Goal: Contribute content: Contribute content

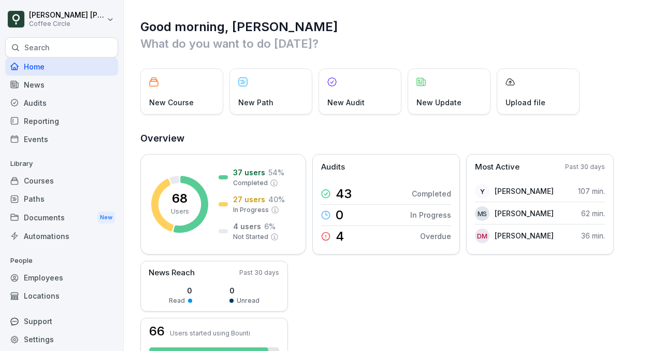
click at [41, 174] on div "Courses" at bounding box center [61, 180] width 113 height 18
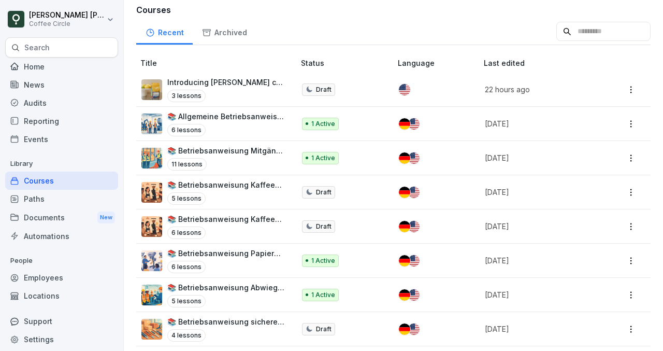
scroll to position [122, 0]
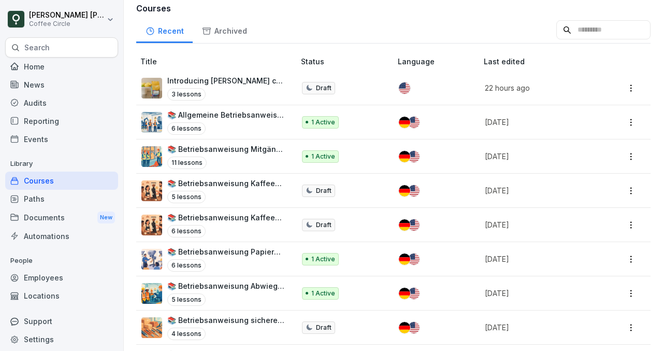
click at [248, 152] on p "📚 Betriebsanweisung Mitgängerflurförderzeuge (Mffz) // Operating Instructions p…" at bounding box center [225, 148] width 117 height 11
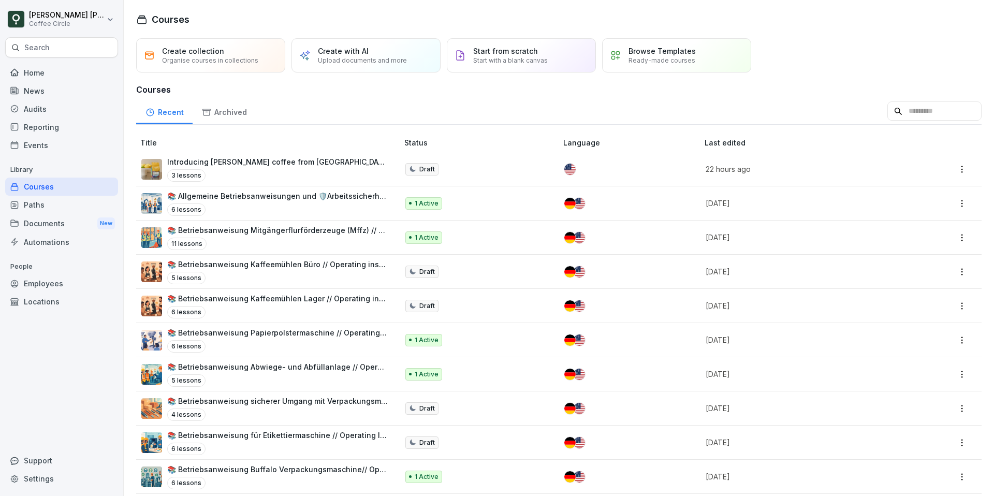
click at [306, 240] on div "11 lessons" at bounding box center [277, 244] width 221 height 12
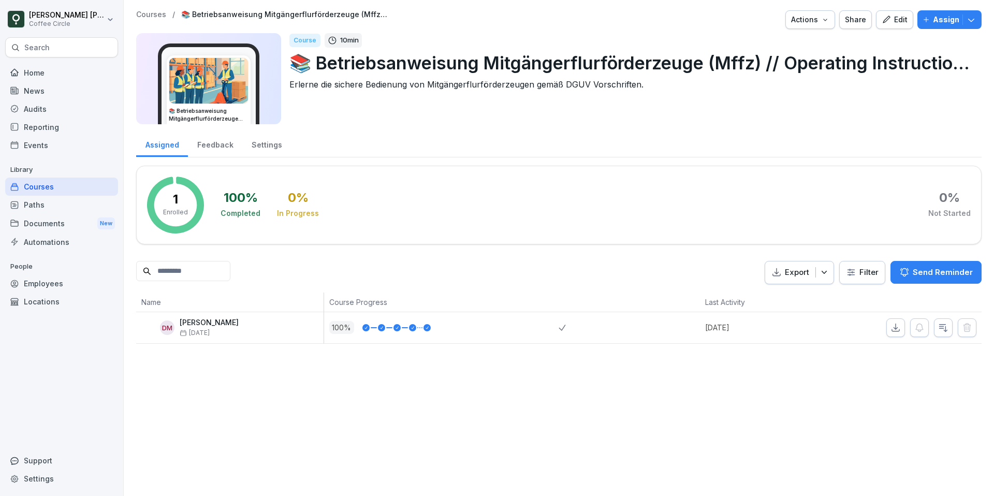
click at [883, 24] on div "Edit" at bounding box center [895, 19] width 26 height 11
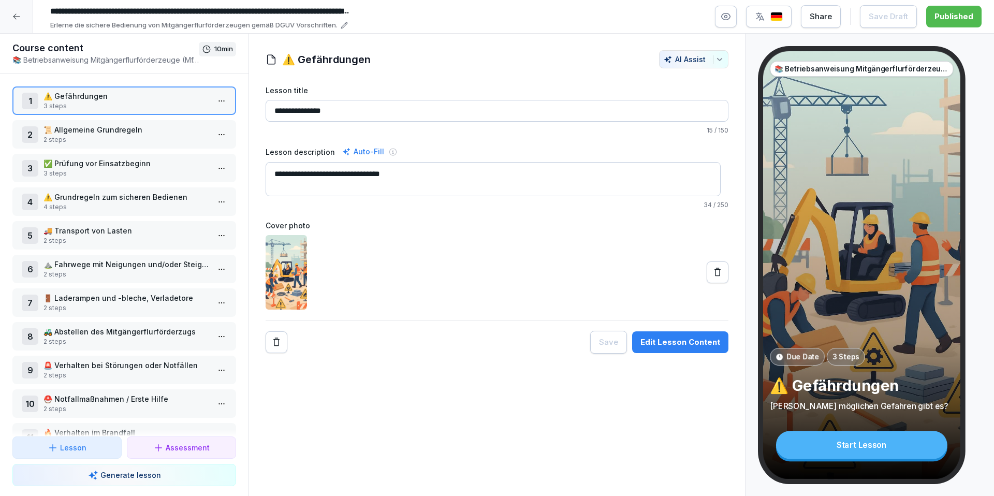
click at [672, 349] on button "Edit Lesson Content" at bounding box center [680, 342] width 96 height 22
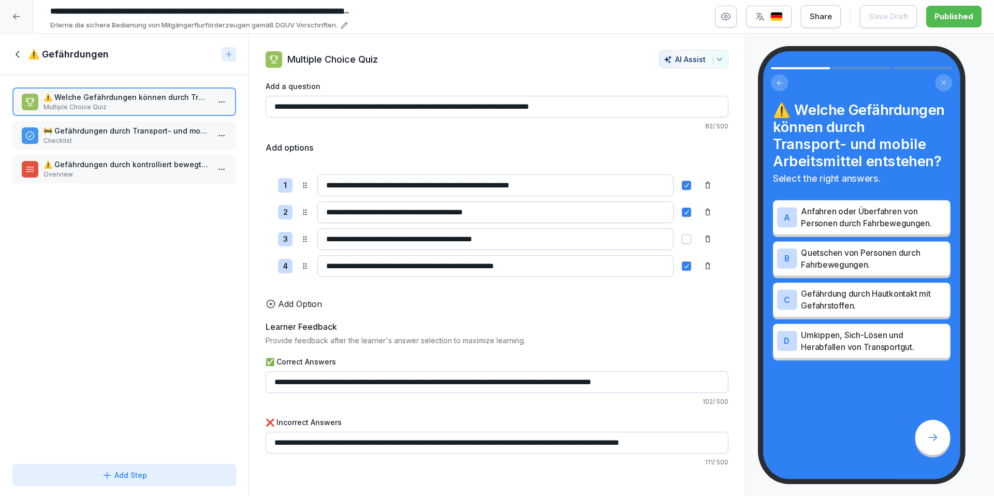
click at [147, 136] on p "🚧 Gefährdungen durch Transport- und mobile Arbeitsmittel" at bounding box center [127, 130] width 166 height 11
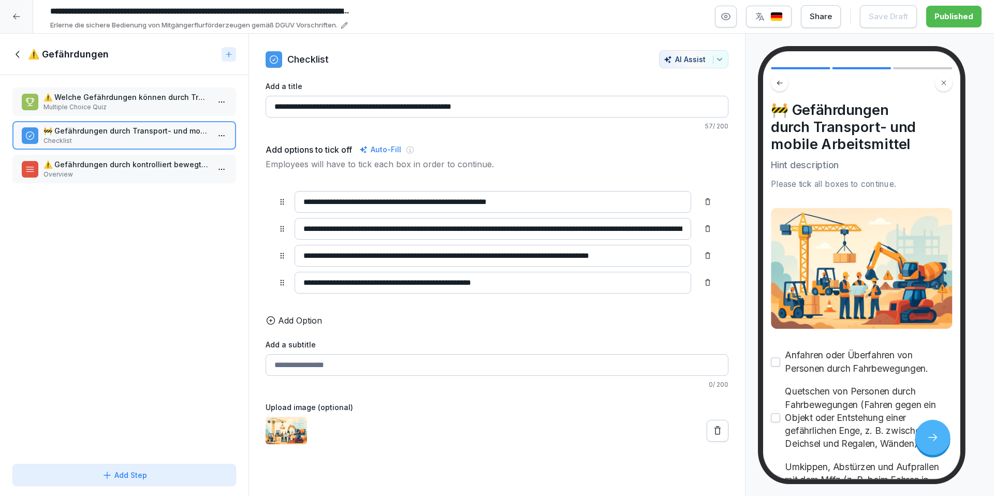
click at [107, 171] on p "Overview" at bounding box center [127, 174] width 166 height 9
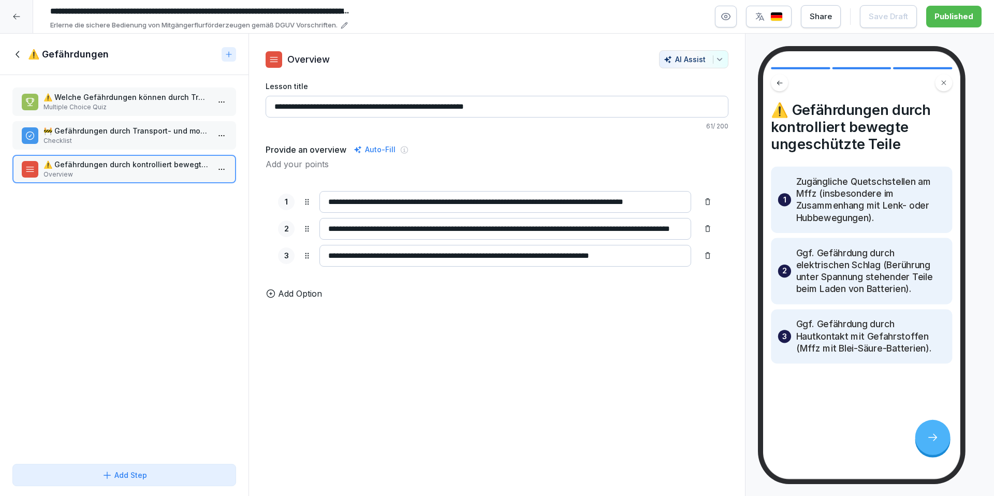
click at [22, 57] on icon at bounding box center [17, 54] width 11 height 11
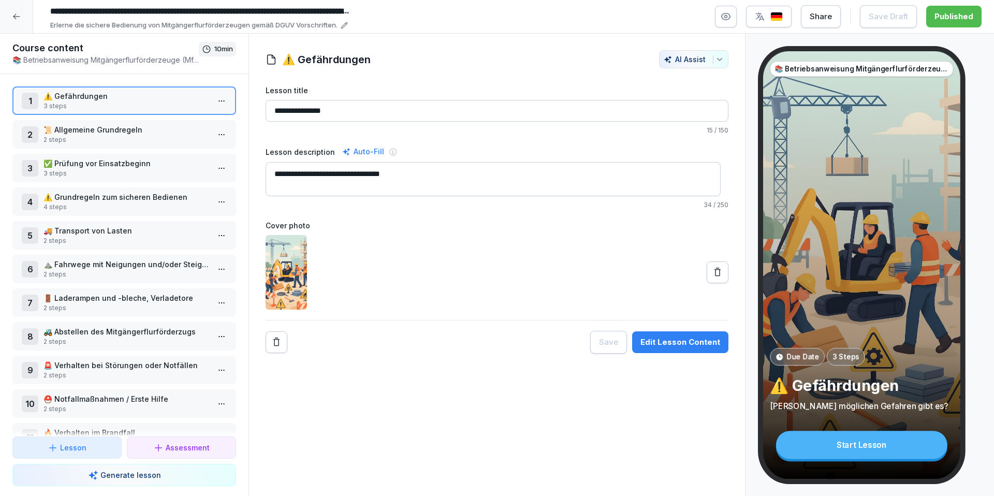
click at [130, 135] on p "2 steps" at bounding box center [127, 139] width 166 height 9
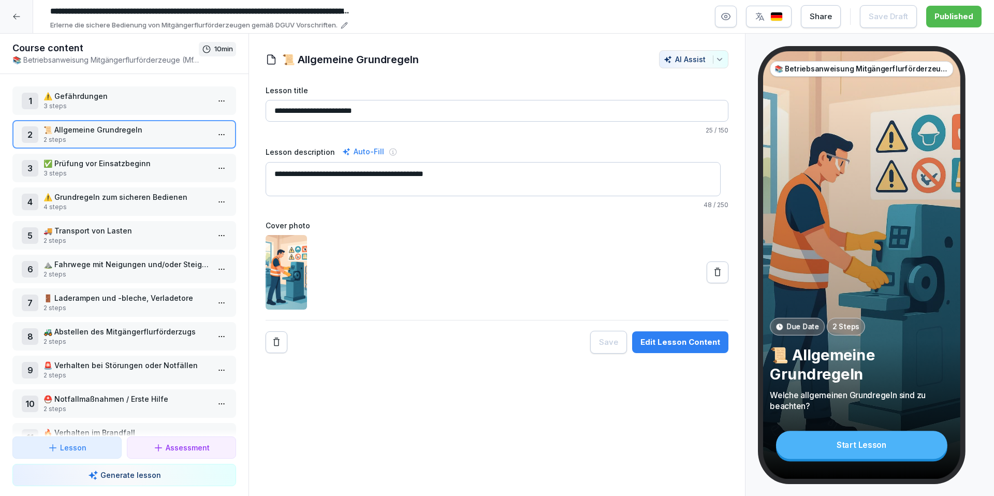
click at [670, 343] on div "Edit Lesson Content" at bounding box center [681, 342] width 80 height 11
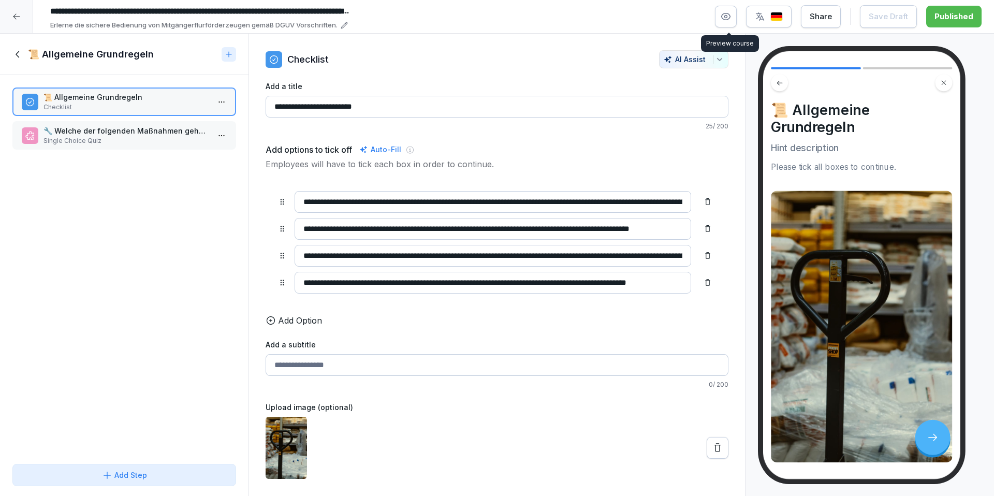
click at [722, 22] on button "button" at bounding box center [726, 17] width 22 height 22
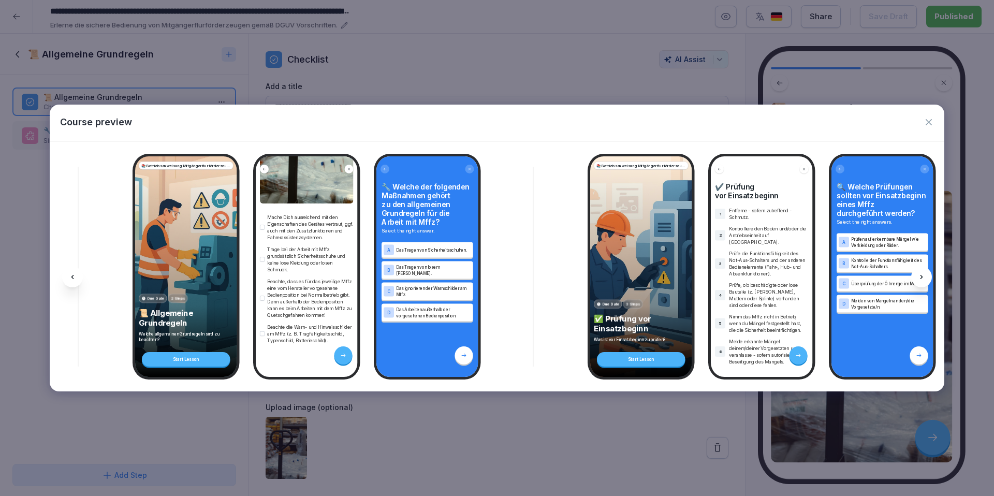
scroll to position [343, 0]
click at [934, 124] on icon "button" at bounding box center [929, 122] width 10 height 10
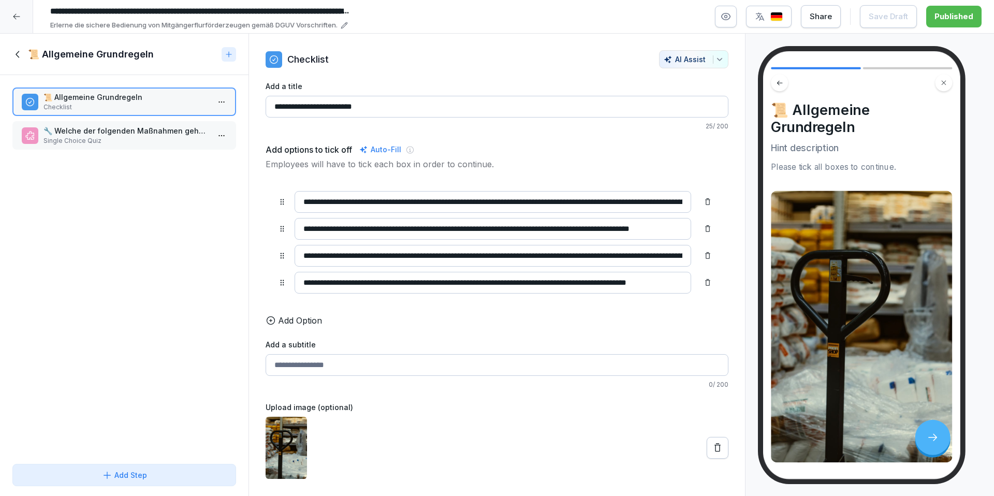
click at [18, 54] on icon at bounding box center [17, 54] width 11 height 11
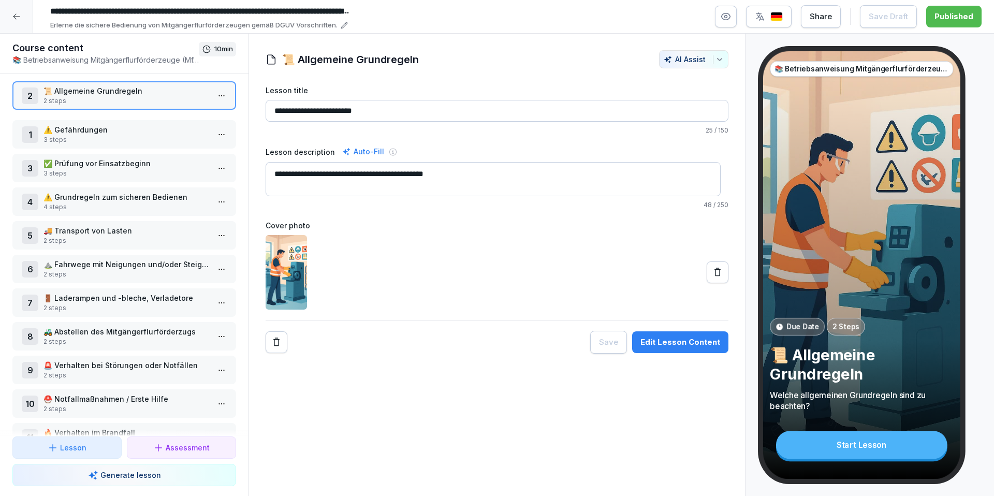
drag, startPoint x: 101, startPoint y: 137, endPoint x: 99, endPoint y: 98, distance: 38.9
click at [99, 98] on p "2 steps" at bounding box center [127, 100] width 166 height 9
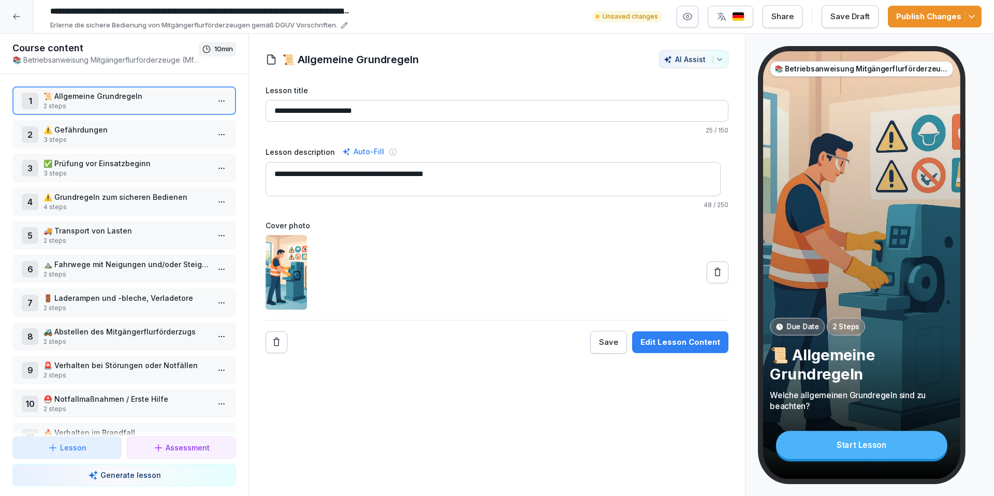
click at [132, 166] on p "✅ Prüfung vor Einsatzbeginn" at bounding box center [127, 163] width 166 height 11
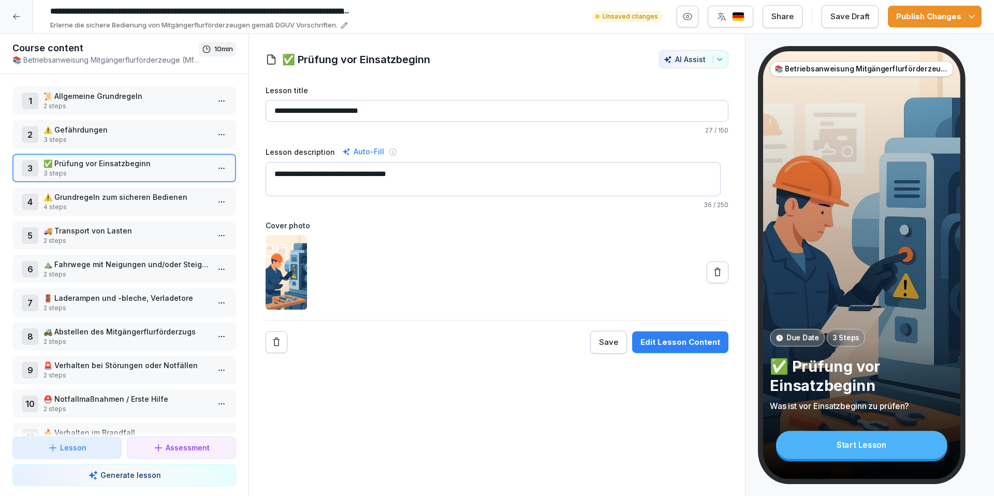
click at [681, 340] on div "Edit Lesson Content" at bounding box center [681, 342] width 80 height 11
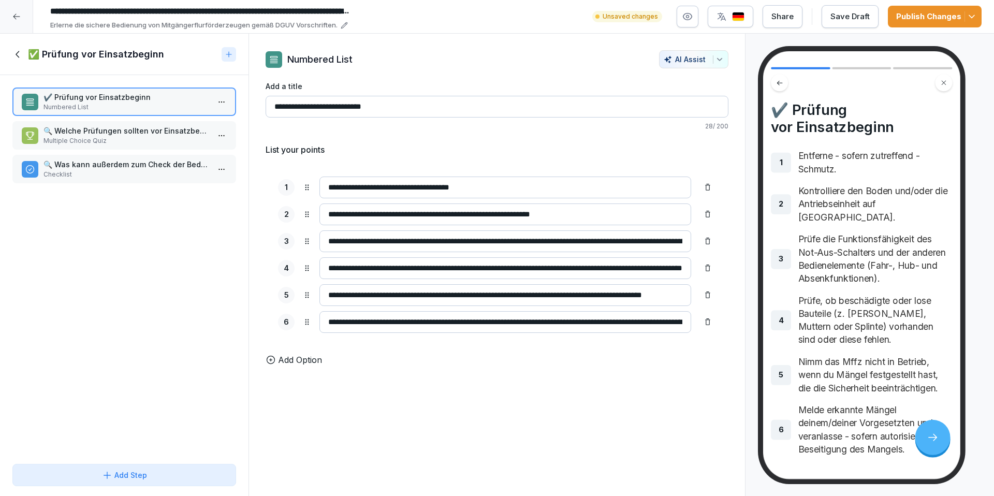
click at [170, 141] on p "Multiple Choice Quiz" at bounding box center [127, 140] width 166 height 9
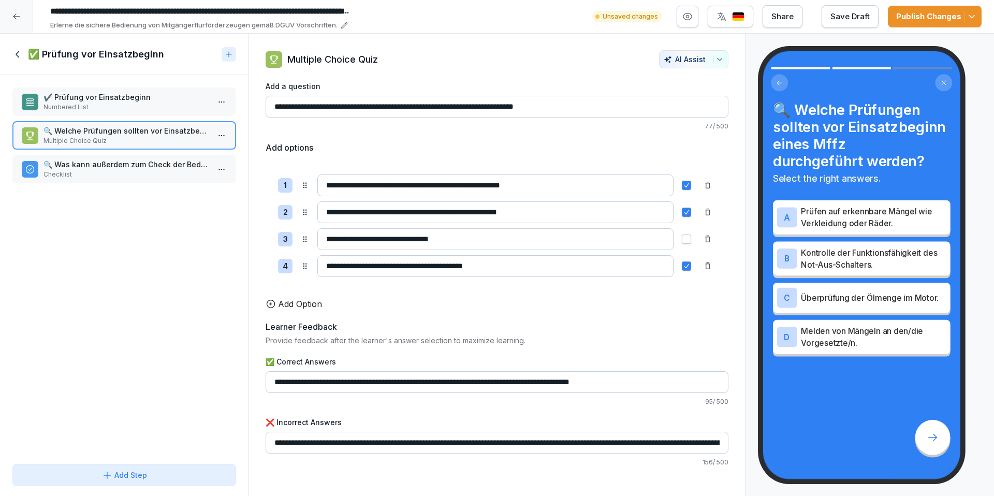
click at [170, 164] on p "🔍 Was kann außerdem zum Check der Bedienfunktion gehören?" at bounding box center [127, 164] width 166 height 11
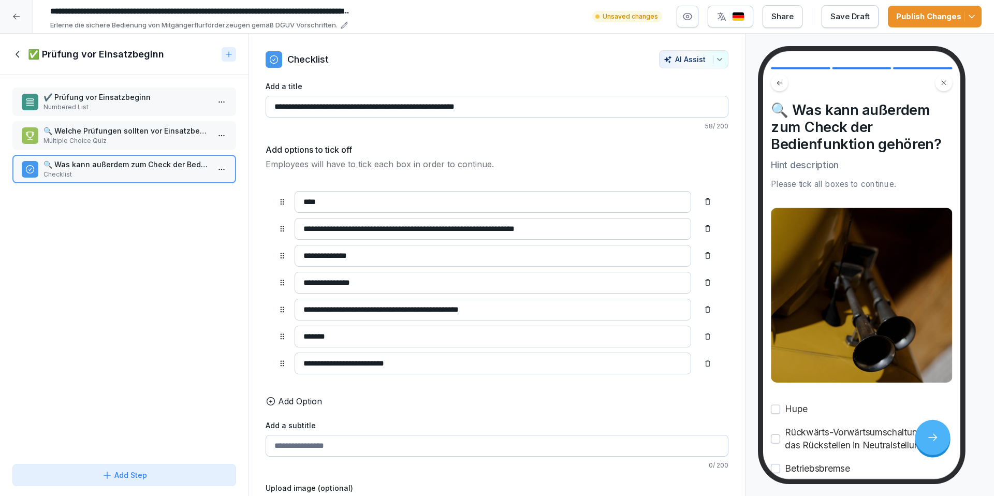
click at [18, 54] on icon at bounding box center [17, 54] width 11 height 11
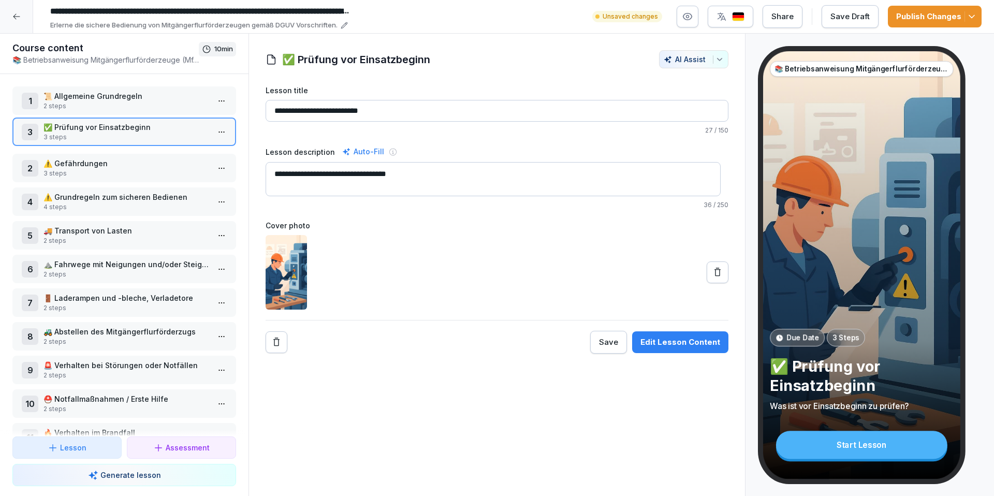
drag, startPoint x: 99, startPoint y: 173, endPoint x: 100, endPoint y: 137, distance: 36.3
click at [100, 137] on p "3 steps" at bounding box center [127, 137] width 166 height 9
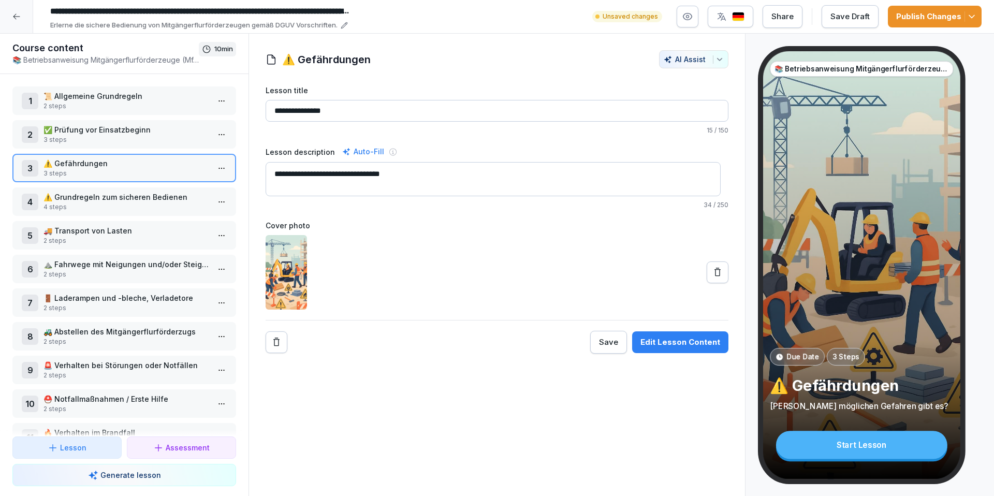
click at [133, 204] on p "4 steps" at bounding box center [127, 207] width 166 height 9
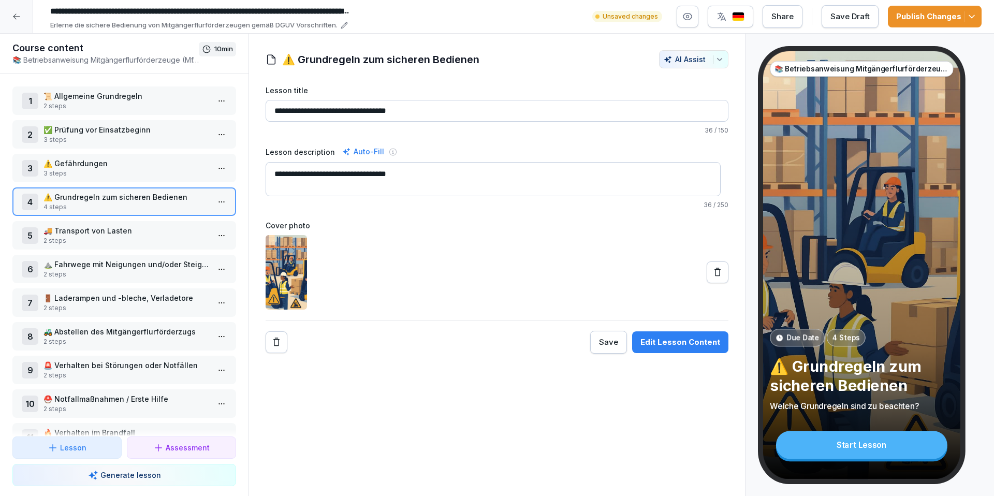
click at [683, 341] on div "Edit Lesson Content" at bounding box center [681, 342] width 80 height 11
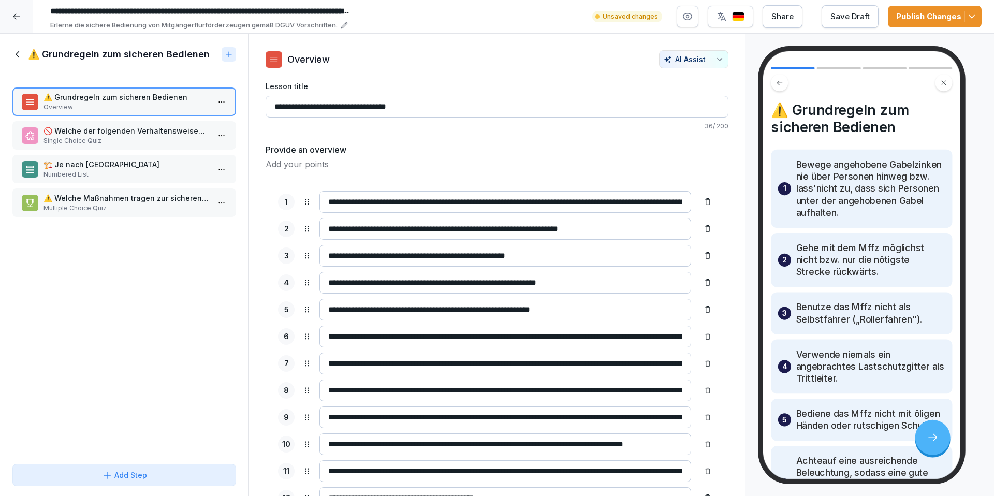
click at [125, 137] on p "Single Choice Quiz" at bounding box center [127, 140] width 166 height 9
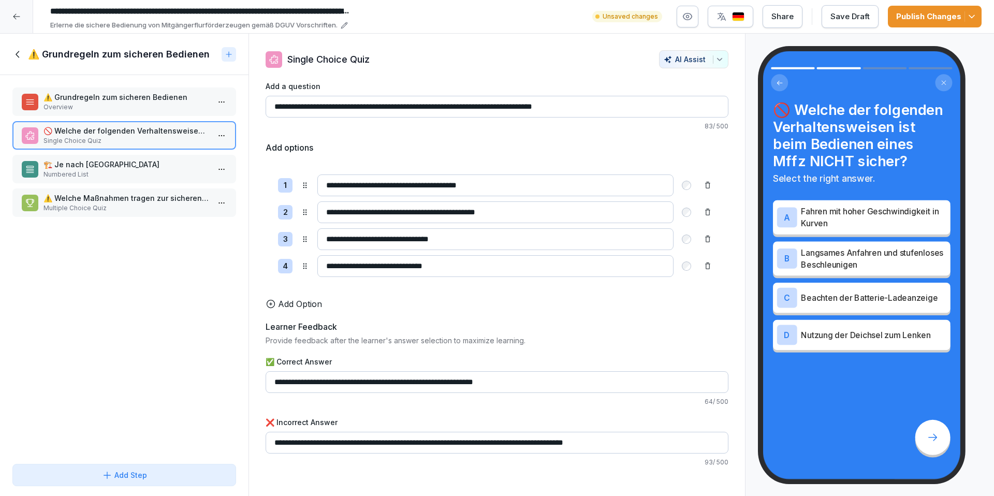
click at [112, 182] on div "🏗️ Je nach Bauart Numbered List" at bounding box center [124, 169] width 224 height 28
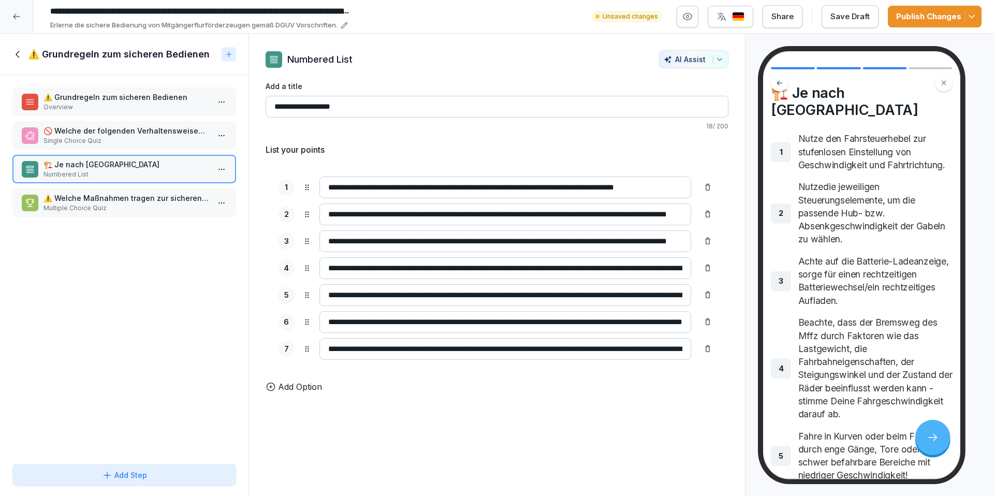
scroll to position [51, 0]
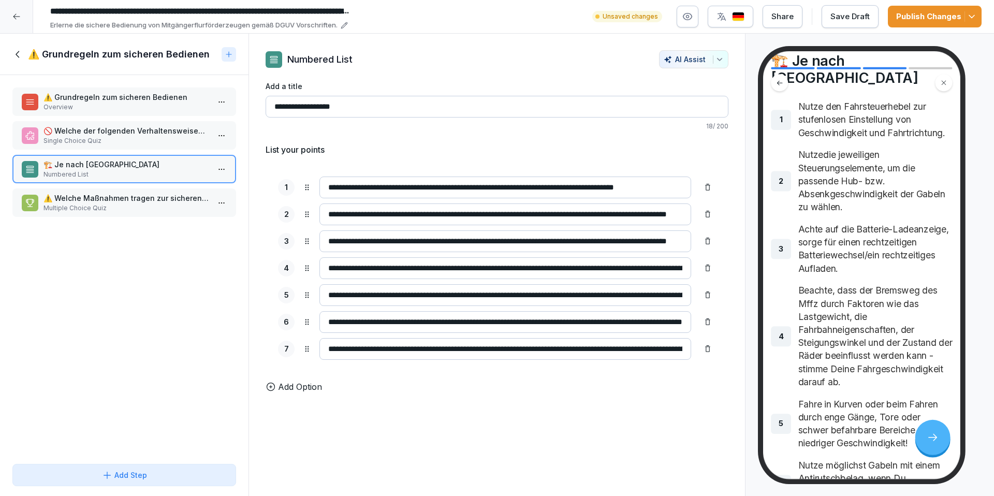
click at [351, 214] on input "**********" at bounding box center [506, 215] width 372 height 22
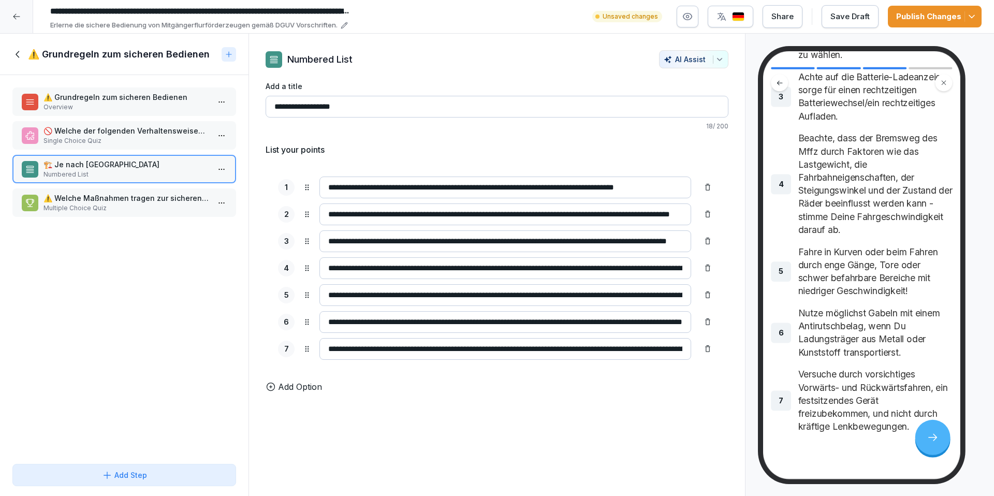
scroll to position [209, 0]
type input "**********"
click at [106, 215] on div "⚠️ Welche Maßnahmen tragen zur sicheren Bedienung eines Mffz bei? Multiple Choi…" at bounding box center [124, 203] width 224 height 28
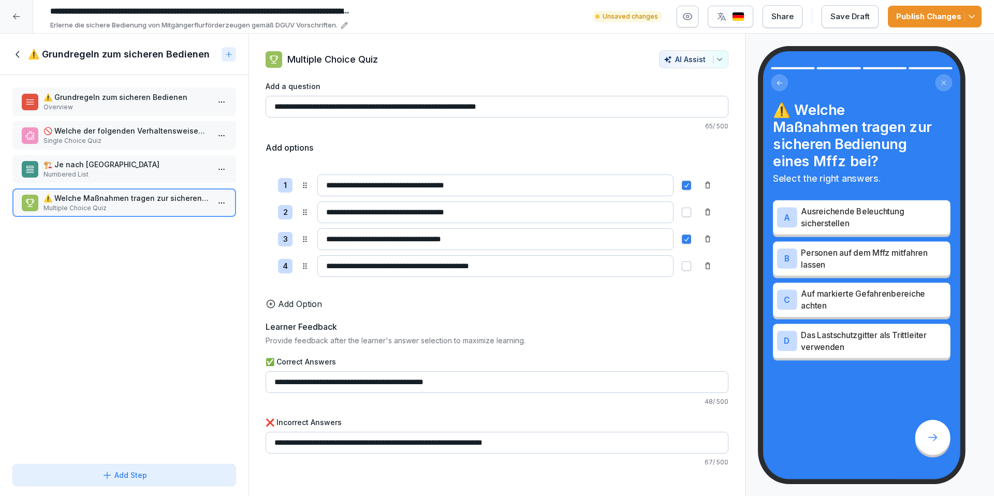
click at [106, 209] on p "Multiple Choice Quiz" at bounding box center [127, 208] width 166 height 9
click at [16, 56] on icon at bounding box center [17, 54] width 11 height 11
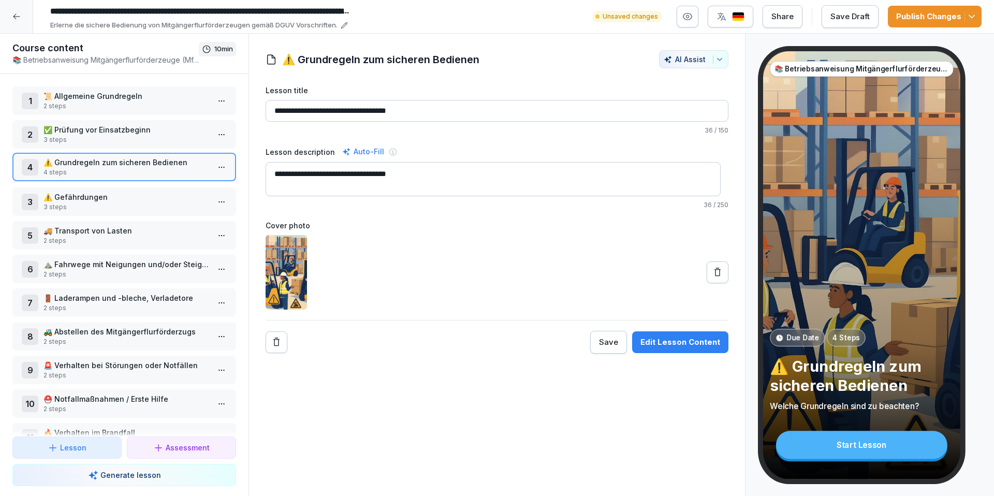
drag, startPoint x: 101, startPoint y: 206, endPoint x: 98, endPoint y: 171, distance: 34.8
click at [98, 171] on p "4 steps" at bounding box center [127, 172] width 166 height 9
click at [126, 200] on p "⚠️ Gefährdungen" at bounding box center [127, 197] width 166 height 11
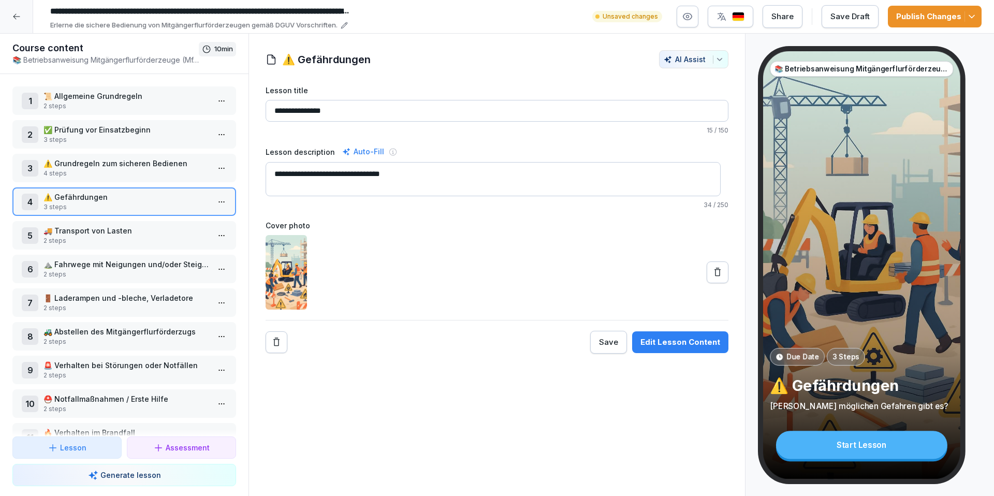
click at [661, 348] on div "Edit Lesson Content" at bounding box center [681, 342] width 80 height 11
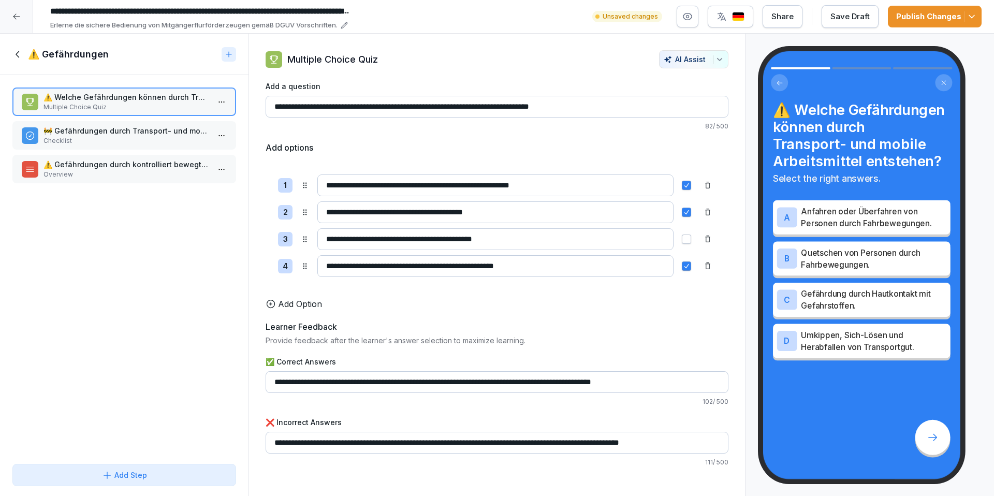
click at [102, 141] on p "Checklist" at bounding box center [127, 140] width 166 height 9
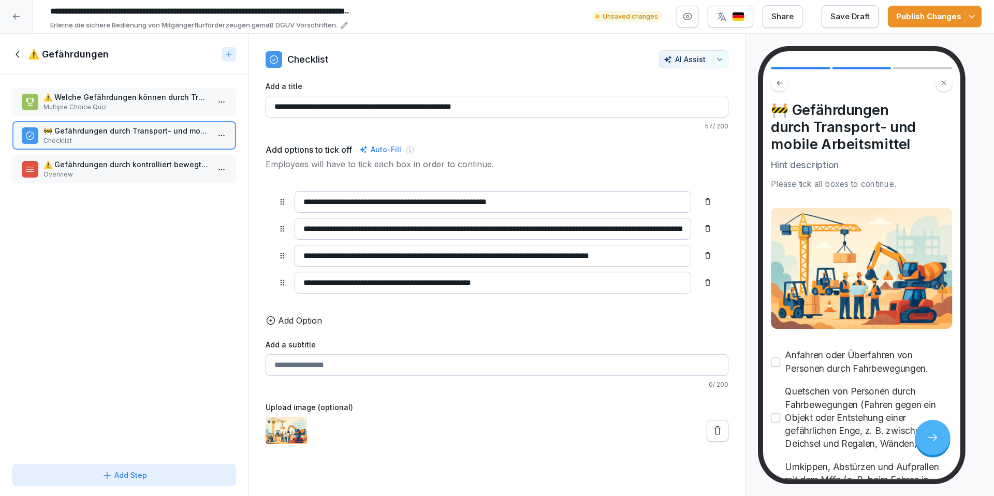
click at [105, 160] on p "⚠️ Gefährdungen durch kontrolliert bewegte ungeschützte Teile" at bounding box center [127, 164] width 166 height 11
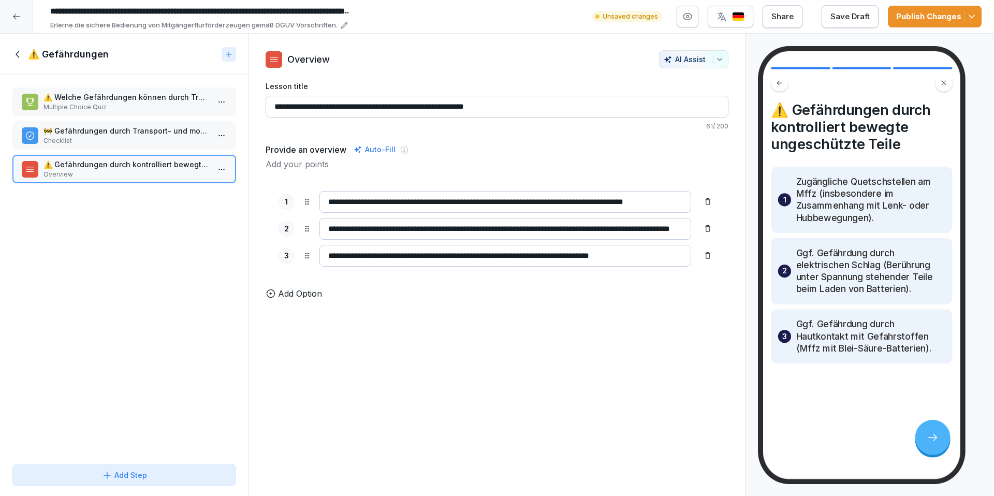
click at [20, 52] on icon at bounding box center [17, 54] width 11 height 11
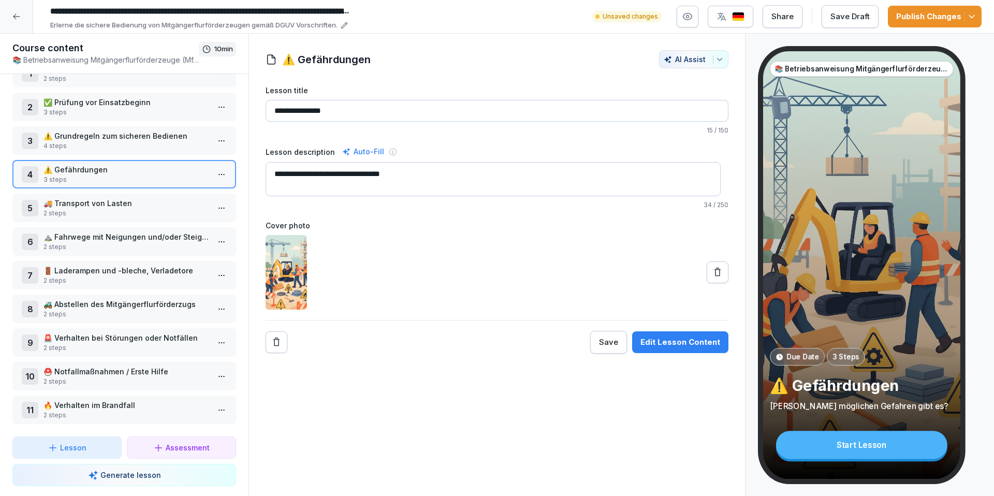
scroll to position [35, 0]
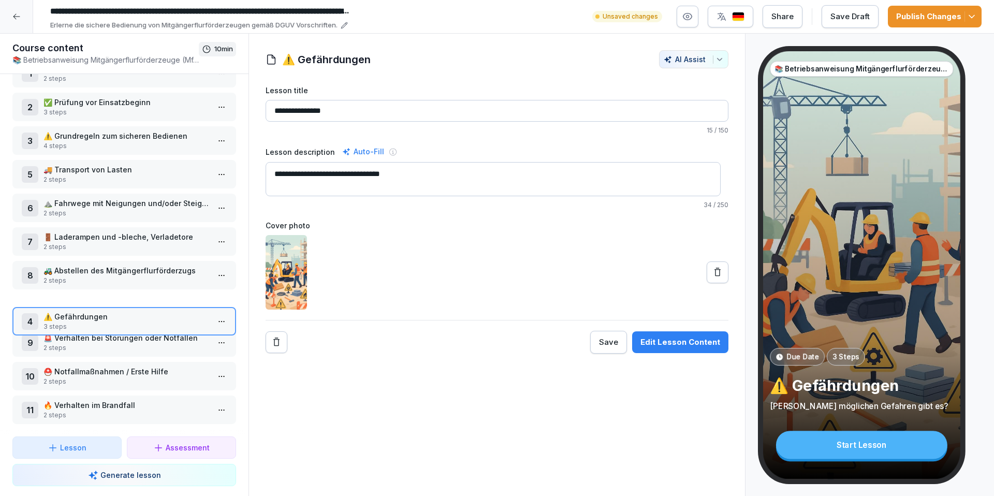
drag, startPoint x: 104, startPoint y: 162, endPoint x: 114, endPoint y: 309, distance: 147.5
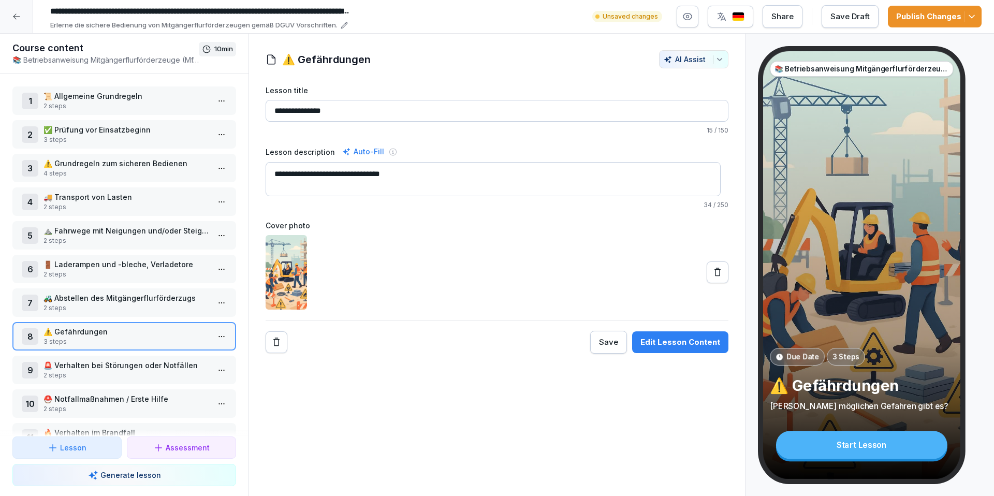
click at [123, 94] on p "📜 Allgemeine Grundregeln" at bounding box center [127, 96] width 166 height 11
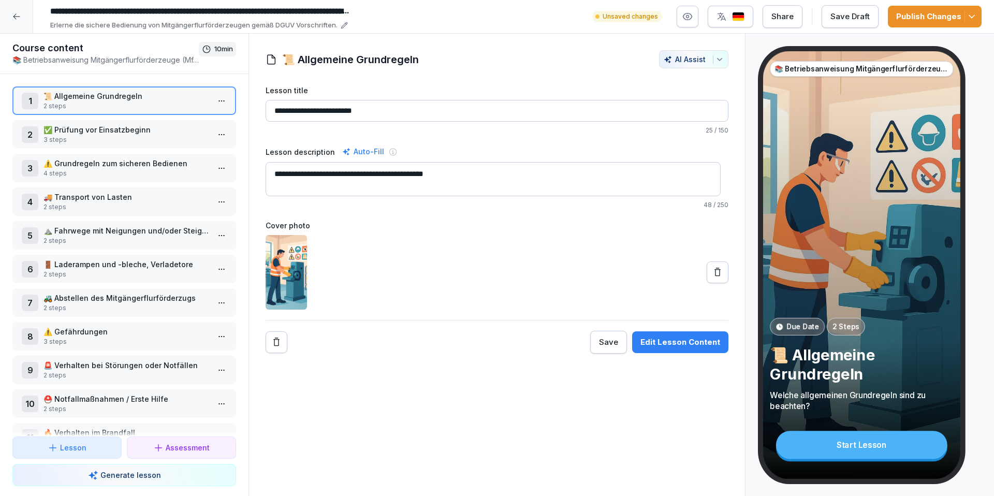
click at [69, 439] on button "Lesson" at bounding box center [66, 448] width 109 height 22
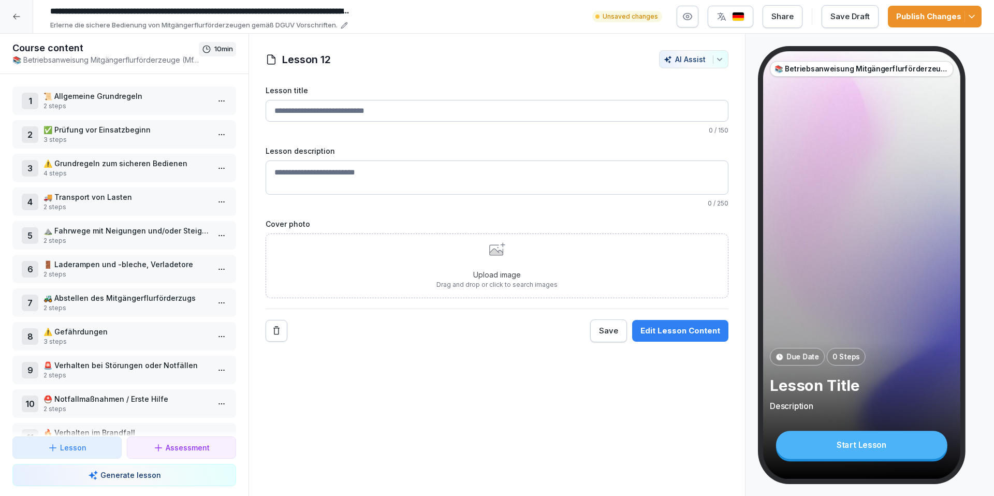
click at [306, 117] on input "Lesson title" at bounding box center [497, 111] width 463 height 22
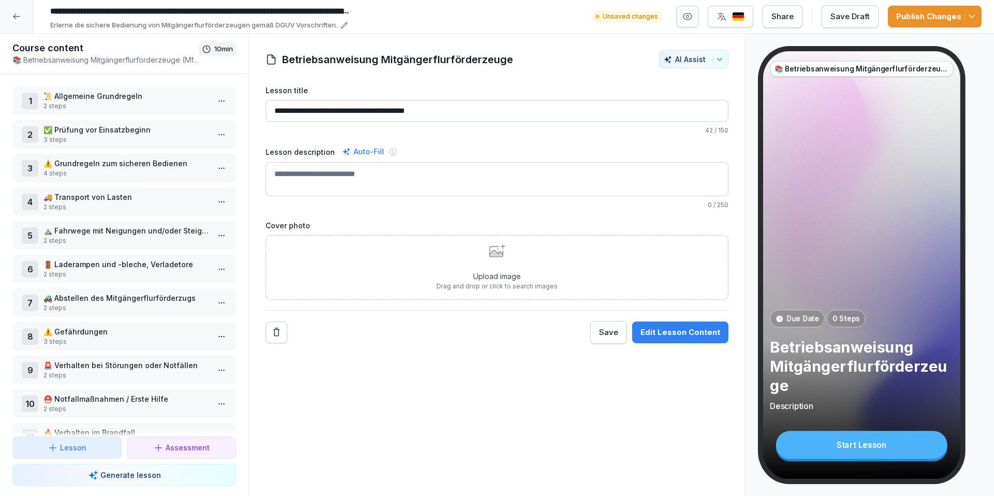
type input "**********"
click at [304, 177] on textarea "Lesson description" at bounding box center [497, 179] width 463 height 34
click at [670, 339] on button "Edit Lesson Content" at bounding box center [680, 333] width 96 height 22
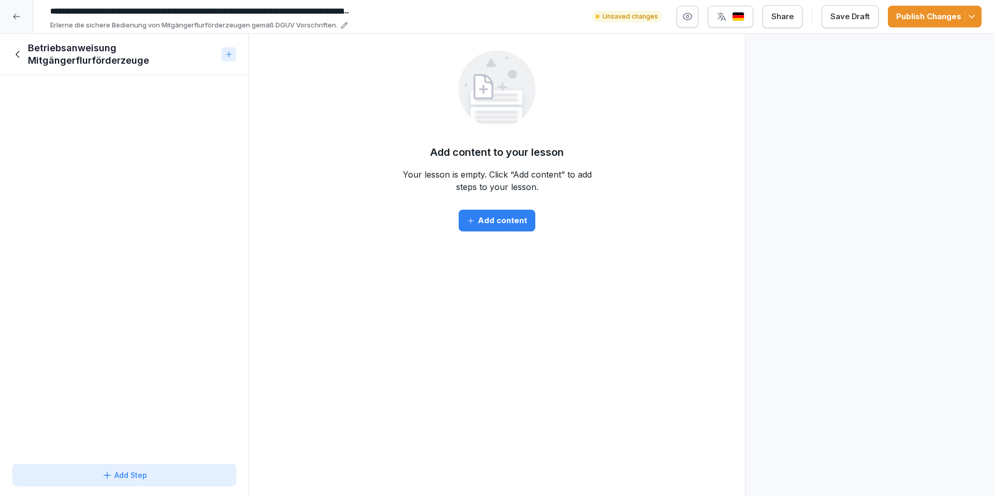
click at [503, 225] on div "Add content" at bounding box center [497, 220] width 60 height 11
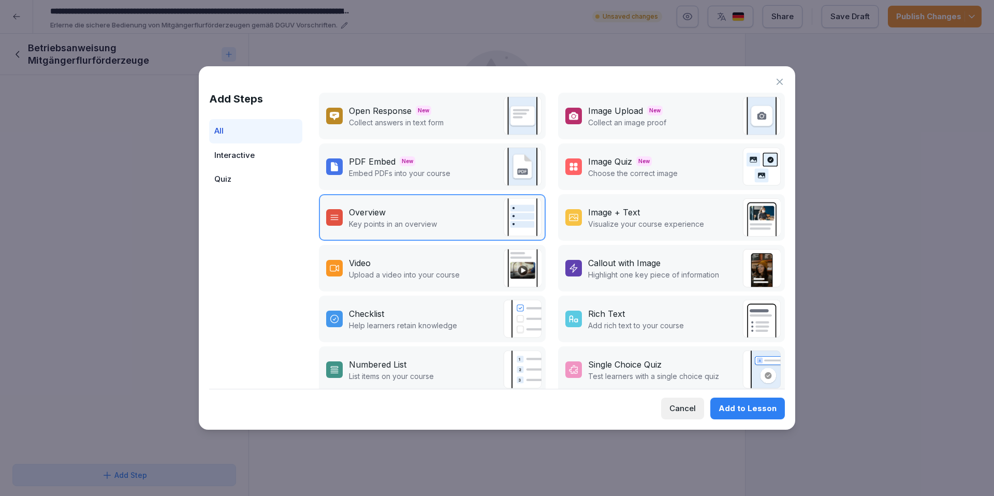
scroll to position [45, 0]
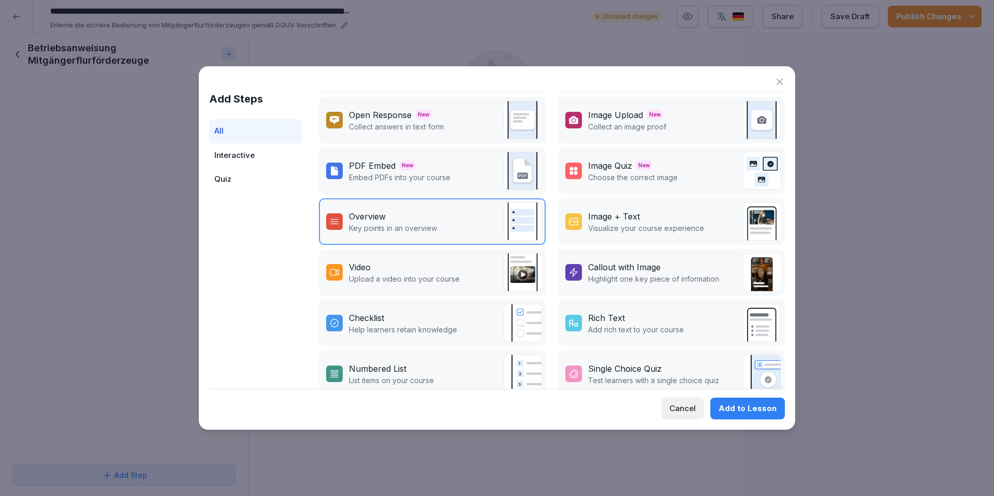
click at [491, 214] on div "Overview Key points in an overview" at bounding box center [432, 221] width 227 height 47
click at [760, 404] on div "Add to Lesson" at bounding box center [748, 408] width 58 height 11
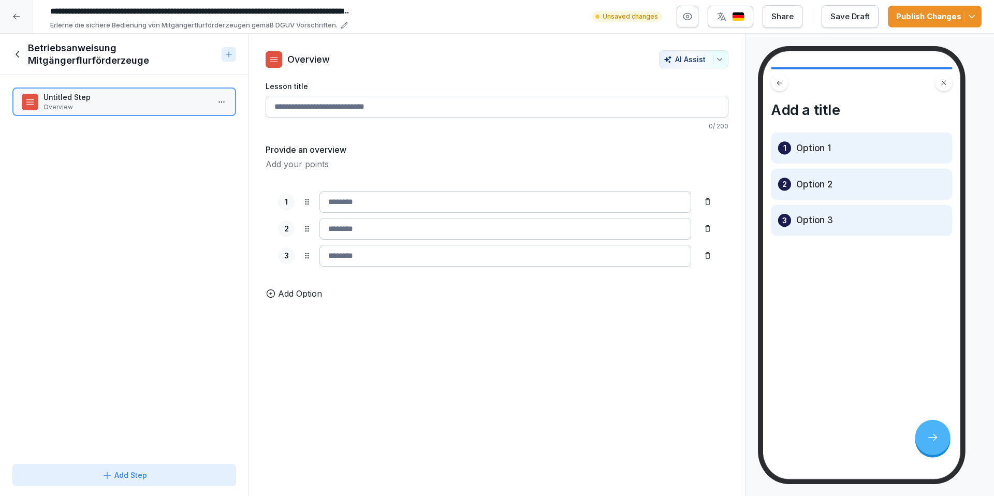
click at [309, 111] on input "Lesson title" at bounding box center [497, 107] width 463 height 22
click at [215, 106] on html "**********" at bounding box center [497, 248] width 994 height 496
click at [175, 162] on div "Delete" at bounding box center [176, 160] width 88 height 19
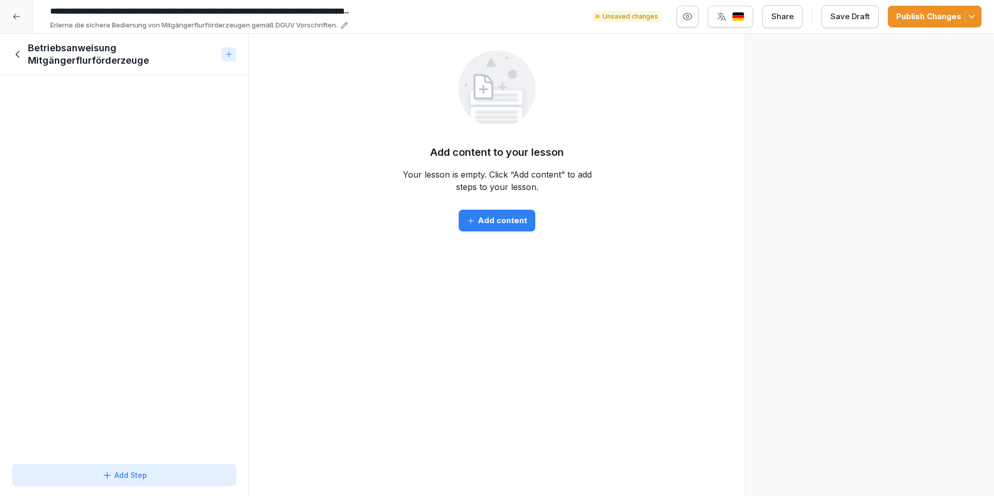
click at [231, 58] on icon at bounding box center [229, 54] width 8 height 8
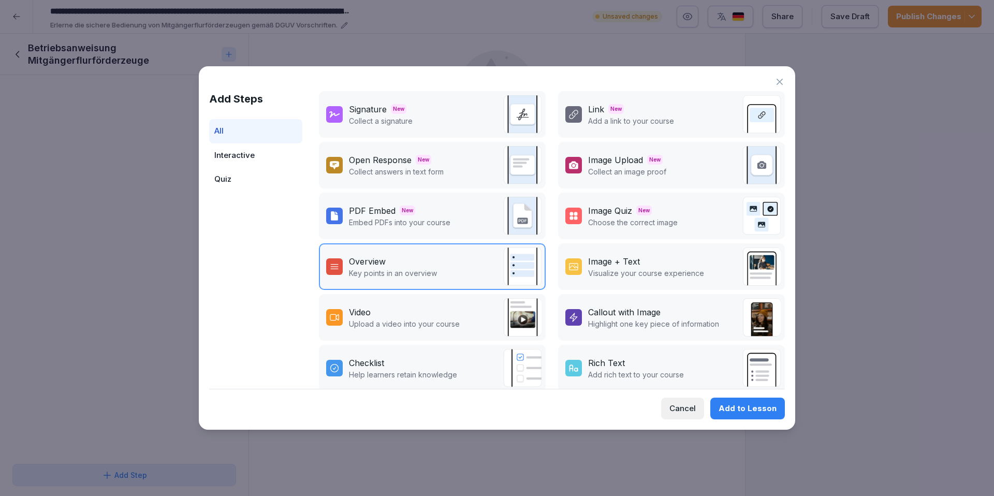
click at [662, 320] on p "Highlight one key piece of information" at bounding box center [653, 324] width 131 height 11
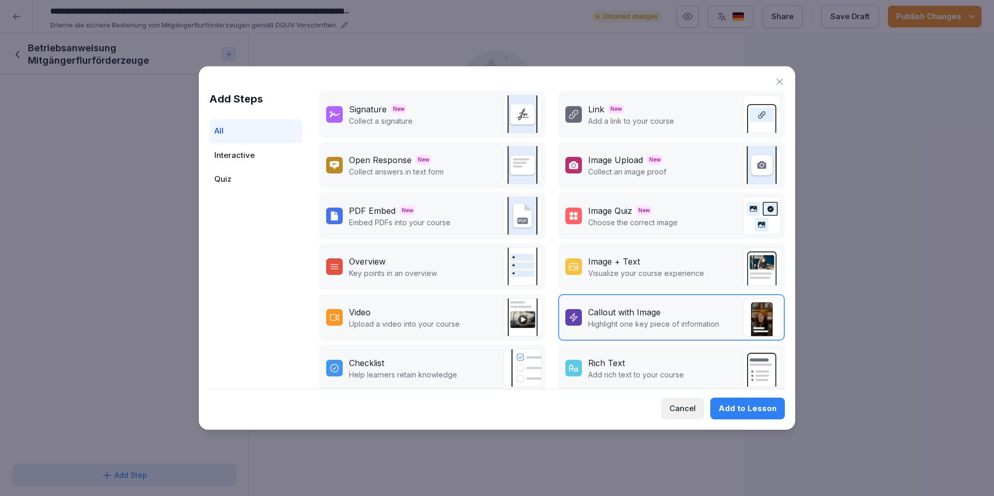
click at [745, 408] on div "Add to Lesson" at bounding box center [748, 408] width 58 height 11
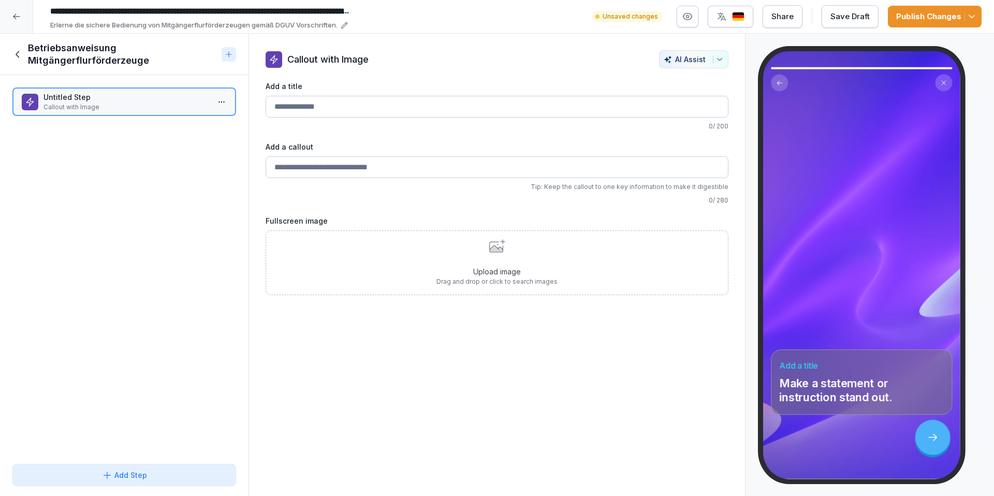
click at [296, 112] on input "Add a title" at bounding box center [497, 107] width 463 height 22
type input "**********"
click at [307, 170] on input "Add a callout" at bounding box center [497, 167] width 463 height 22
paste input "**********"
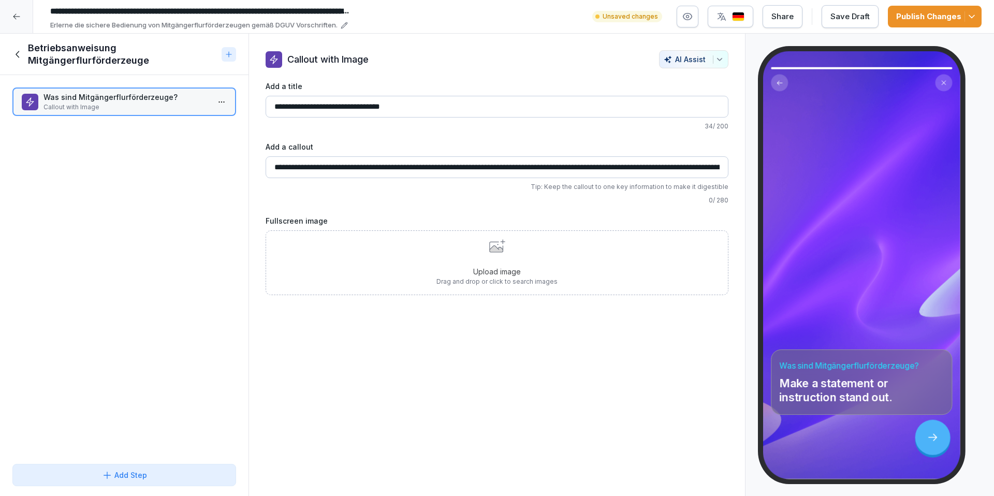
scroll to position [0, 489]
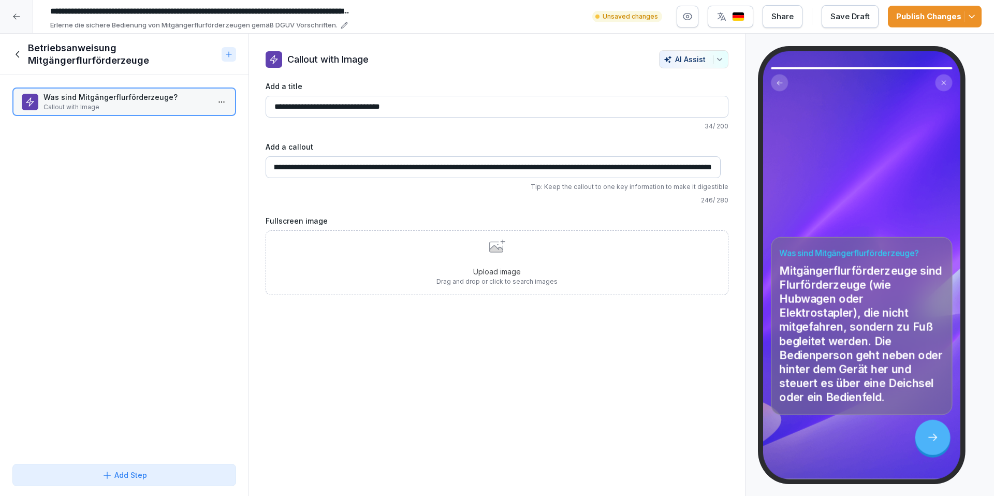
type input "**********"
click at [232, 55] on icon at bounding box center [229, 54] width 8 height 8
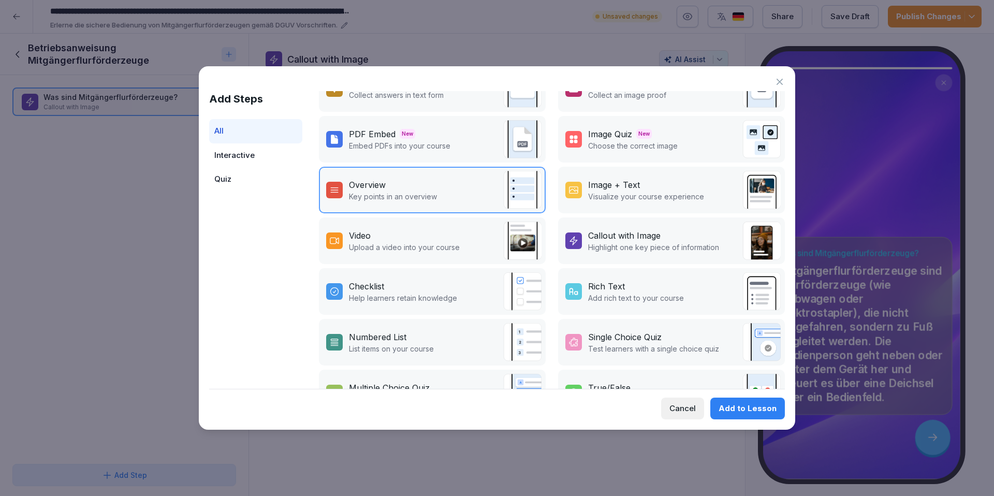
scroll to position [82, 0]
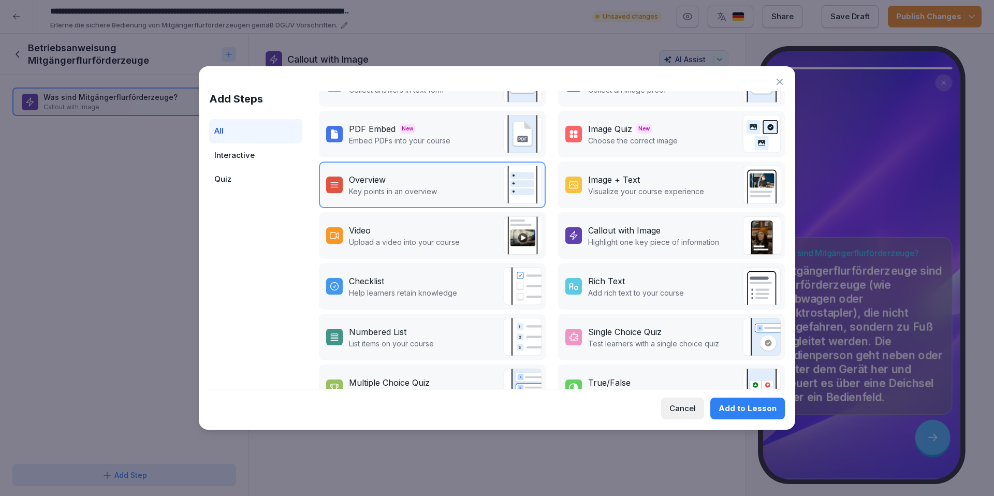
click at [431, 283] on div "Checklist" at bounding box center [403, 281] width 108 height 12
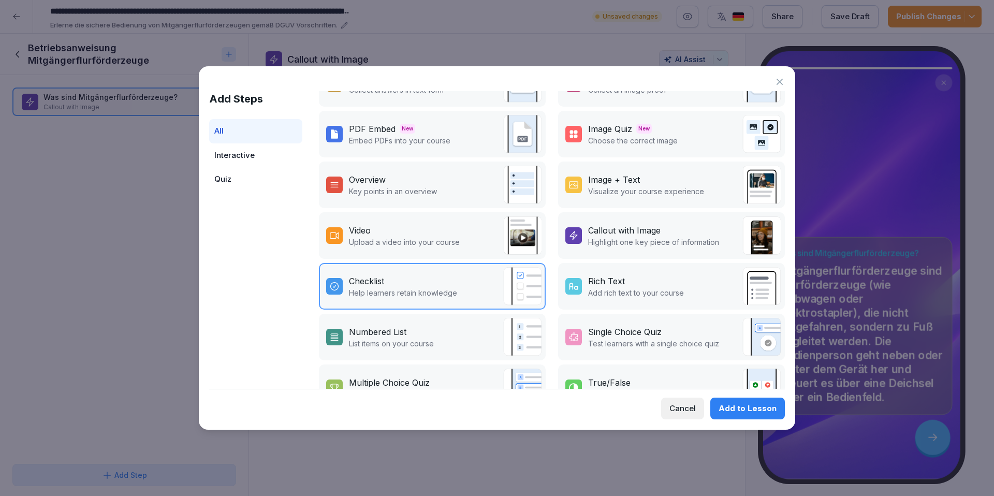
click at [750, 408] on div "Add to Lesson" at bounding box center [748, 408] width 58 height 11
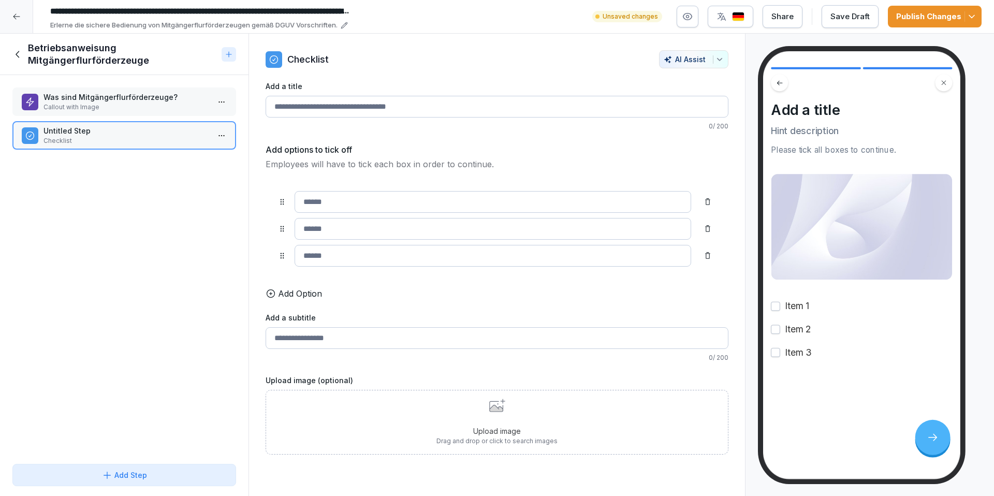
click at [329, 108] on input "Add a title" at bounding box center [497, 107] width 463 height 22
type input "**********"
click at [321, 200] on input at bounding box center [493, 202] width 397 height 22
paste input "**********"
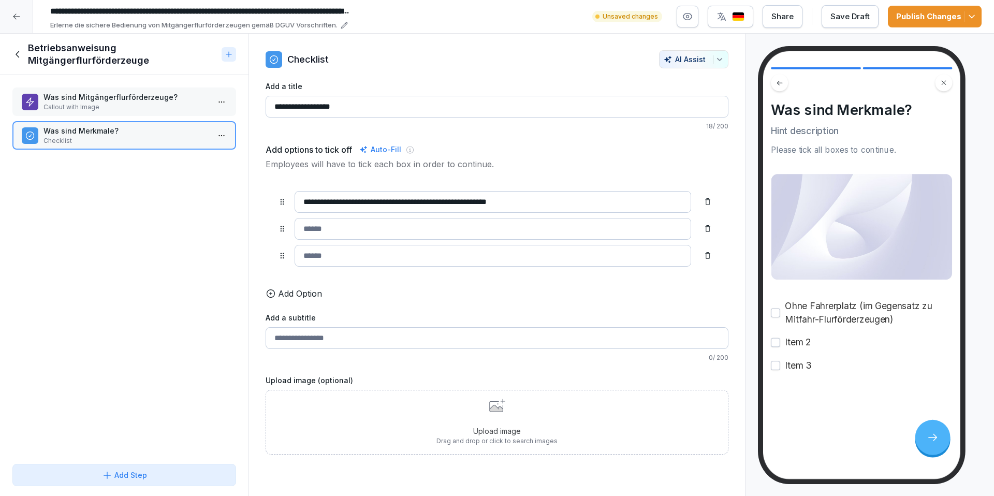
type input "**********"
click at [422, 229] on input at bounding box center [493, 229] width 397 height 22
paste input "**********"
type input "**********"
click at [425, 255] on input at bounding box center [493, 256] width 397 height 22
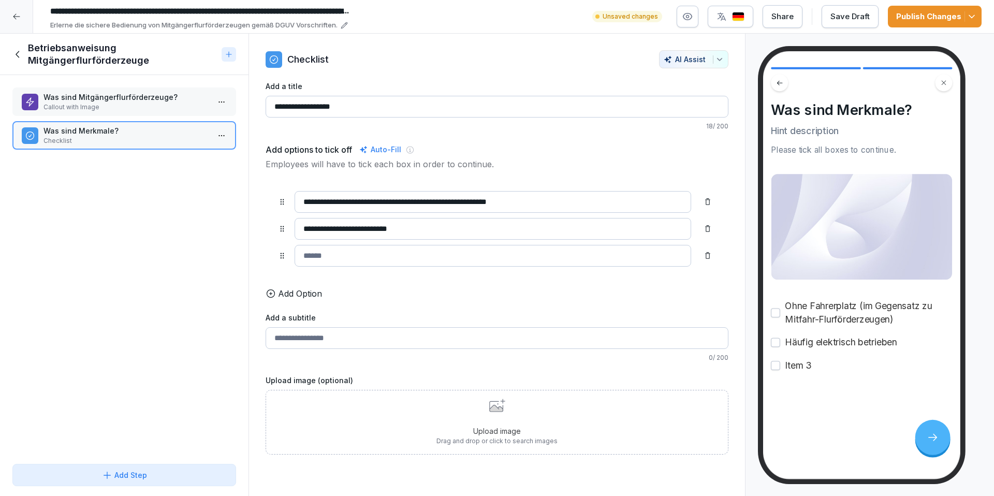
paste input "**********"
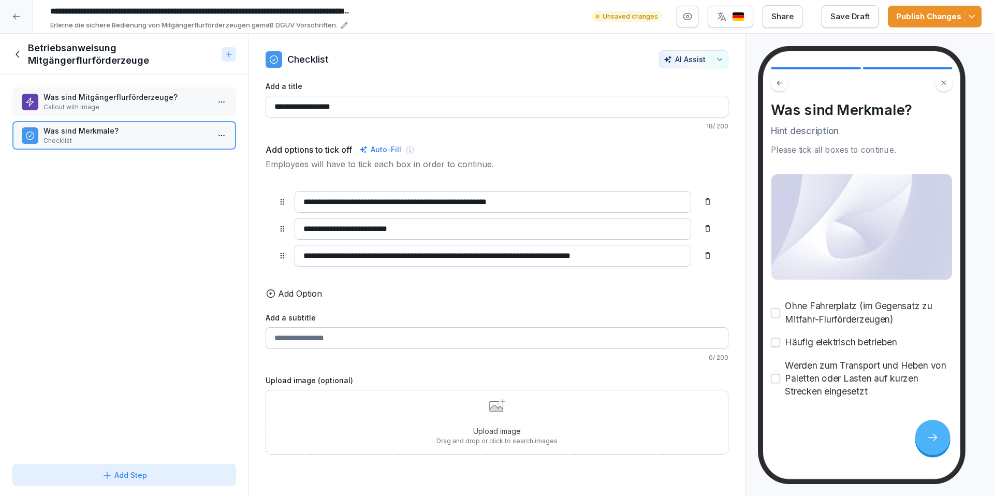
type input "**********"
click at [300, 300] on p "Add Option" at bounding box center [300, 293] width 44 height 12
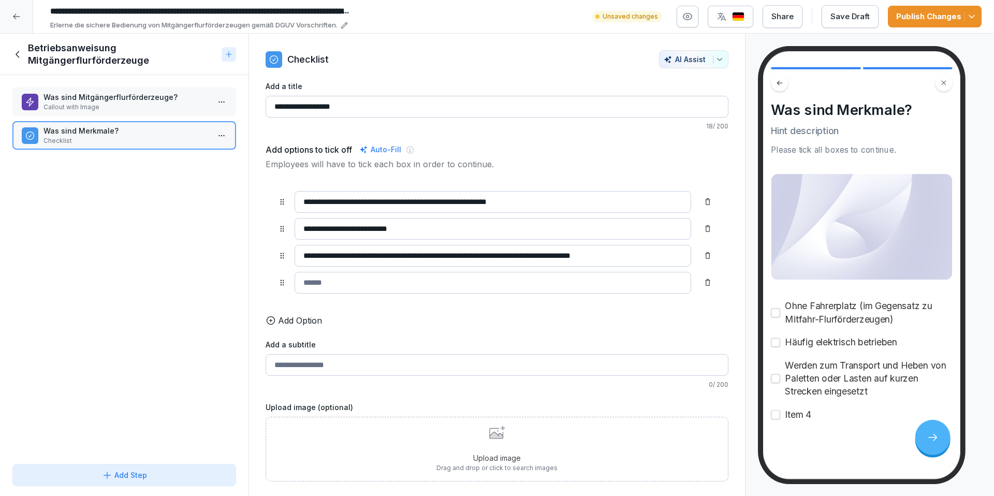
paste input "**********"
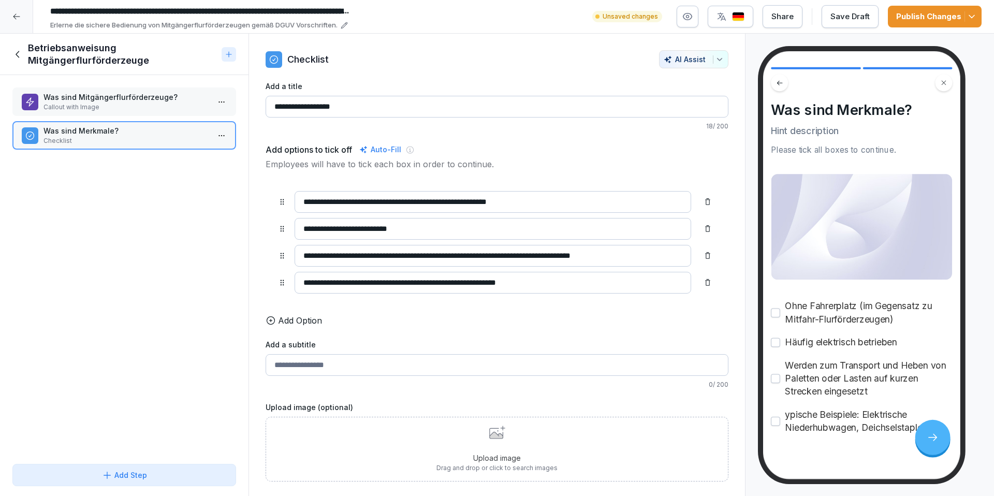
scroll to position [1, 0]
type input "**********"
click at [496, 451] on div "Upload image Drag and drop or click to search images" at bounding box center [497, 449] width 121 height 47
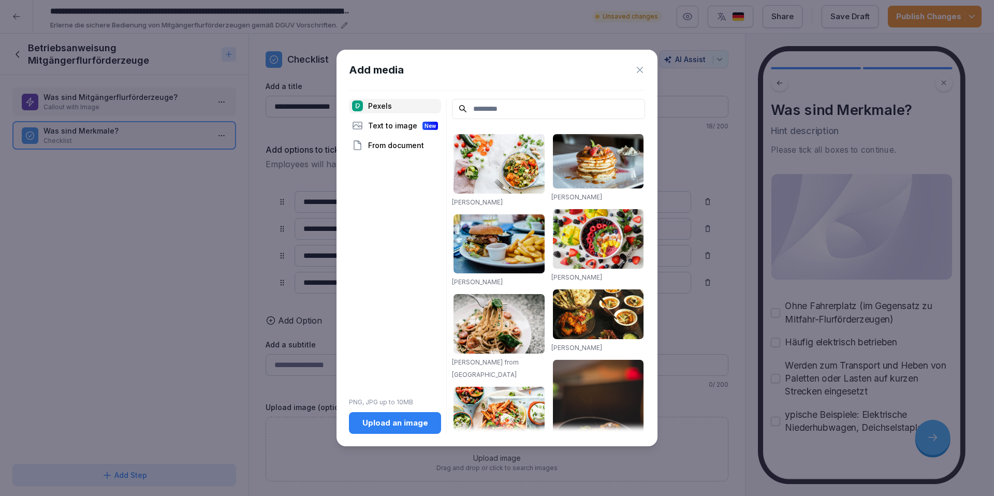
click at [480, 105] on input at bounding box center [548, 109] width 193 height 20
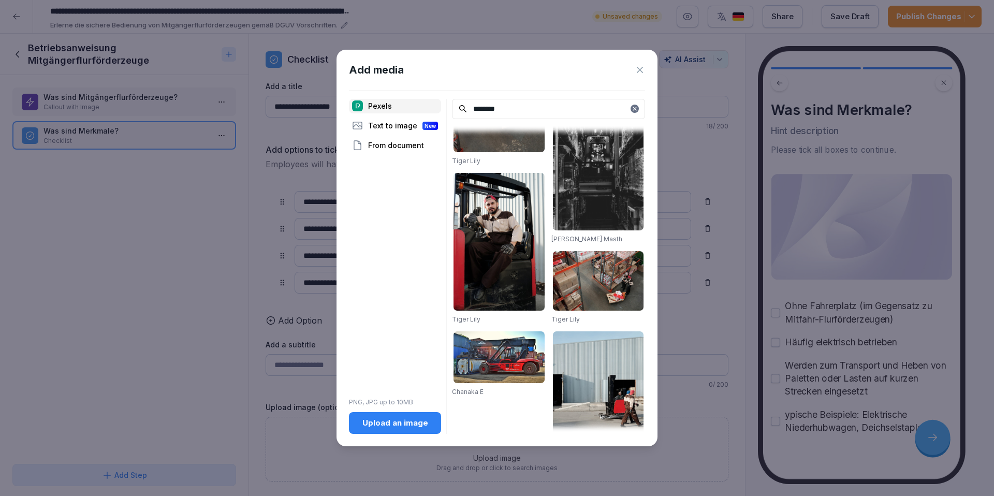
scroll to position [1266, 0]
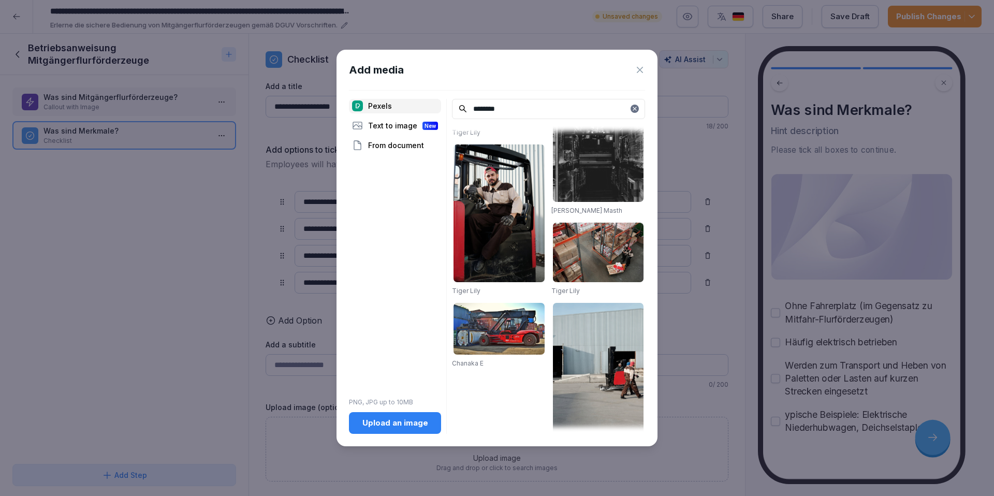
type input "********"
click at [633, 110] on icon at bounding box center [635, 109] width 6 height 6
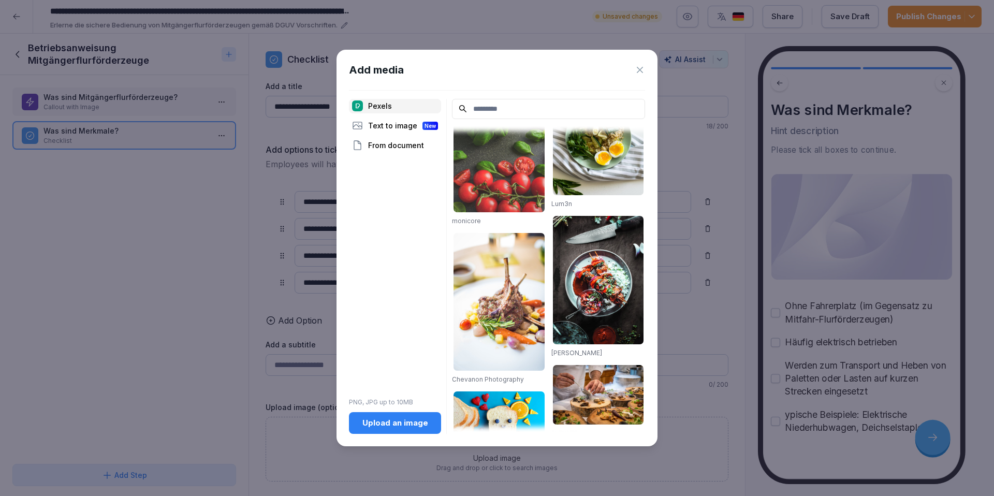
click at [579, 109] on input at bounding box center [548, 109] width 193 height 20
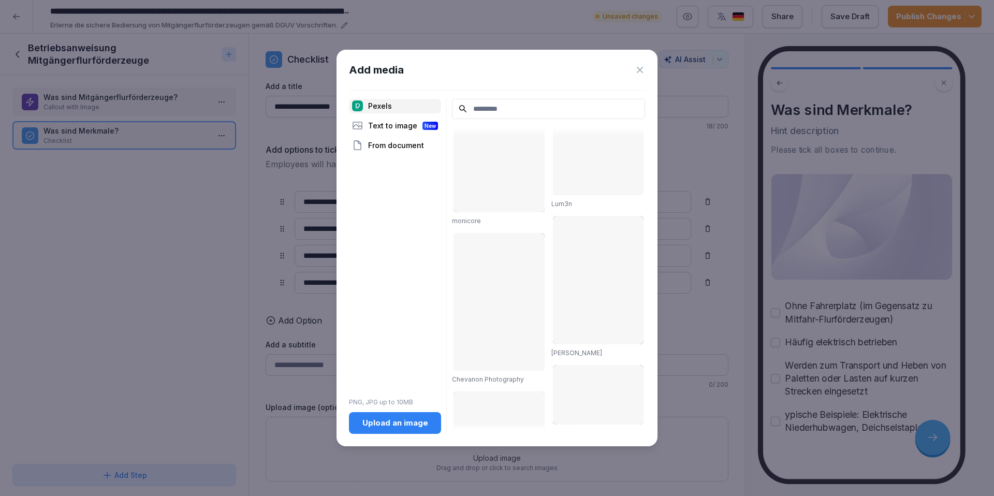
paste input "**********"
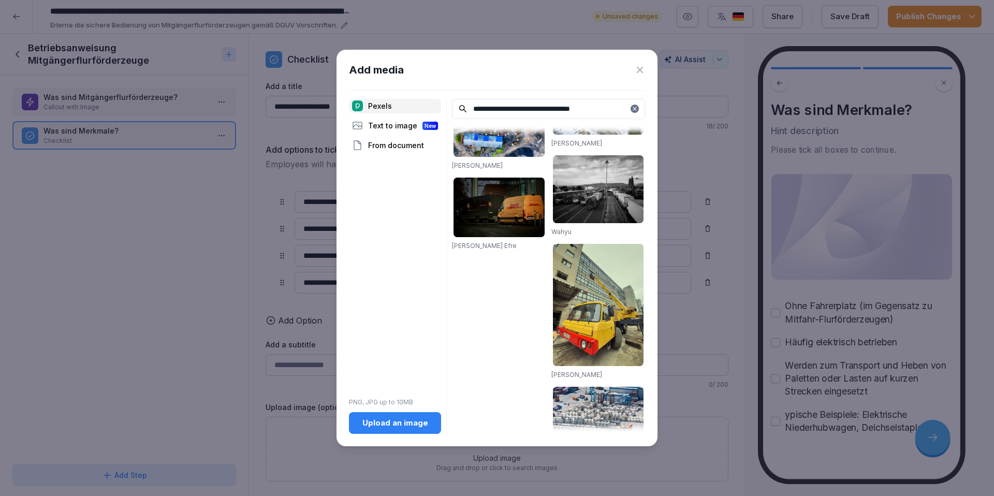
scroll to position [1078, 0]
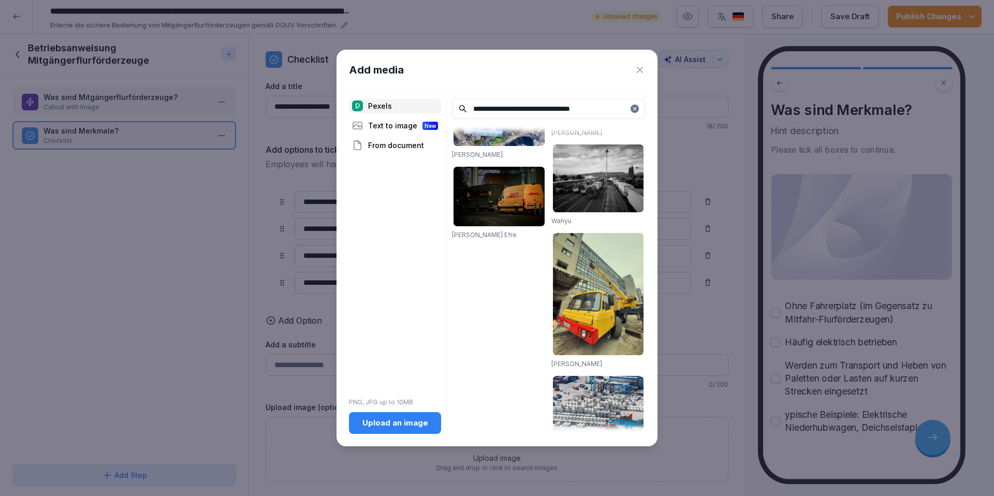
type input "**********"
click at [641, 67] on icon at bounding box center [640, 70] width 10 height 10
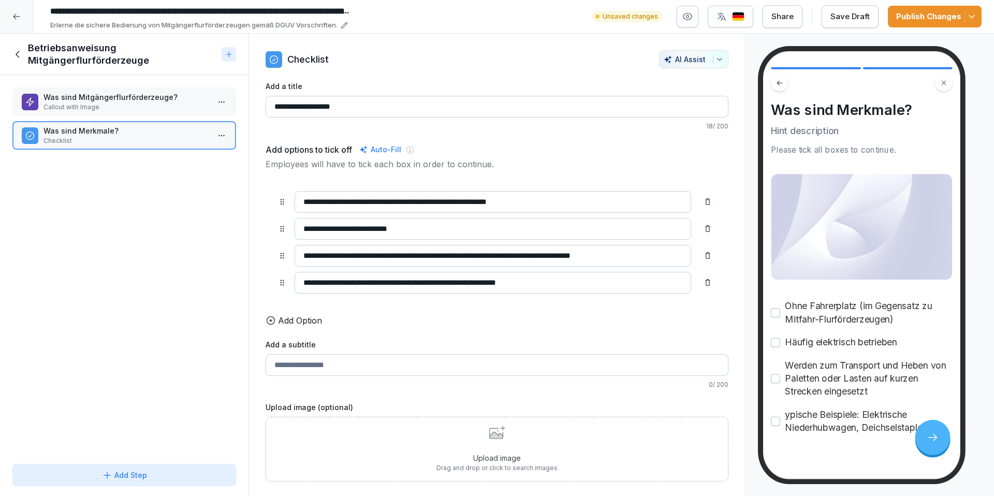
click at [494, 439] on icon at bounding box center [495, 435] width 13 height 7
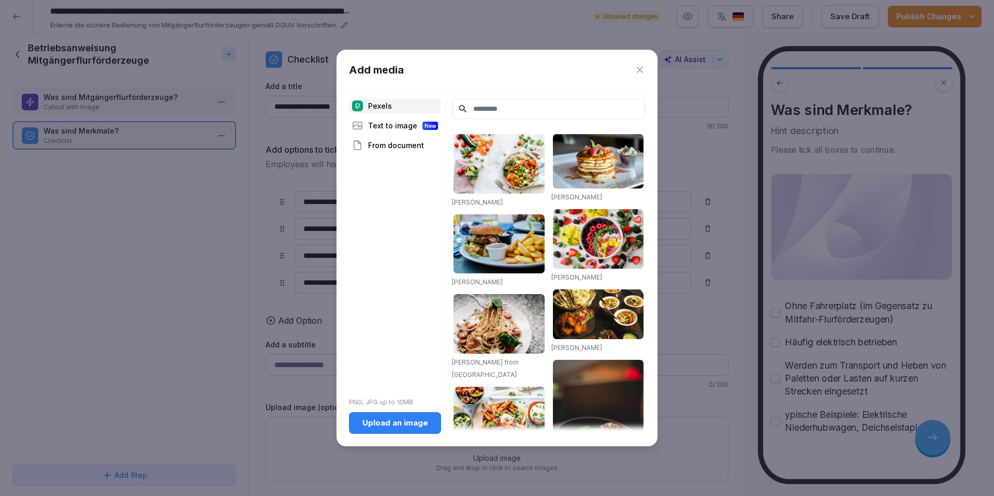
click at [390, 423] on div "Upload an image" at bounding box center [395, 422] width 76 height 11
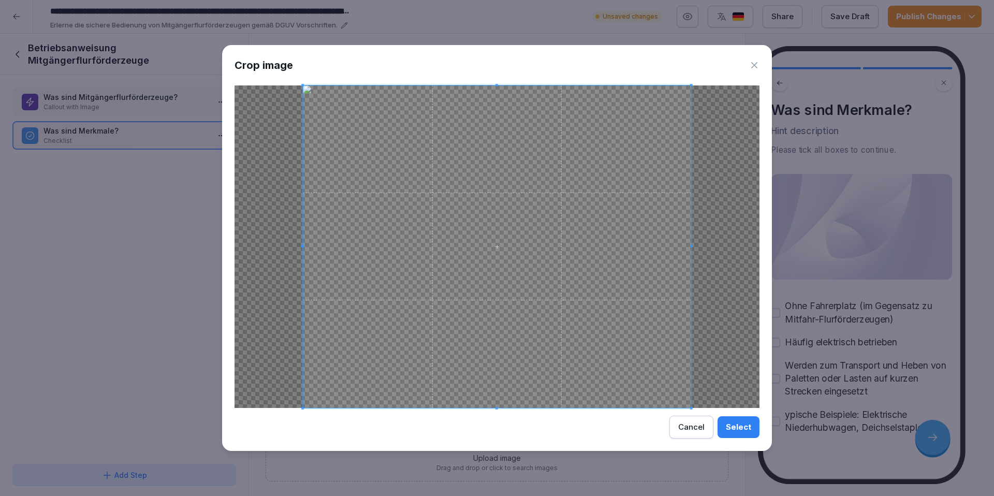
click at [742, 430] on div "Select" at bounding box center [738, 427] width 25 height 11
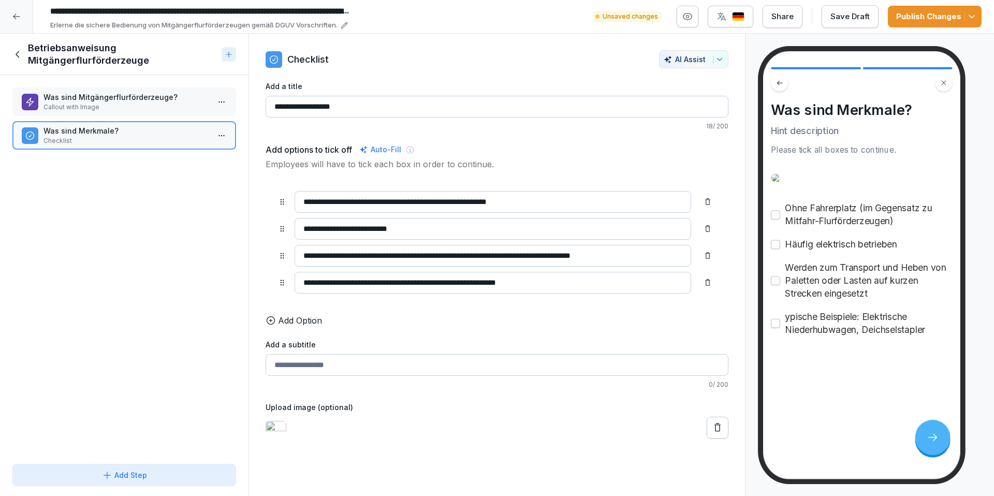
scroll to position [0, 0]
click at [130, 107] on p "Callout with Image" at bounding box center [127, 107] width 166 height 9
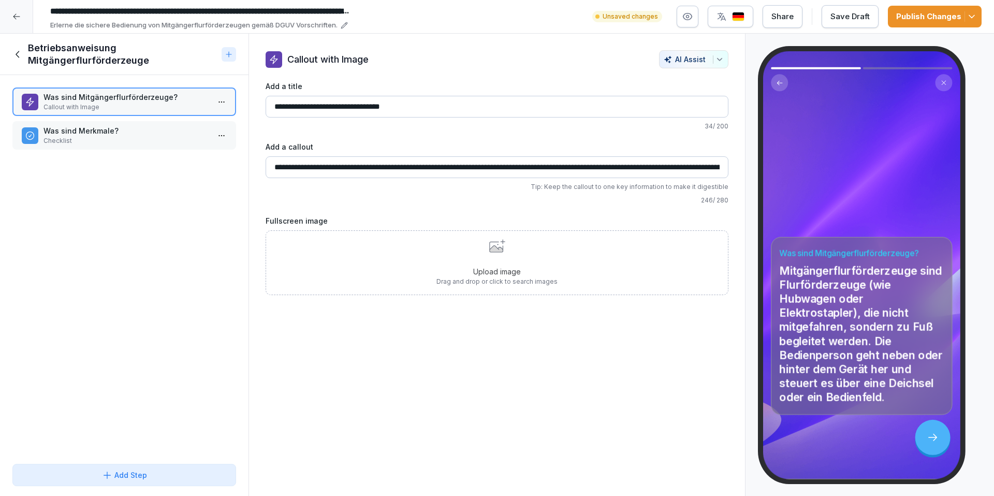
click at [497, 261] on div "Upload image Drag and drop or click to search images" at bounding box center [497, 262] width 121 height 47
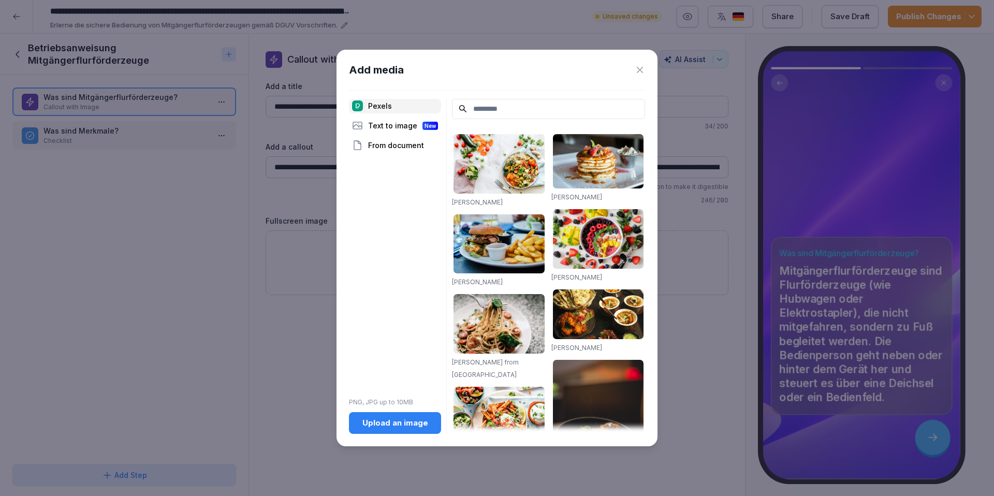
click at [409, 423] on div "Upload an image" at bounding box center [395, 422] width 76 height 11
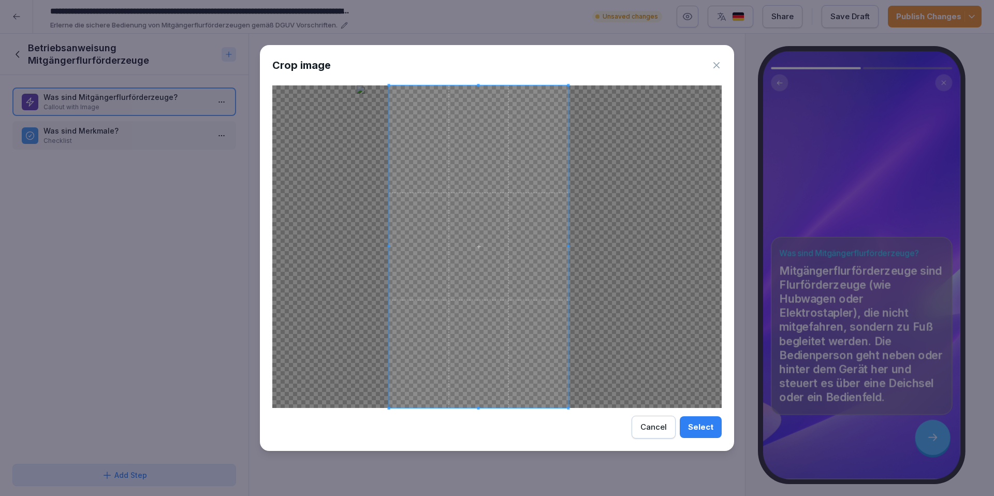
click at [515, 367] on span at bounding box center [478, 246] width 179 height 323
click at [714, 429] on button "Select" at bounding box center [701, 427] width 42 height 22
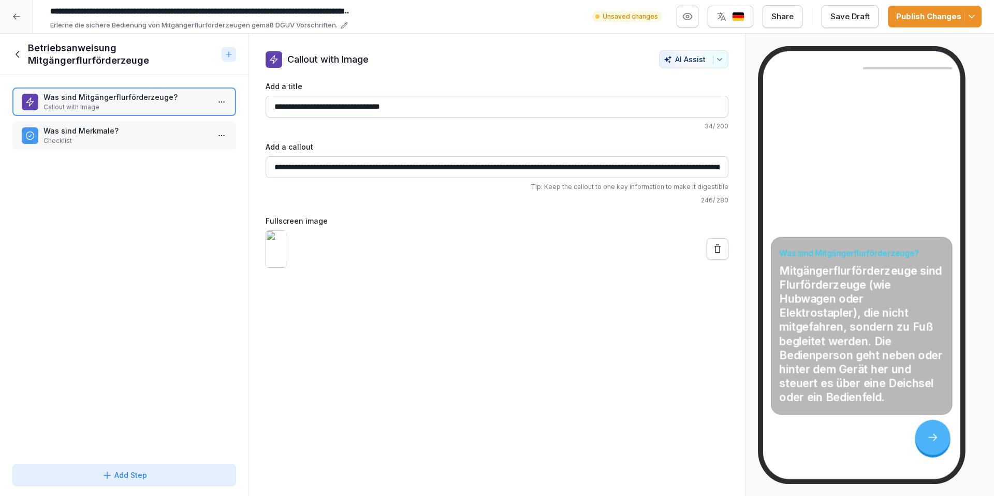
click at [286, 268] on img at bounding box center [276, 248] width 21 height 37
click at [713, 254] on icon at bounding box center [718, 249] width 10 height 10
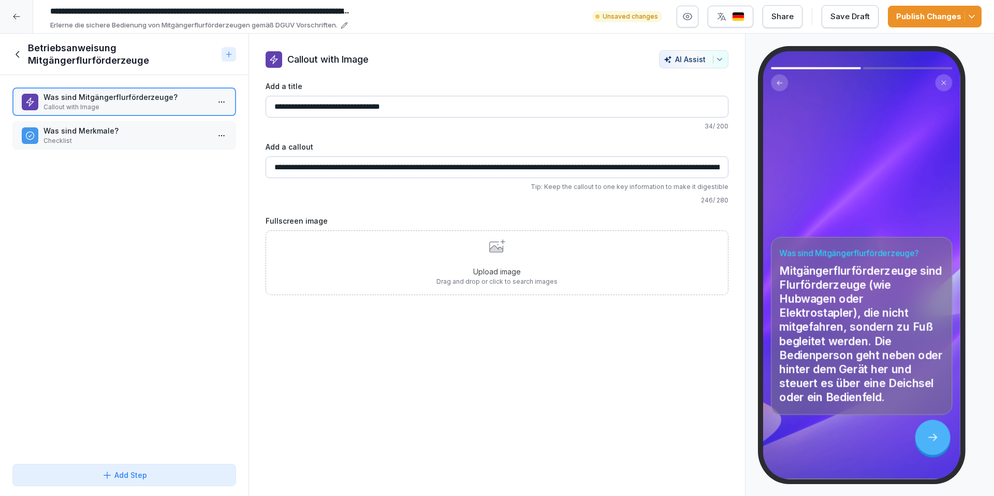
click at [484, 261] on div "Upload image Drag and drop or click to search images" at bounding box center [497, 262] width 121 height 47
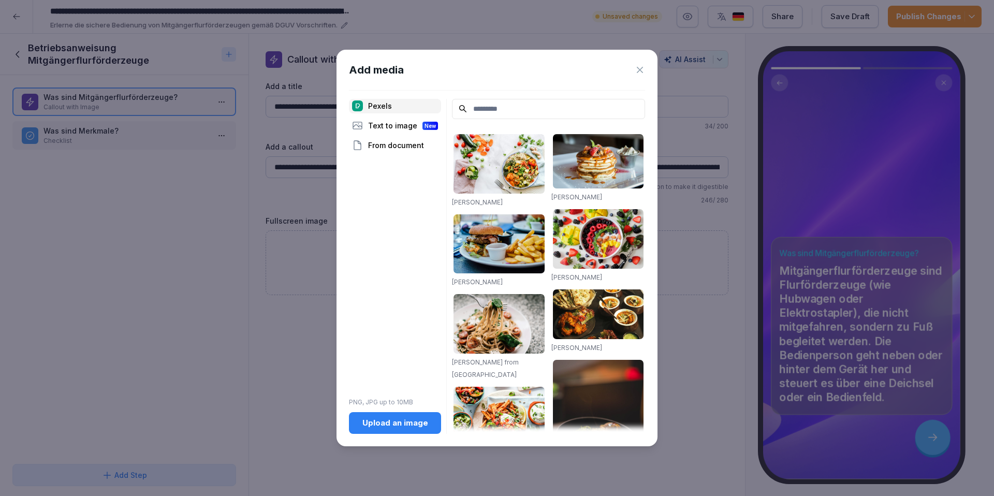
click at [410, 430] on button "Upload an image" at bounding box center [395, 423] width 92 height 22
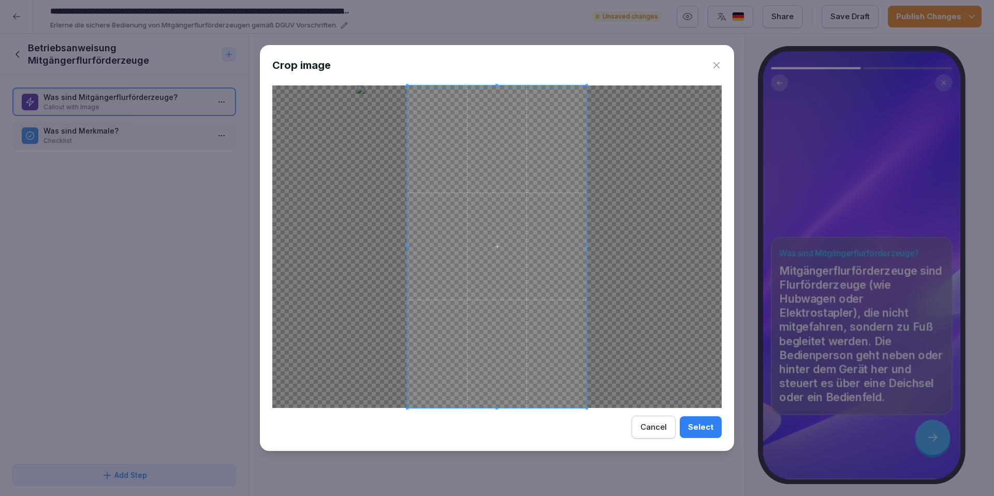
click at [381, 247] on div at bounding box center [497, 246] width 450 height 323
click at [390, 247] on div at bounding box center [497, 246] width 450 height 323
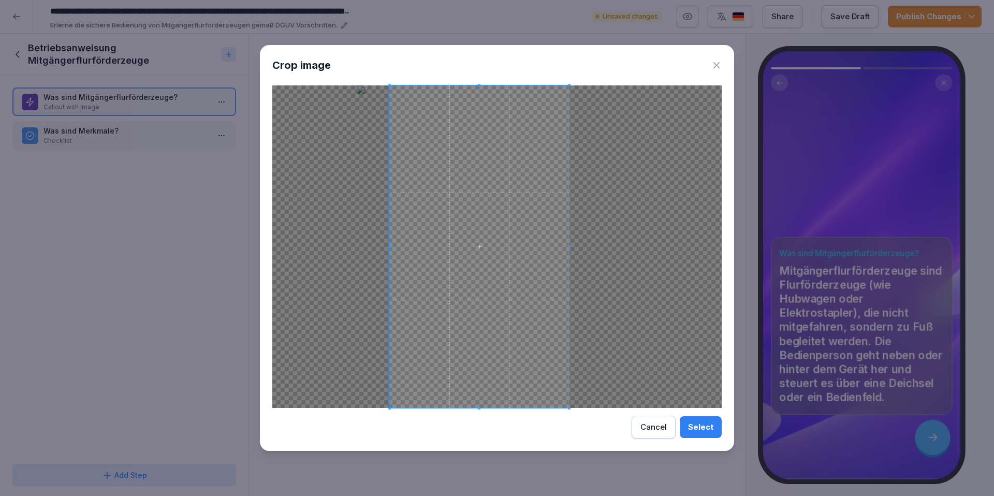
click at [459, 263] on span at bounding box center [479, 246] width 179 height 323
click at [710, 427] on div "Select" at bounding box center [700, 427] width 25 height 11
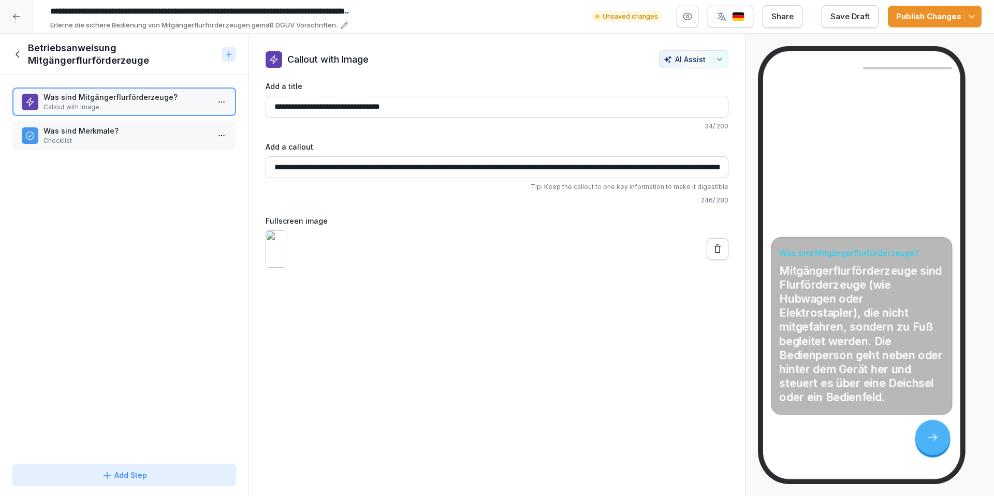
click at [688, 20] on icon "button" at bounding box center [688, 16] width 10 height 10
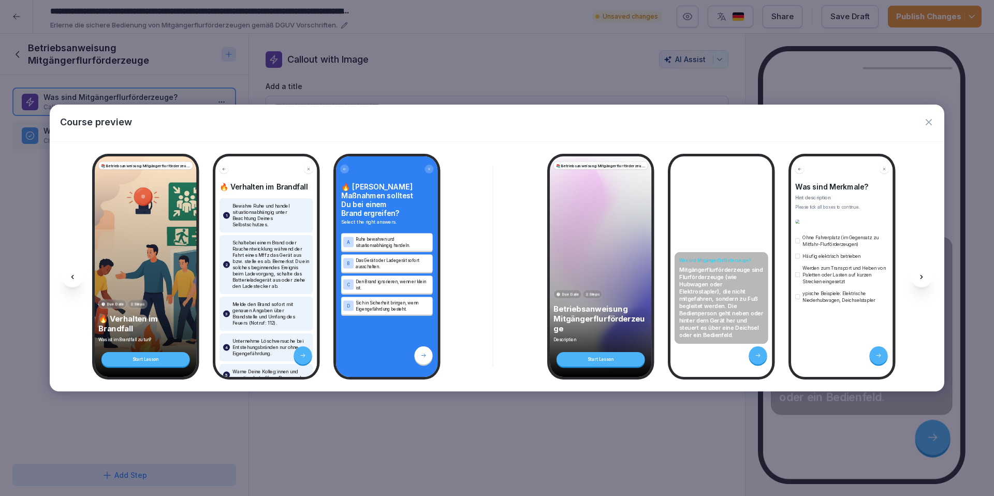
scroll to position [0, 5005]
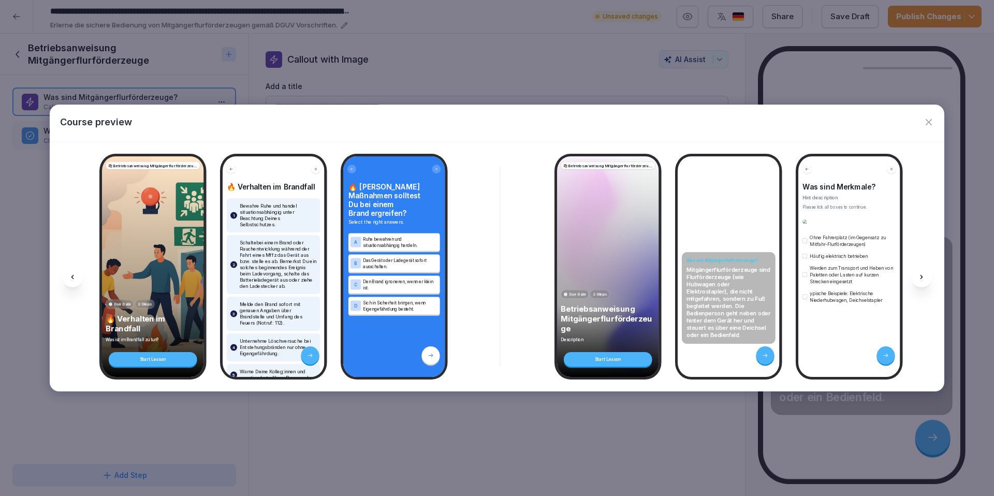
click at [931, 120] on icon "button" at bounding box center [929, 122] width 10 height 10
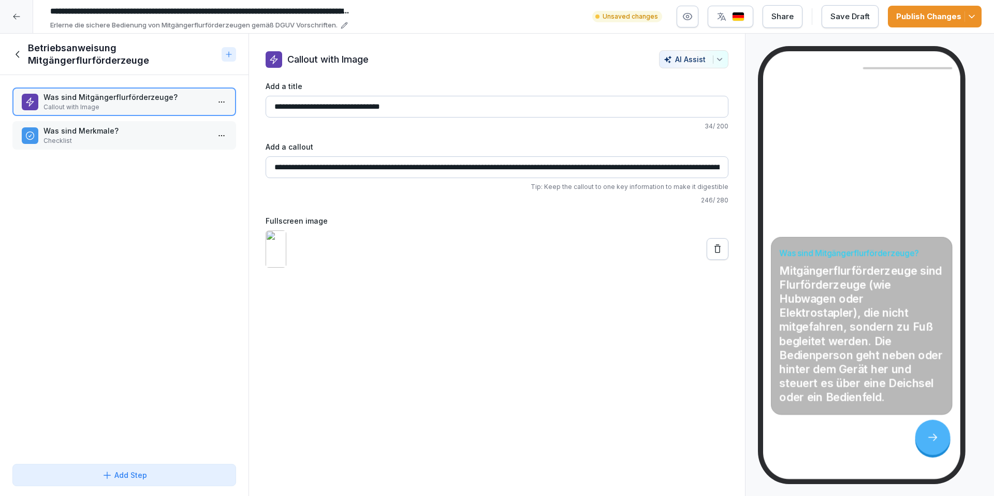
drag, startPoint x: 284, startPoint y: 277, endPoint x: 291, endPoint y: 276, distance: 6.4
click at [285, 268] on img at bounding box center [276, 248] width 21 height 37
click at [713, 254] on icon at bounding box center [718, 249] width 10 height 10
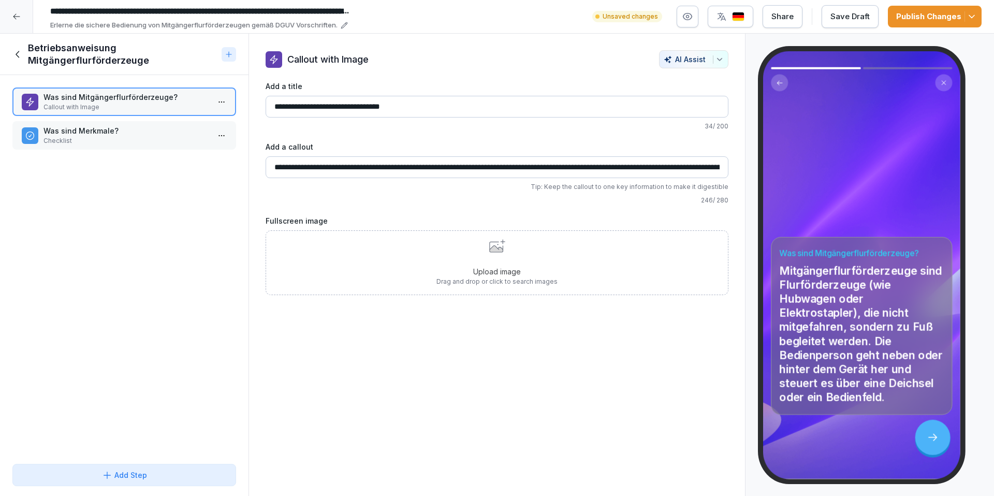
click at [489, 245] on icon at bounding box center [497, 245] width 16 height 13
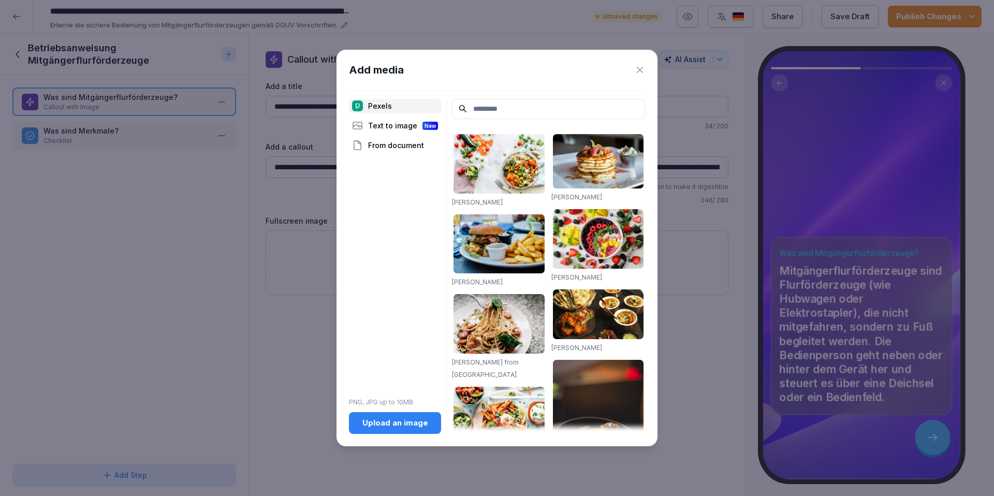
click at [393, 433] on button "Upload an image" at bounding box center [395, 423] width 92 height 22
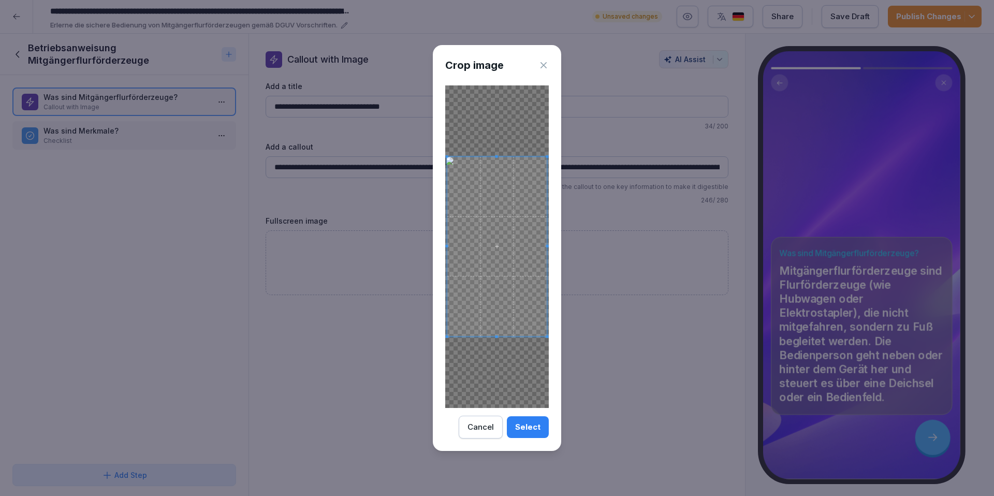
click at [528, 428] on div "Select" at bounding box center [527, 427] width 25 height 11
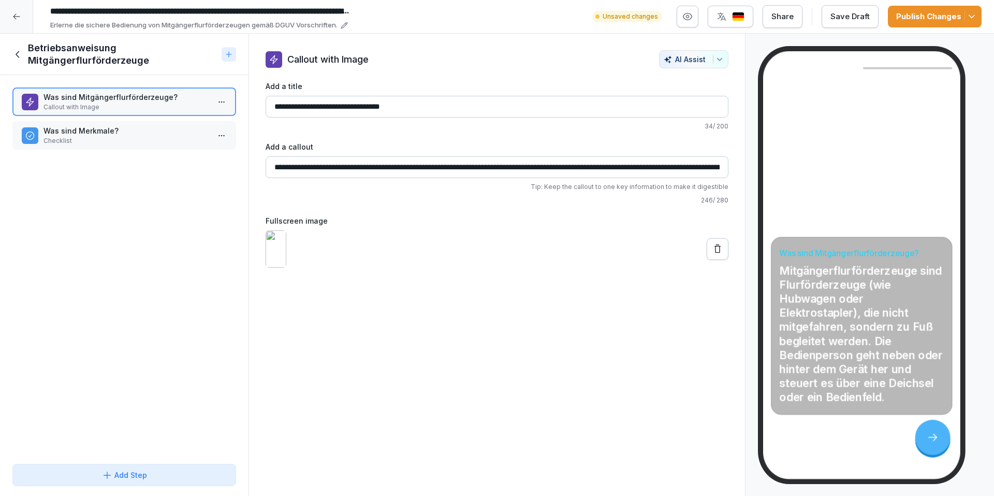
click at [79, 139] on p "Checklist" at bounding box center [127, 140] width 166 height 9
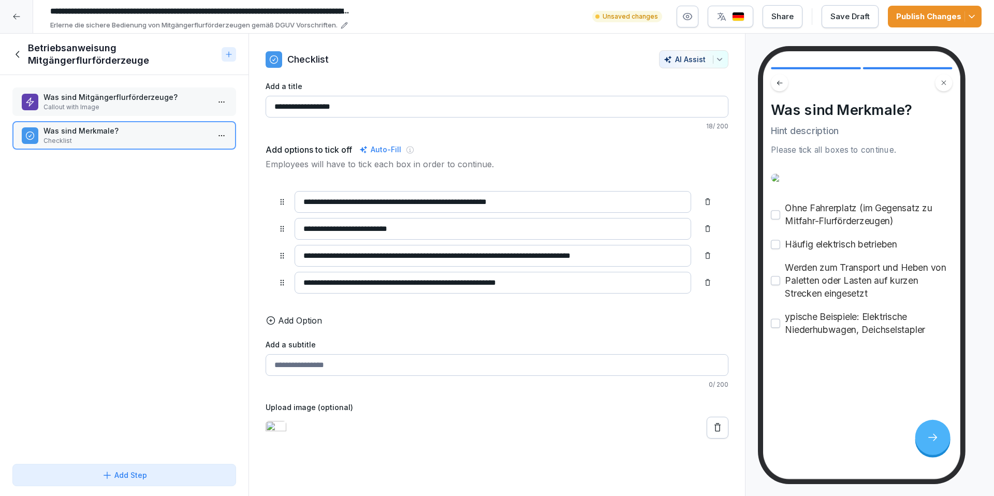
click at [73, 105] on p "Callout with Image" at bounding box center [127, 107] width 166 height 9
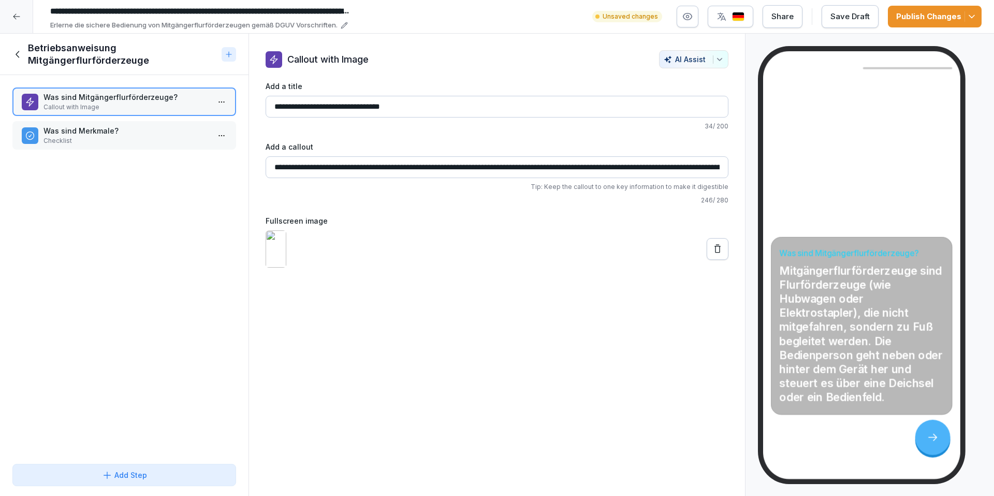
click at [118, 132] on p "Was sind Merkmale?" at bounding box center [127, 130] width 166 height 11
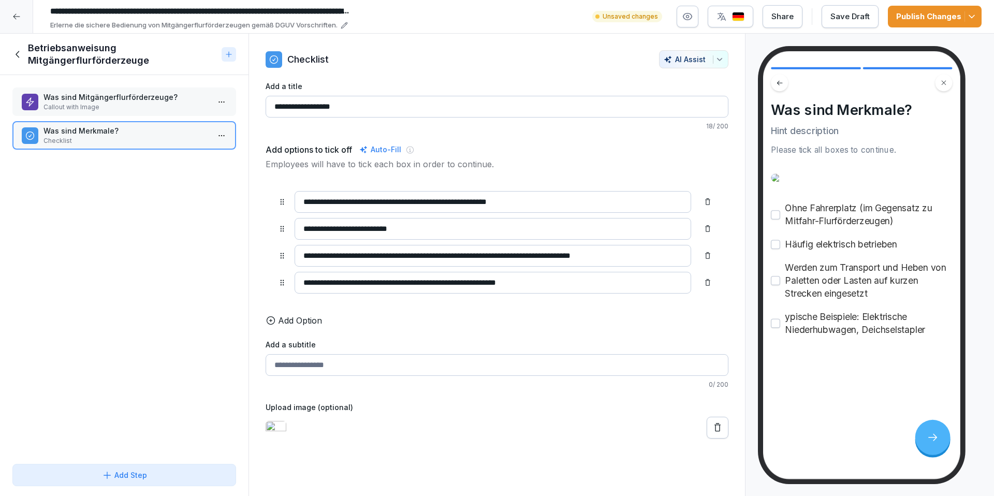
click at [325, 284] on input "**********" at bounding box center [493, 283] width 397 height 22
click at [301, 283] on input "**********" at bounding box center [493, 283] width 397 height 22
type input "**********"
click at [144, 109] on p "Callout with Image" at bounding box center [127, 107] width 166 height 9
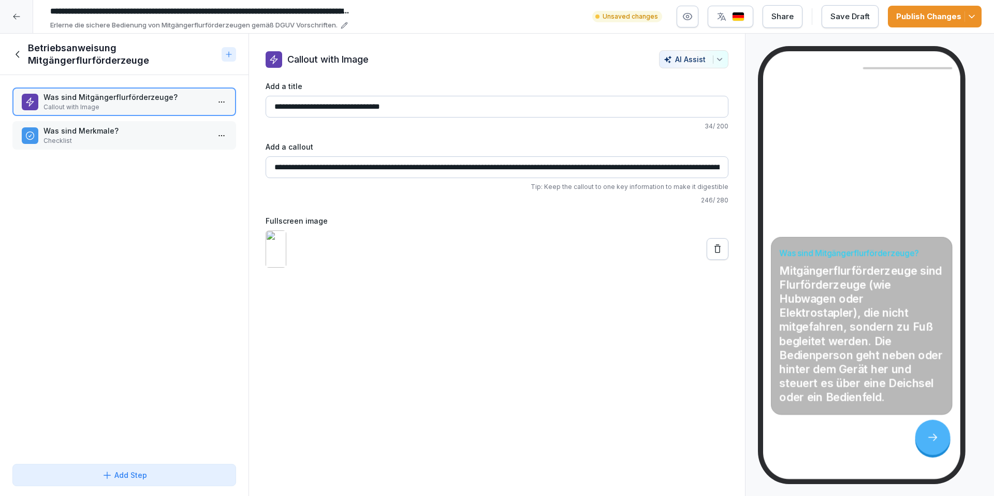
click at [596, 172] on input "**********" at bounding box center [497, 167] width 463 height 22
click at [928, 272] on p "Mitgängerflurförderzeuge sind Flurförderzeuge (wie Hubwagen oder Elektrostapler…" at bounding box center [862, 334] width 164 height 141
click at [922, 272] on p "Mitgängerflurförderzeuge sind Flurförderzeuge (wie Hubwagen oder Elektrostapler…" at bounding box center [862, 334] width 164 height 141
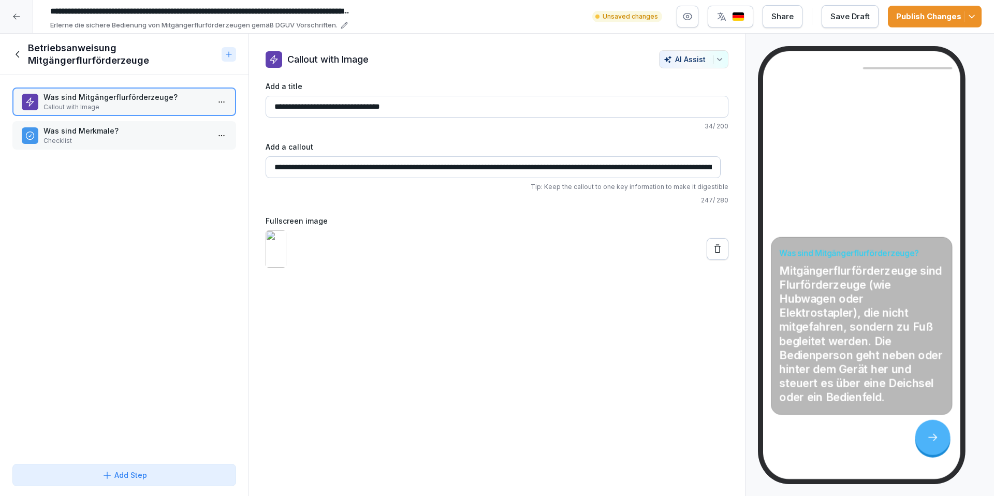
click at [368, 170] on input "**********" at bounding box center [493, 167] width 455 height 22
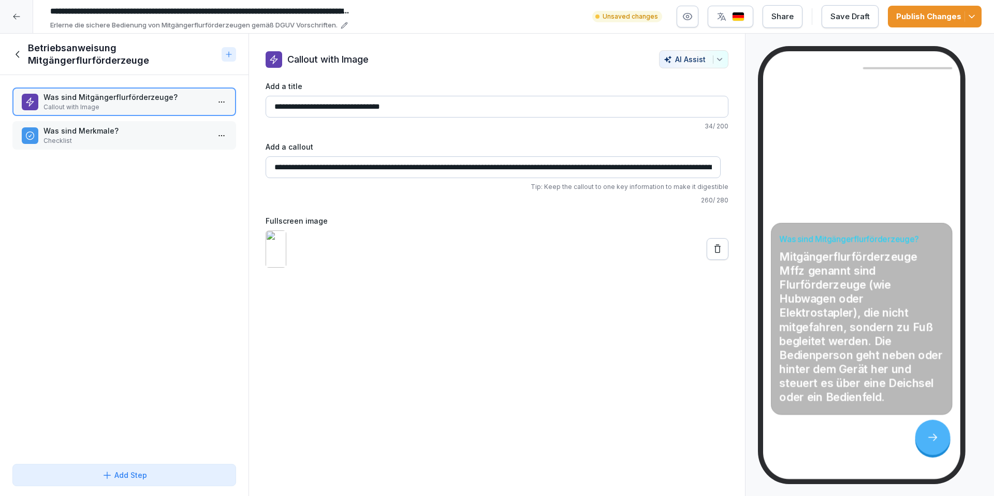
click at [368, 168] on input "**********" at bounding box center [493, 167] width 455 height 22
click at [422, 168] on input "**********" at bounding box center [493, 167] width 455 height 22
click at [371, 170] on input "**********" at bounding box center [493, 167] width 455 height 22
drag, startPoint x: 369, startPoint y: 168, endPoint x: 425, endPoint y: 168, distance: 55.9
click at [425, 168] on input "**********" at bounding box center [493, 167] width 455 height 22
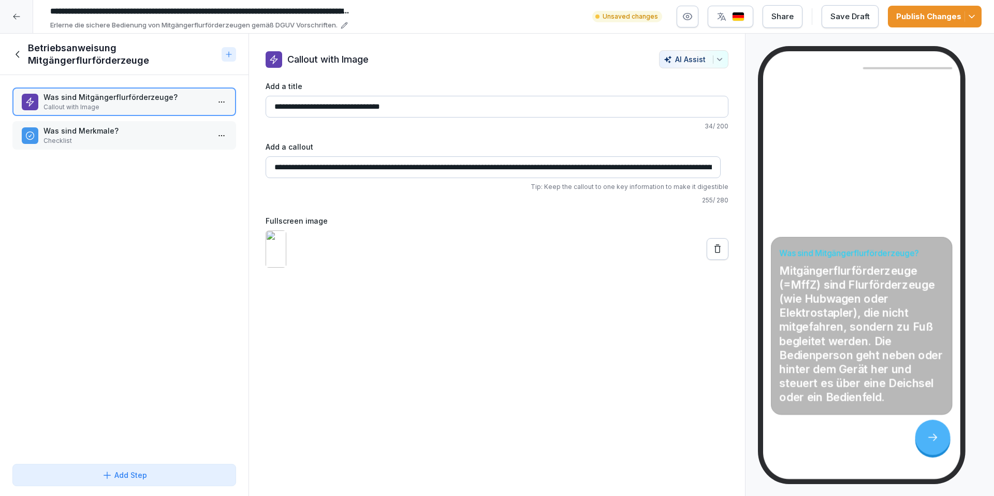
type input "**********"
click at [405, 108] on input "**********" at bounding box center [497, 107] width 463 height 22
type input "**********"
click at [20, 52] on icon at bounding box center [17, 54] width 11 height 11
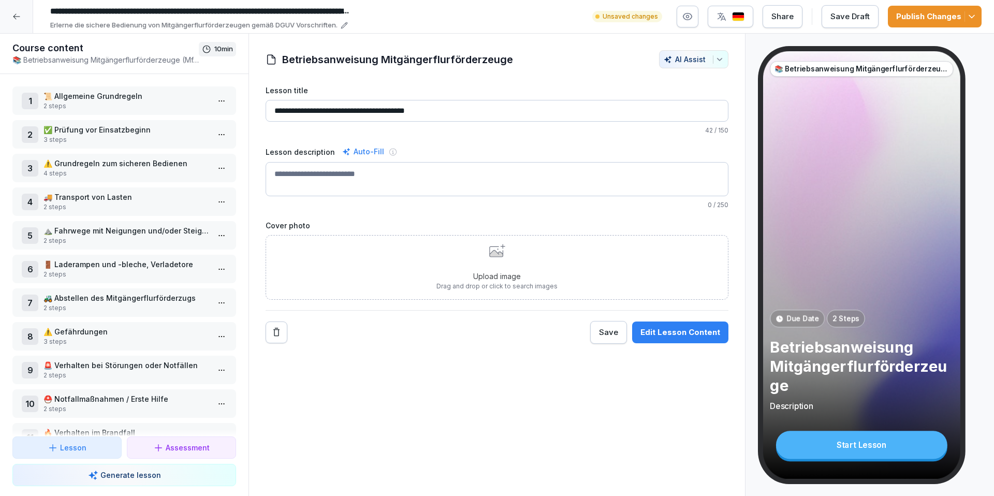
click at [600, 331] on div "Save" at bounding box center [608, 332] width 19 height 11
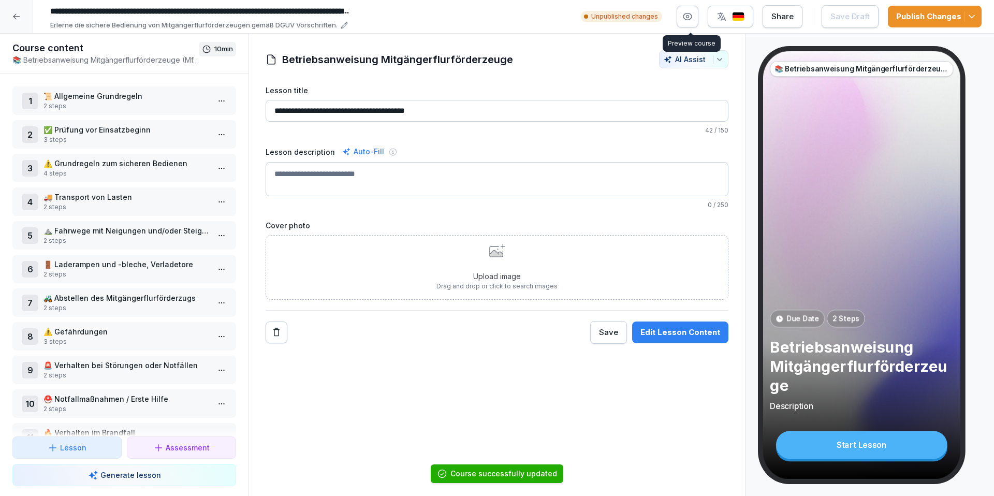
click at [691, 15] on icon "button" at bounding box center [688, 16] width 10 height 10
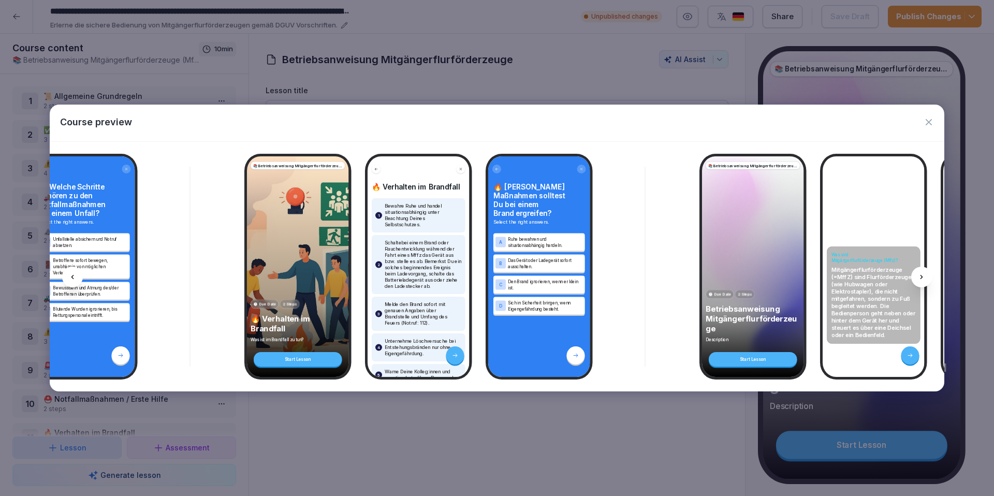
scroll to position [0, 5074]
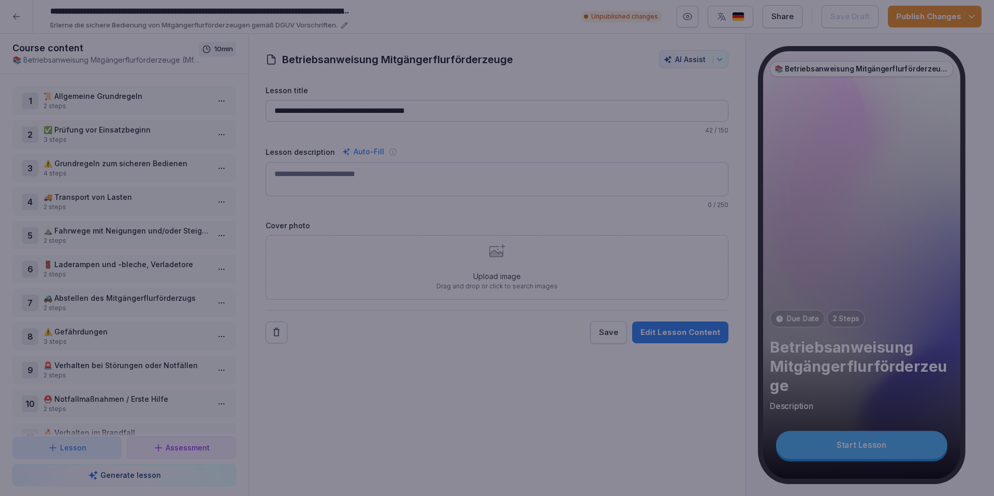
click at [531, 431] on div at bounding box center [497, 248] width 994 height 496
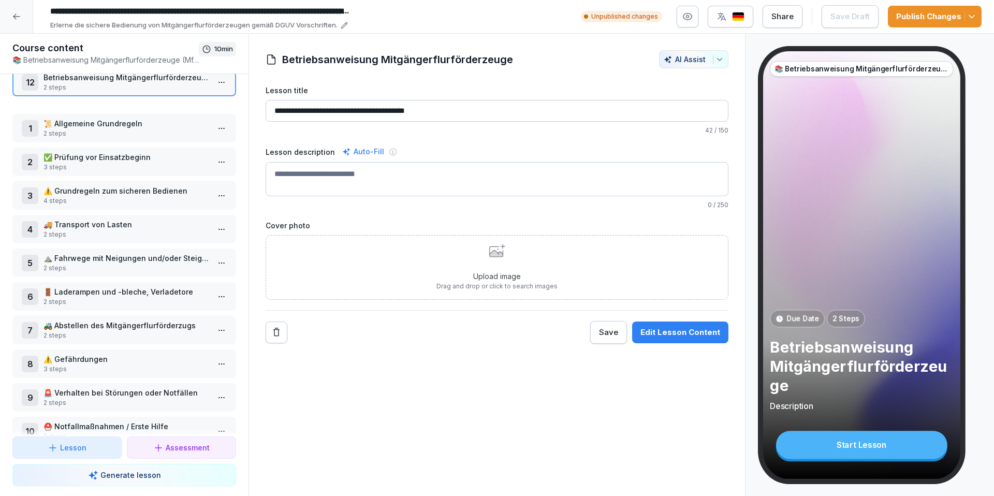
scroll to position [0, 0]
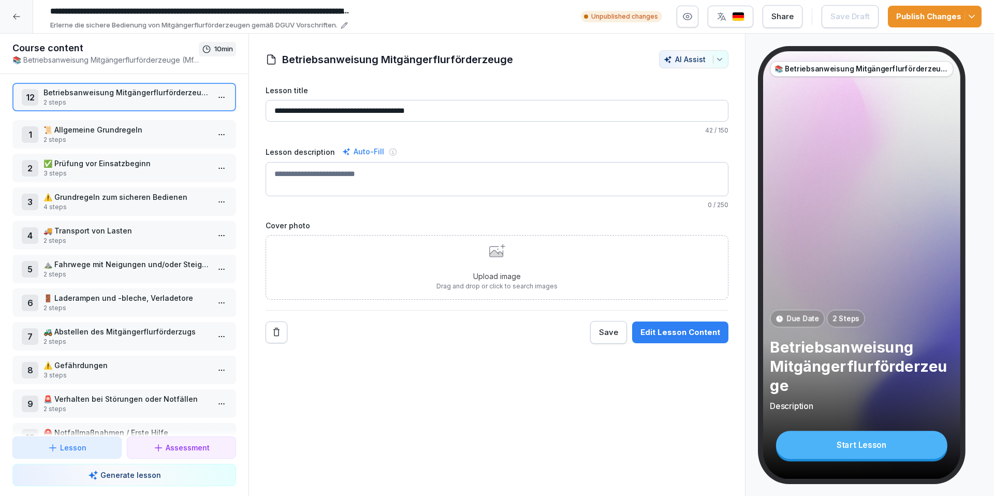
drag, startPoint x: 126, startPoint y: 398, endPoint x: 95, endPoint y: 94, distance: 306.2
click at [95, 94] on p "Betriebsanweisung Mitgängerflurförderzeuge" at bounding box center [127, 92] width 166 height 11
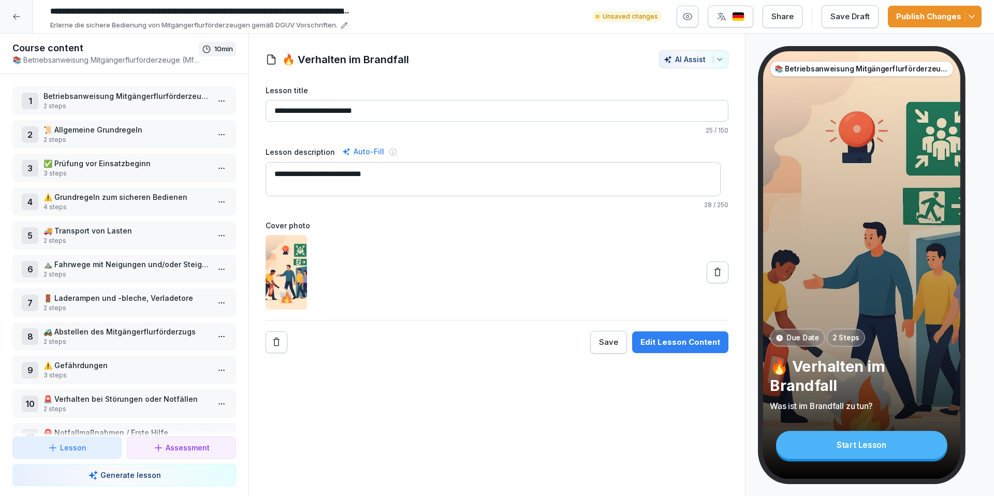
click at [144, 108] on p "2 steps" at bounding box center [127, 106] width 166 height 9
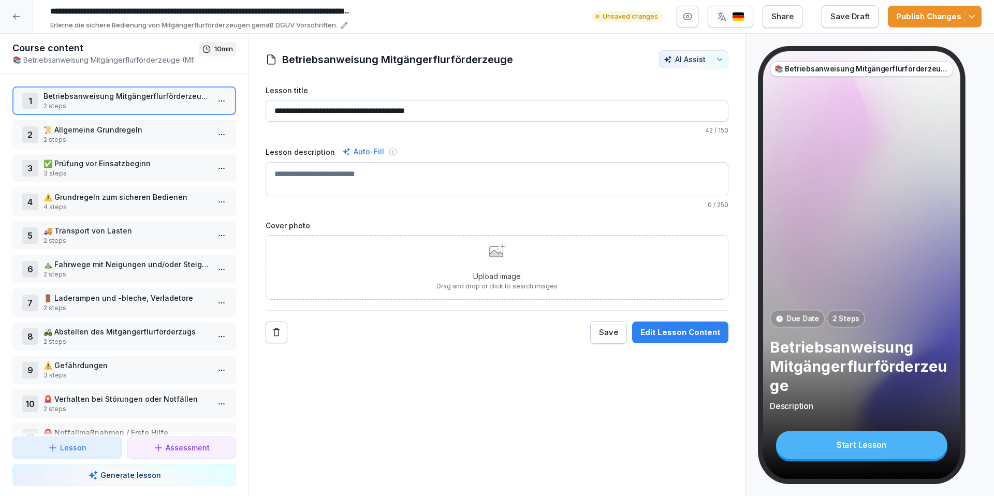
click at [699, 12] on button "button" at bounding box center [688, 17] width 22 height 22
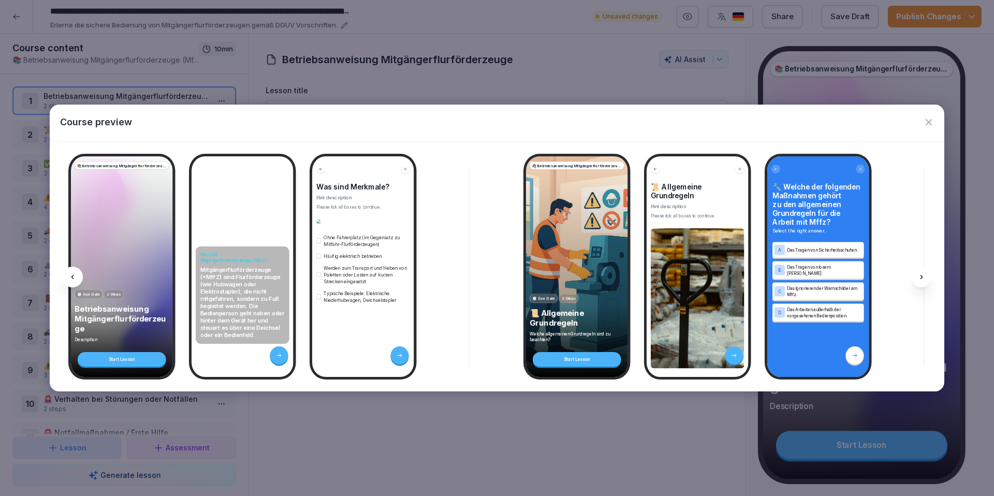
click at [929, 120] on icon "button" at bounding box center [929, 122] width 10 height 10
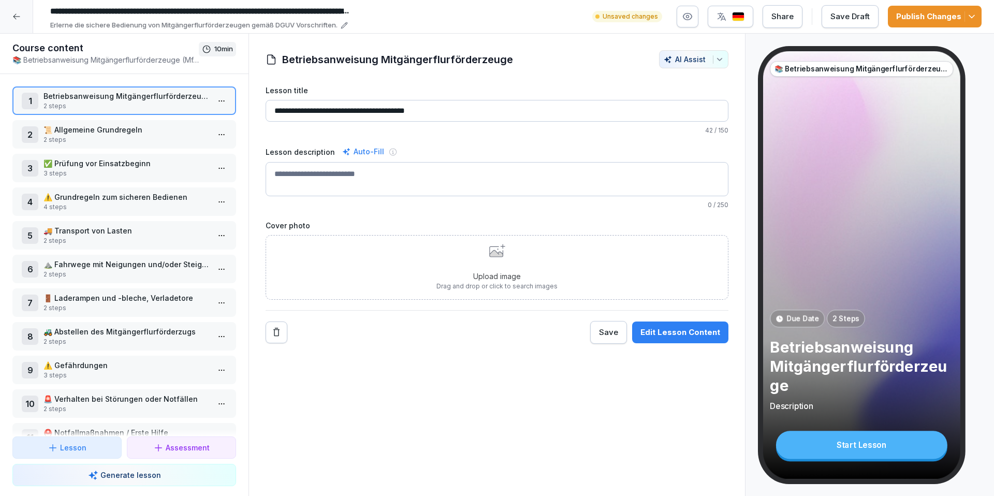
click at [374, 176] on textarea "Lesson description" at bounding box center [497, 179] width 463 height 34
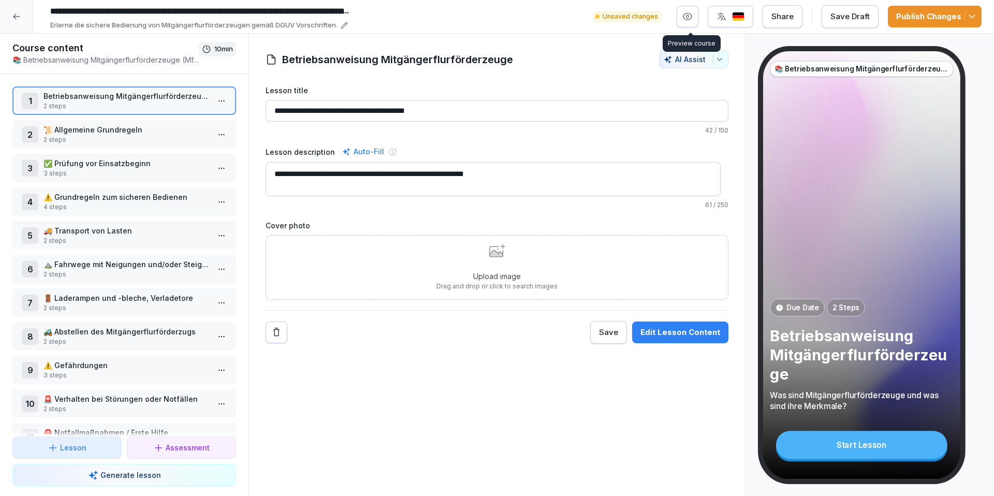
type textarea "**********"
click at [688, 20] on icon "button" at bounding box center [688, 16] width 10 height 10
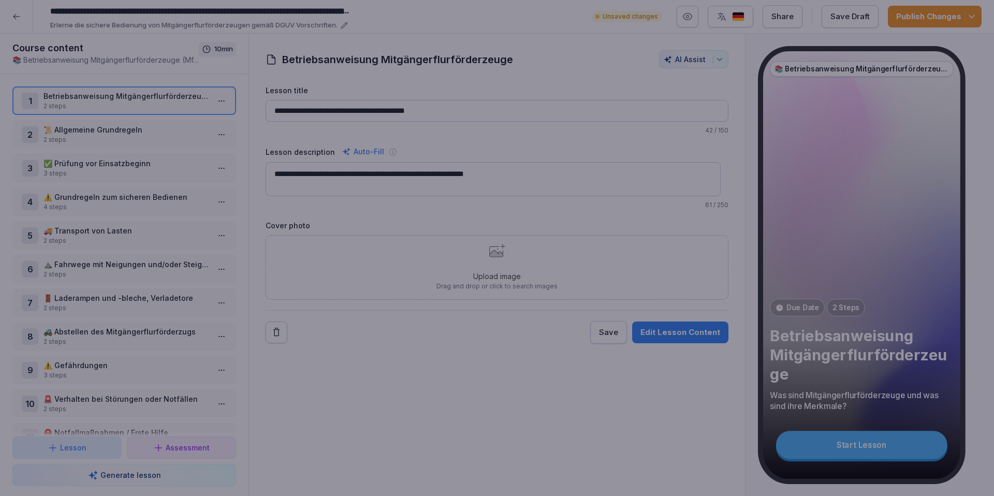
click at [504, 76] on div at bounding box center [497, 248] width 994 height 496
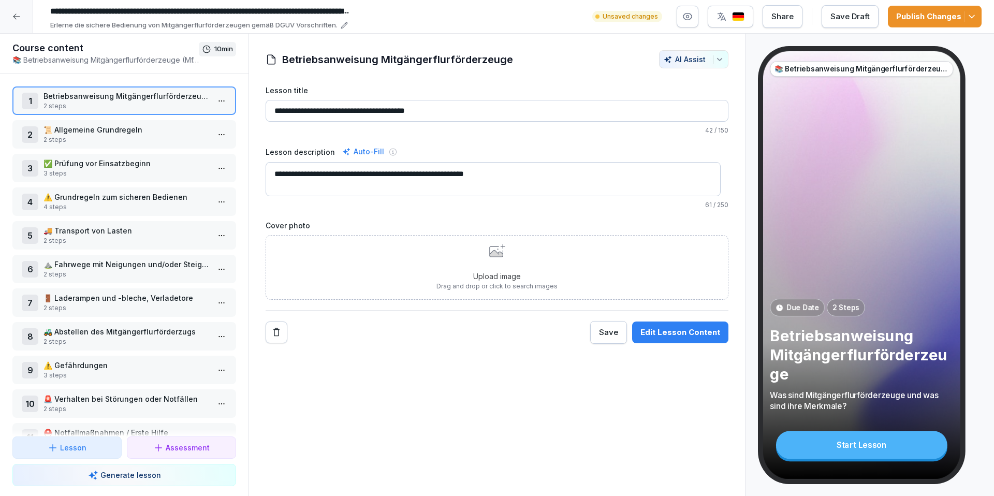
click at [384, 111] on input "**********" at bounding box center [497, 111] width 463 height 22
type input "**********"
click at [406, 174] on textarea "**********" at bounding box center [493, 179] width 455 height 34
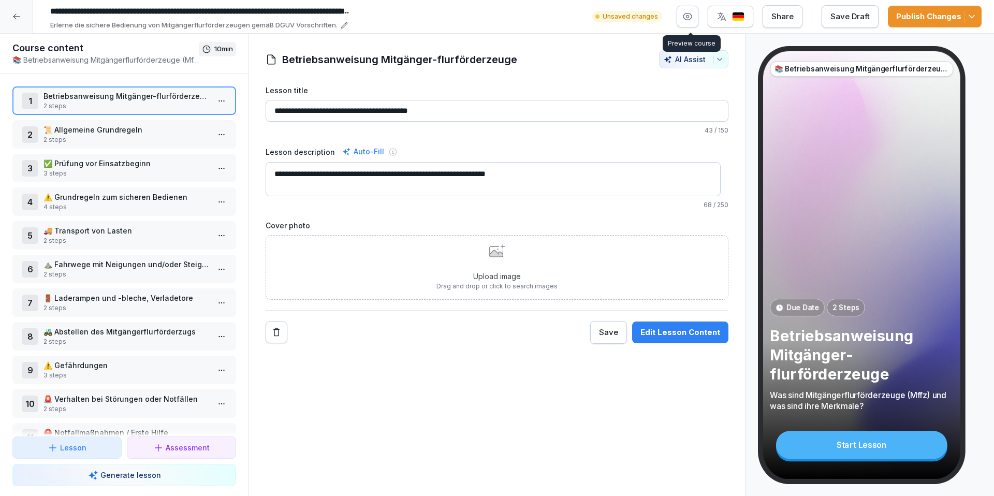
type textarea "**********"
click at [693, 20] on icon "button" at bounding box center [688, 16] width 10 height 10
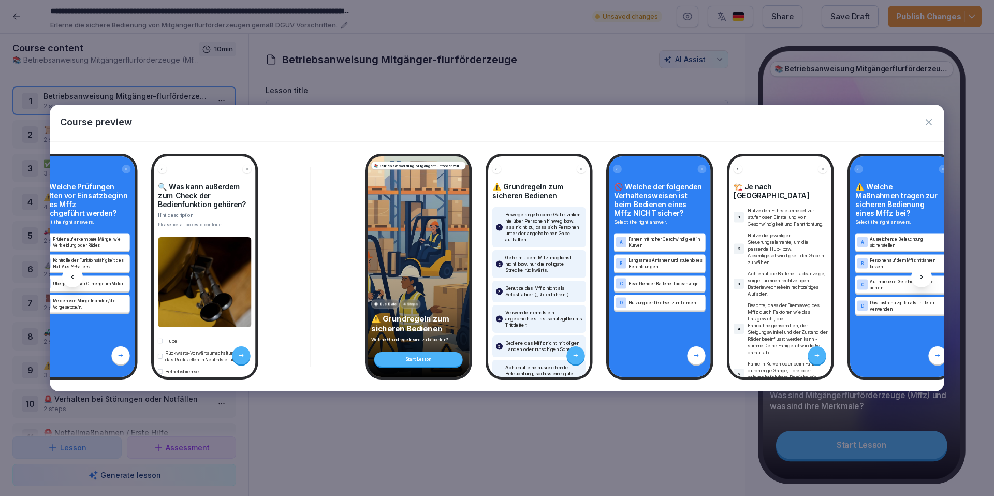
scroll to position [0, 1262]
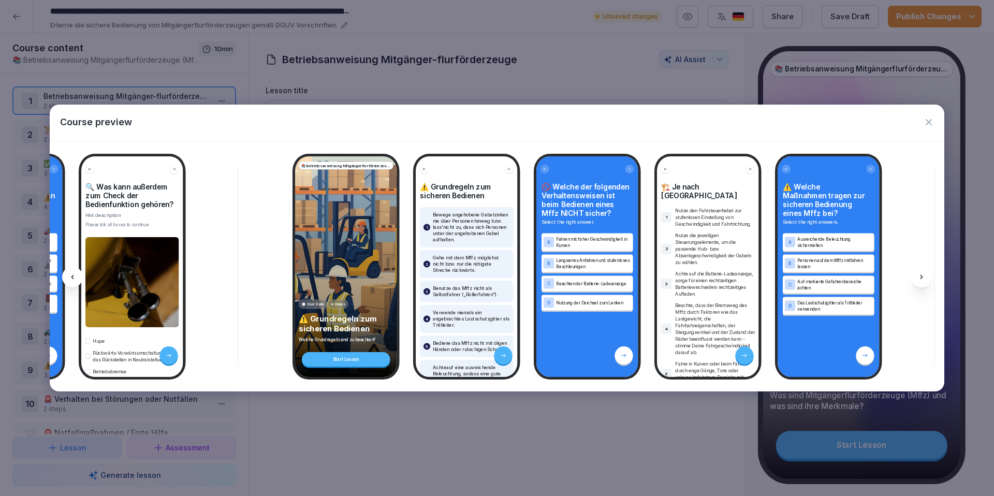
click at [930, 125] on icon "button" at bounding box center [929, 122] width 10 height 10
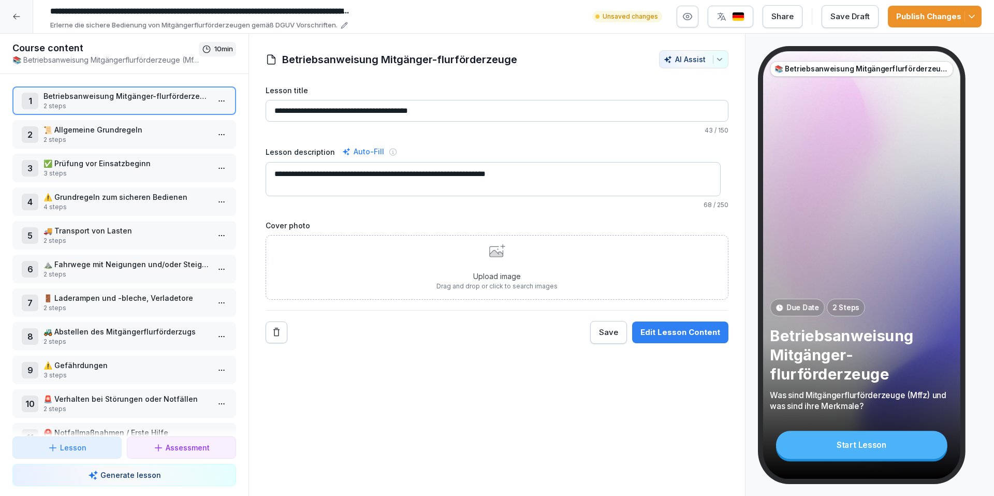
click at [387, 282] on div "Upload image Drag and drop or click to search images" at bounding box center [497, 267] width 463 height 65
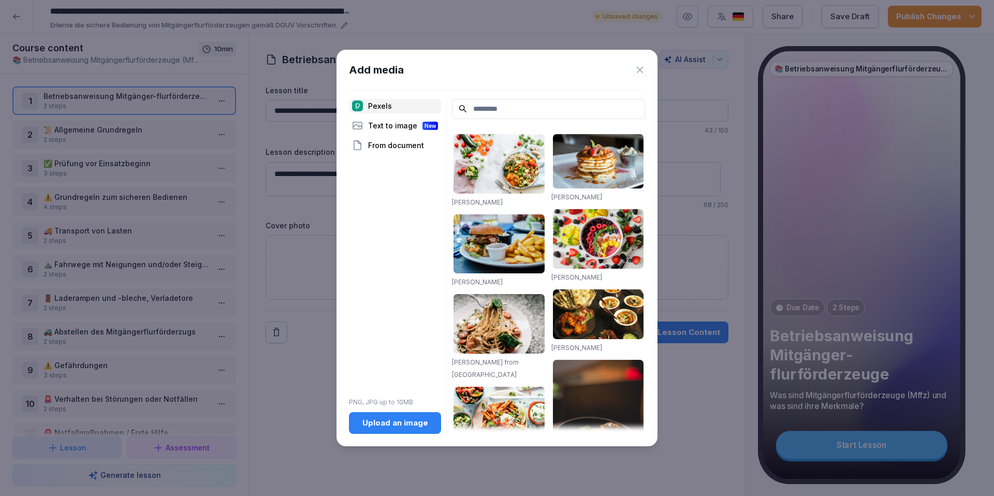
click at [386, 428] on div "Upload an image" at bounding box center [395, 422] width 76 height 11
click at [641, 69] on icon at bounding box center [640, 70] width 10 height 10
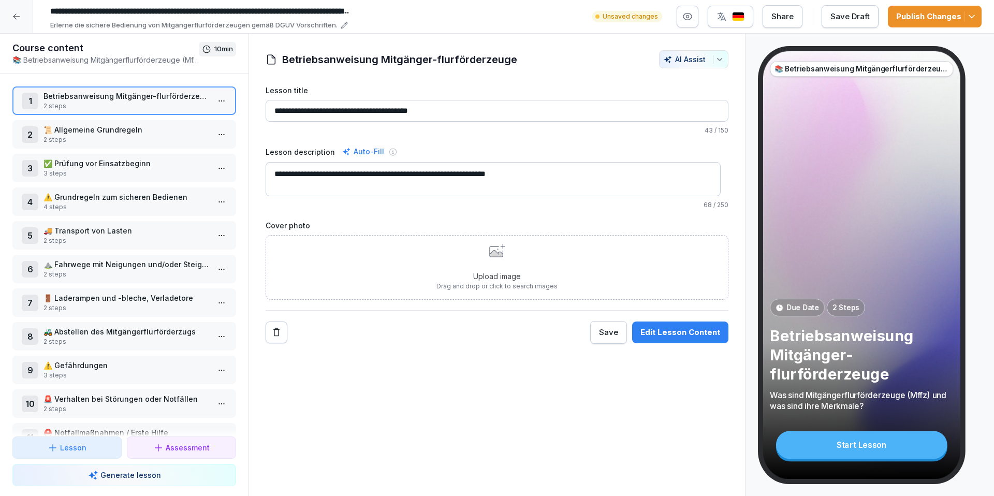
click at [716, 61] on icon "button" at bounding box center [720, 59] width 8 height 8
click at [296, 13] on html "**********" at bounding box center [497, 248] width 994 height 496
click at [315, 8] on input "**********" at bounding box center [201, 12] width 311 height 18
drag, startPoint x: 275, startPoint y: 9, endPoint x: 429, endPoint y: 10, distance: 154.4
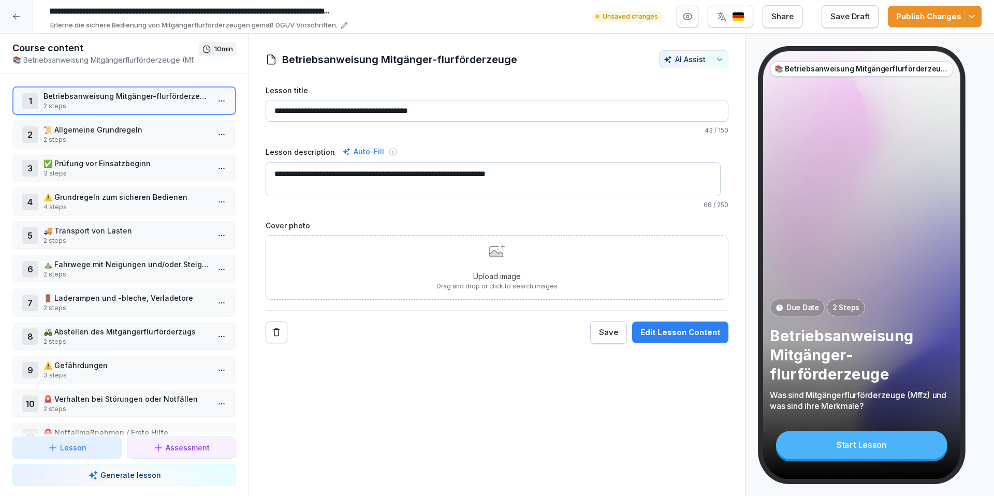
click at [429, 10] on div "**********" at bounding box center [514, 17] width 936 height 28
type input "**********"
click at [488, 266] on div "Upload image Drag and drop or click to search images" at bounding box center [497, 267] width 121 height 47
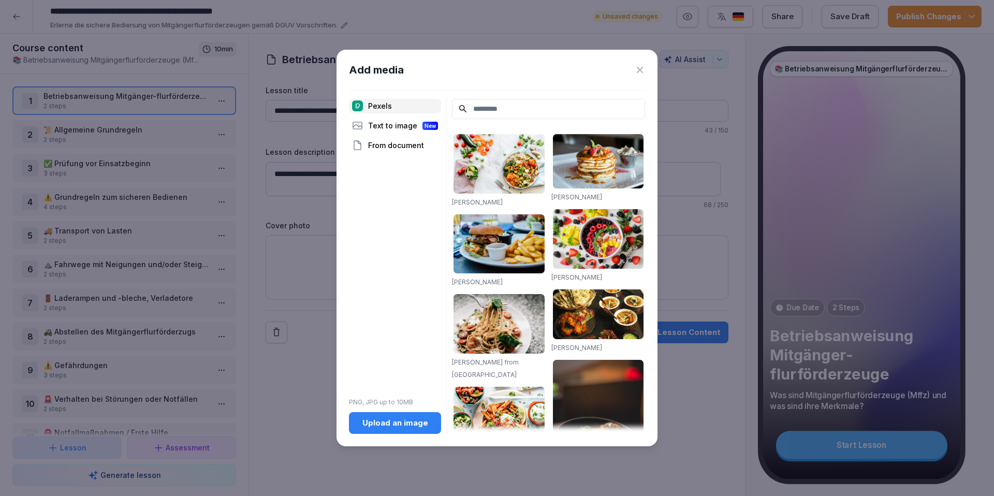
click at [393, 123] on div "Text to image New" at bounding box center [395, 126] width 92 height 15
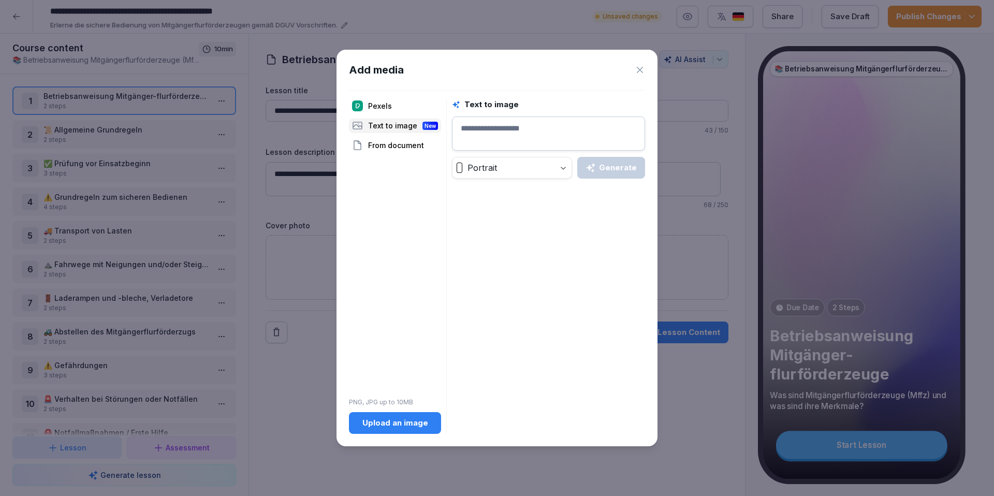
click at [520, 134] on textarea at bounding box center [548, 134] width 193 height 34
type textarea "*"
paste textarea "**********"
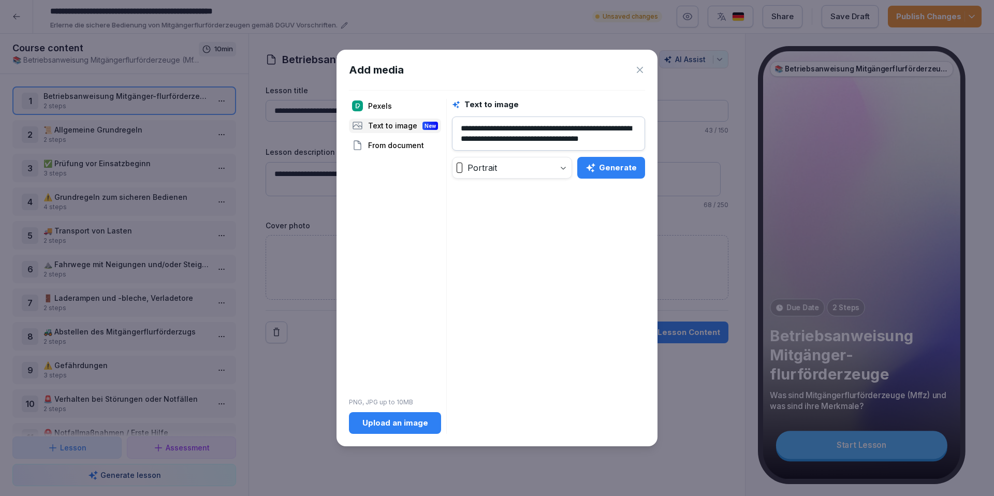
scroll to position [4, 0]
click at [521, 160] on body "**********" at bounding box center [497, 248] width 994 height 496
click at [626, 168] on div "Generate" at bounding box center [611, 167] width 51 height 11
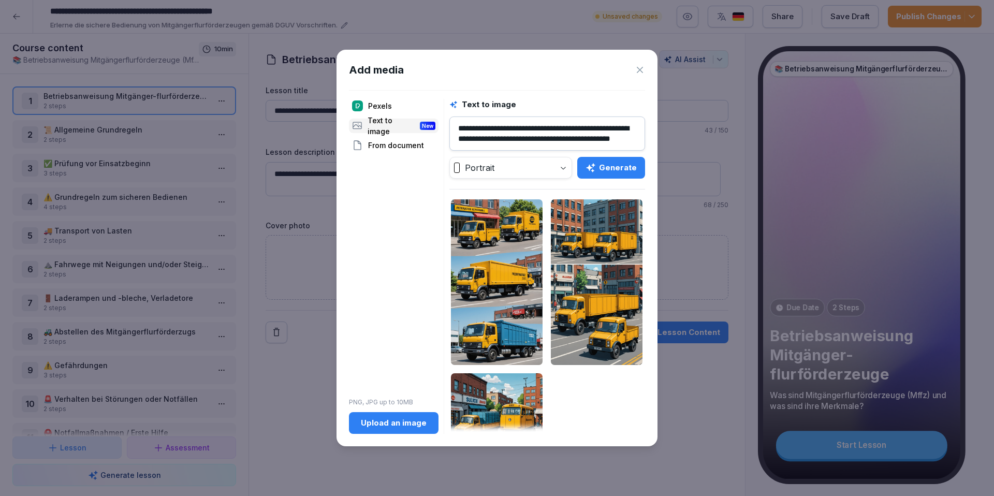
scroll to position [10, 0]
drag, startPoint x: 502, startPoint y: 124, endPoint x: 481, endPoint y: 130, distance: 22.6
click at [481, 130] on textarea "**********" at bounding box center [548, 134] width 196 height 34
type textarea "**********"
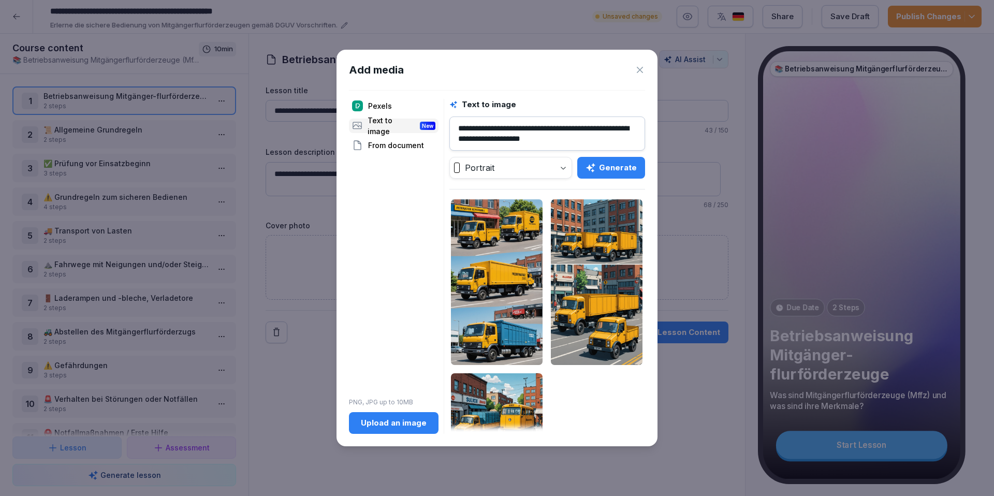
click at [620, 165] on div "Generate" at bounding box center [611, 167] width 51 height 11
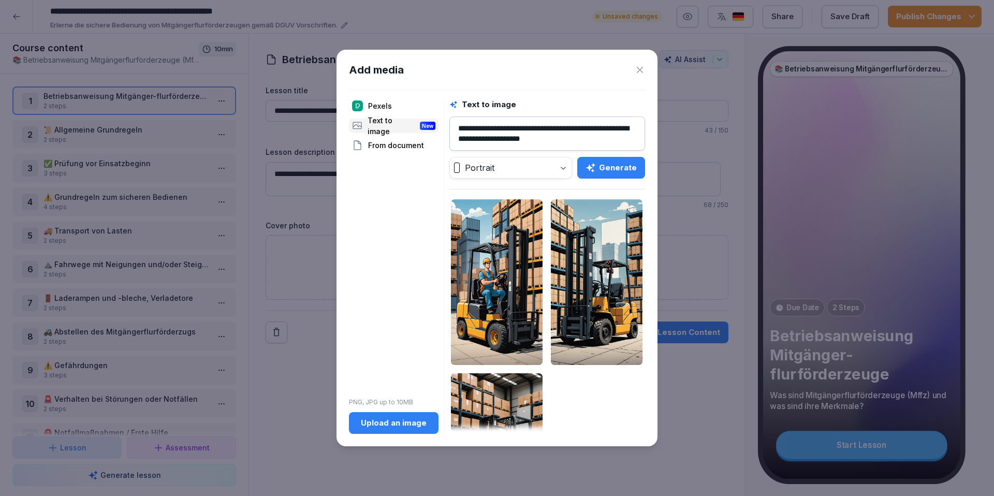
click at [609, 294] on img at bounding box center [597, 281] width 92 height 165
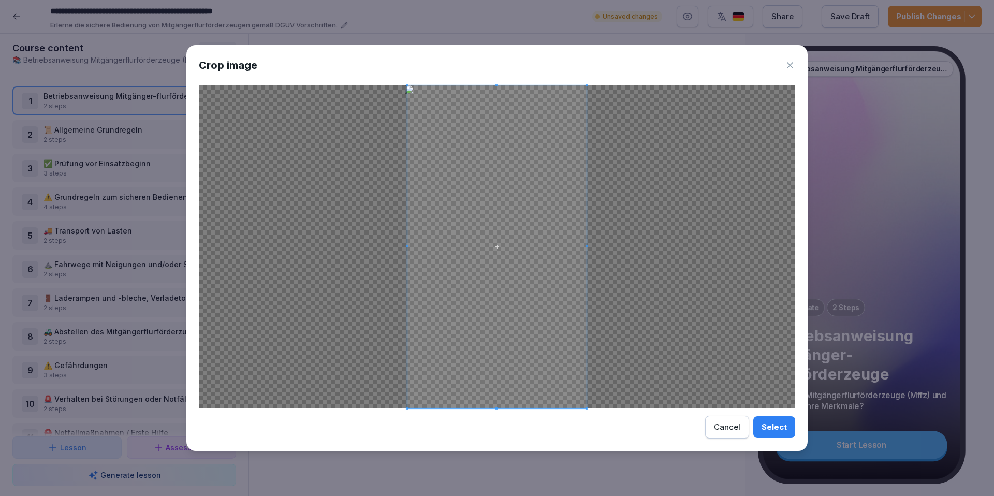
click at [770, 424] on div "Select" at bounding box center [774, 427] width 25 height 11
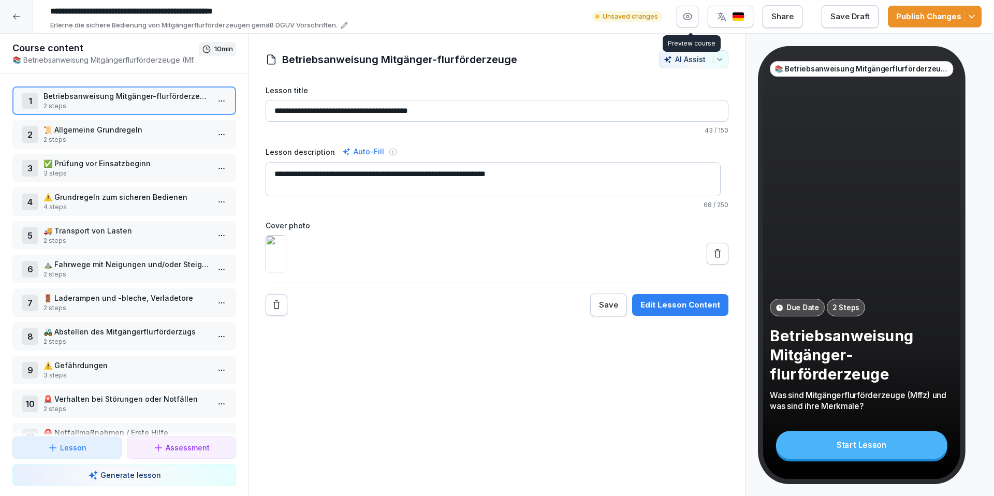
click at [693, 20] on icon "button" at bounding box center [688, 16] width 10 height 10
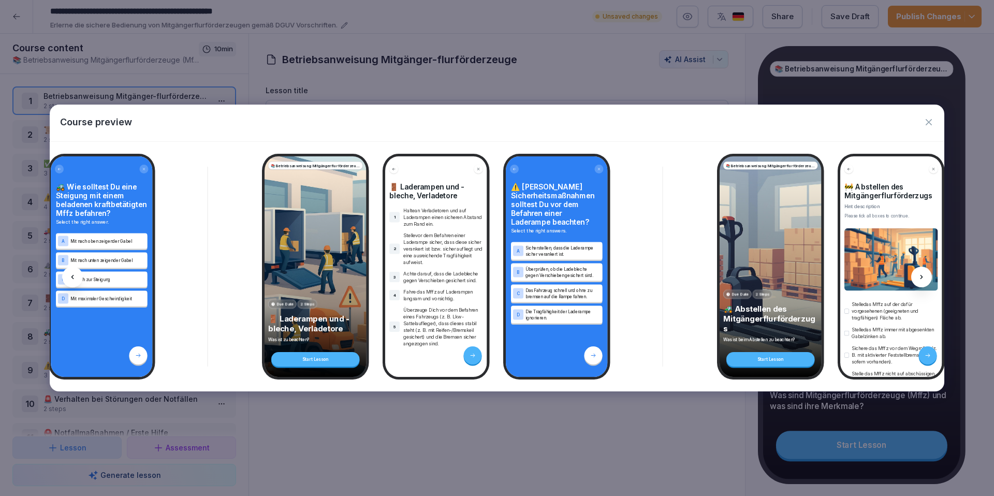
scroll to position [0, 3163]
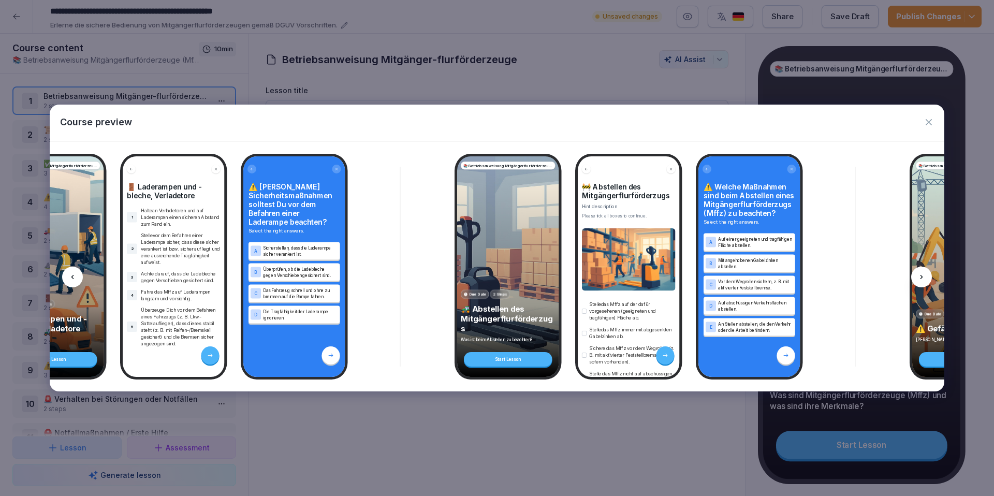
click at [932, 122] on icon "button" at bounding box center [929, 122] width 10 height 10
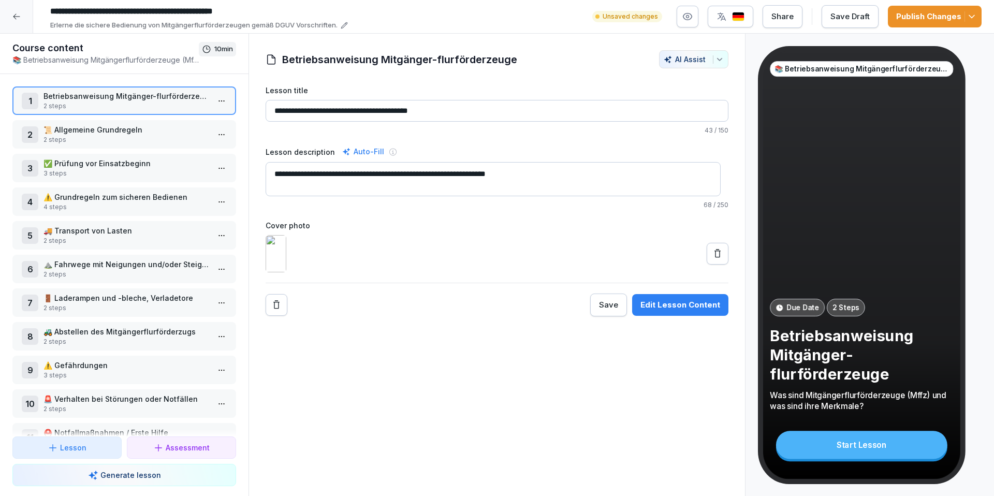
click at [147, 337] on p "2 steps" at bounding box center [127, 341] width 166 height 9
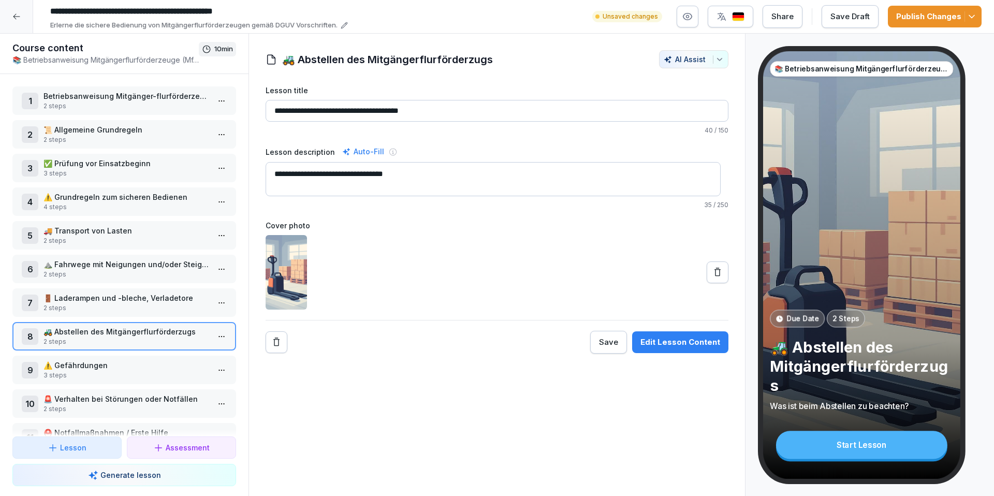
click at [299, 267] on img at bounding box center [286, 272] width 41 height 75
click at [284, 279] on img at bounding box center [286, 272] width 41 height 75
click at [88, 98] on p "Betriebsanweisung Mitgänger-flurförderzeuge" at bounding box center [127, 96] width 166 height 11
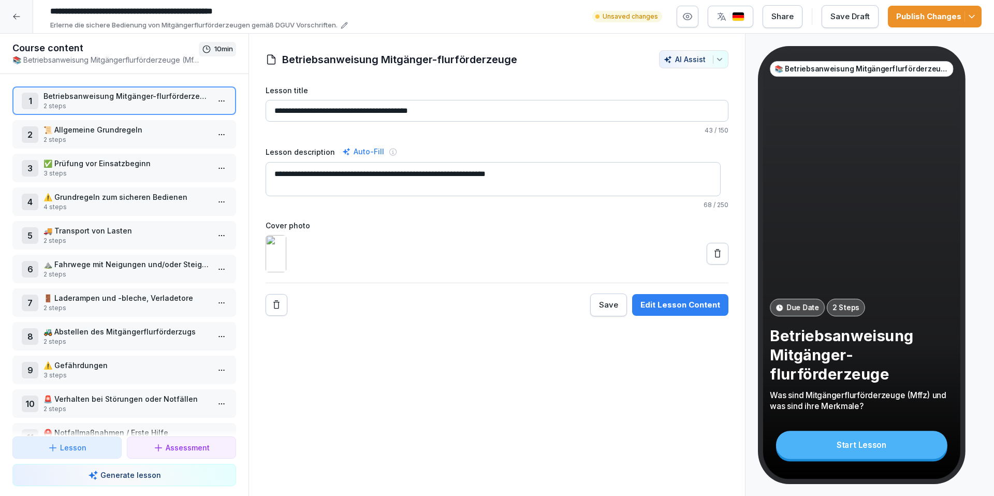
click at [283, 272] on img at bounding box center [276, 253] width 21 height 37
click at [714, 259] on icon at bounding box center [718, 254] width 10 height 10
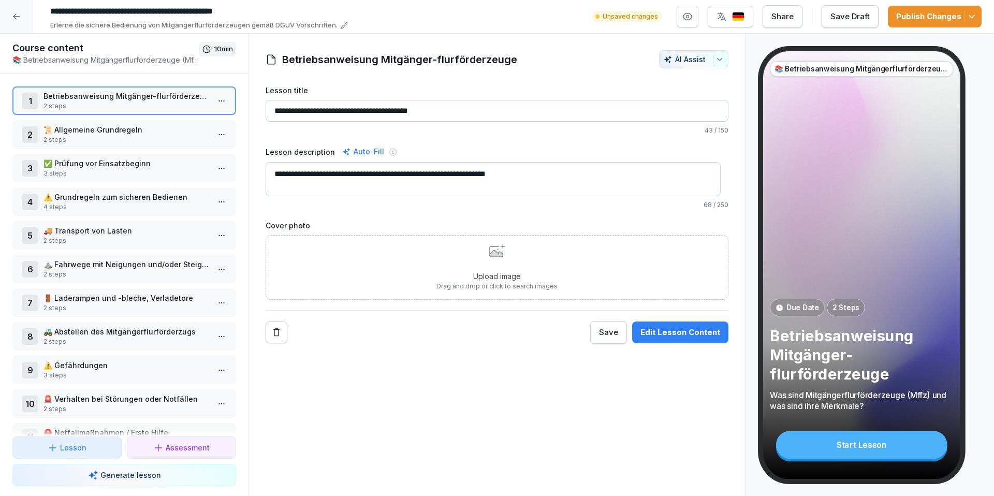
click at [489, 279] on p "Upload image" at bounding box center [497, 276] width 121 height 11
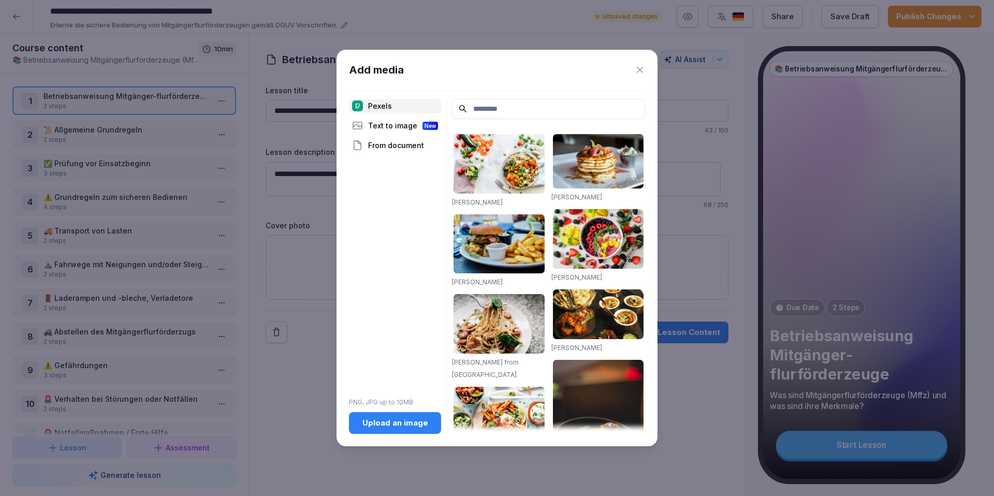
click at [400, 424] on div "Upload an image" at bounding box center [395, 422] width 76 height 11
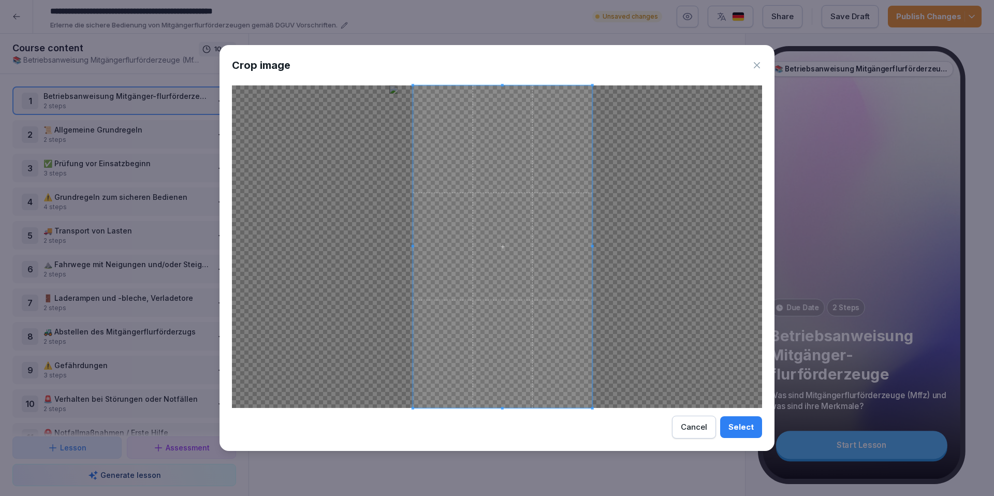
click at [515, 369] on span at bounding box center [502, 246] width 179 height 323
click at [742, 424] on div "Select" at bounding box center [741, 427] width 25 height 11
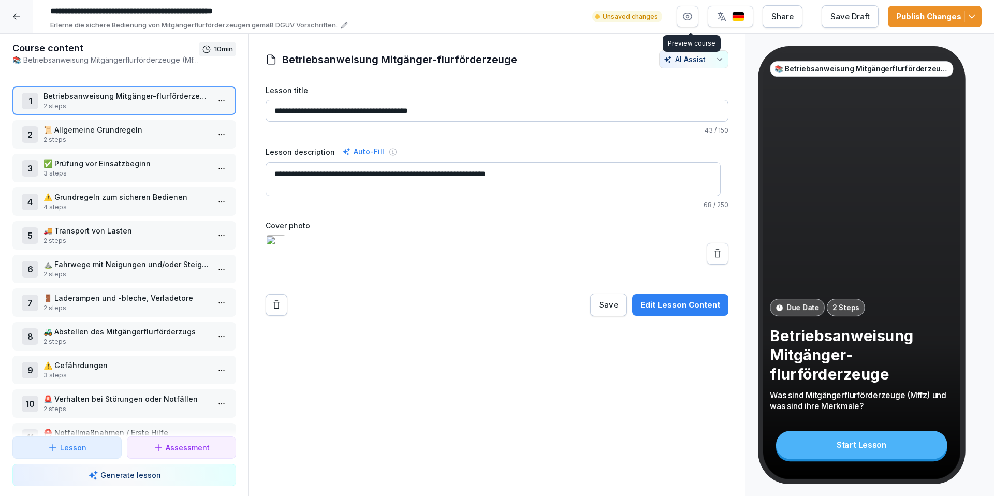
click at [692, 18] on icon "button" at bounding box center [688, 16] width 10 height 10
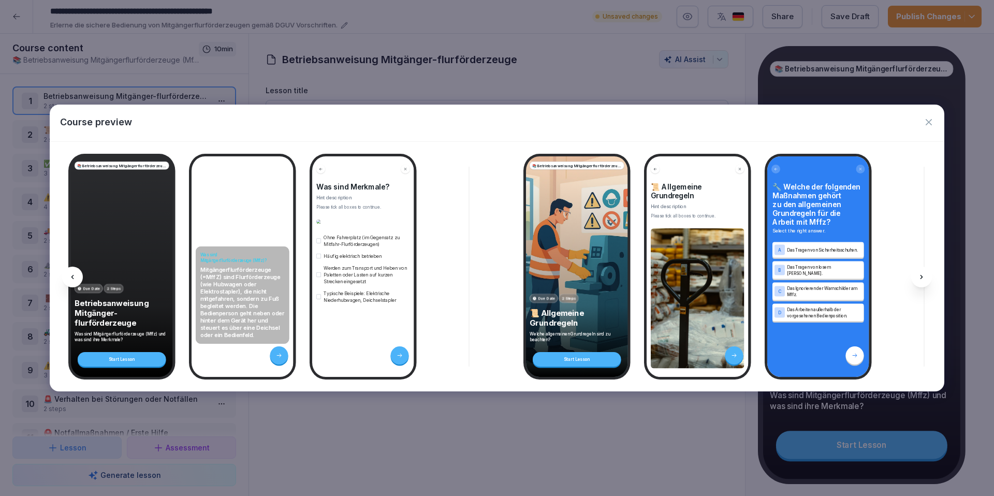
click at [127, 285] on div "Due Date 2 Steps" at bounding box center [122, 288] width 95 height 9
click at [249, 218] on div "Was sind Mitgängerflurförderzeuge (Mffz)? Mitgängerflurförderzeuge (=MffZ) sind…" at bounding box center [243, 266] width 102 height 221
click at [239, 213] on div "Was sind Mitgängerflurförderzeuge (Mffz)? Mitgängerflurförderzeuge (=MffZ) sind…" at bounding box center [243, 266] width 102 height 221
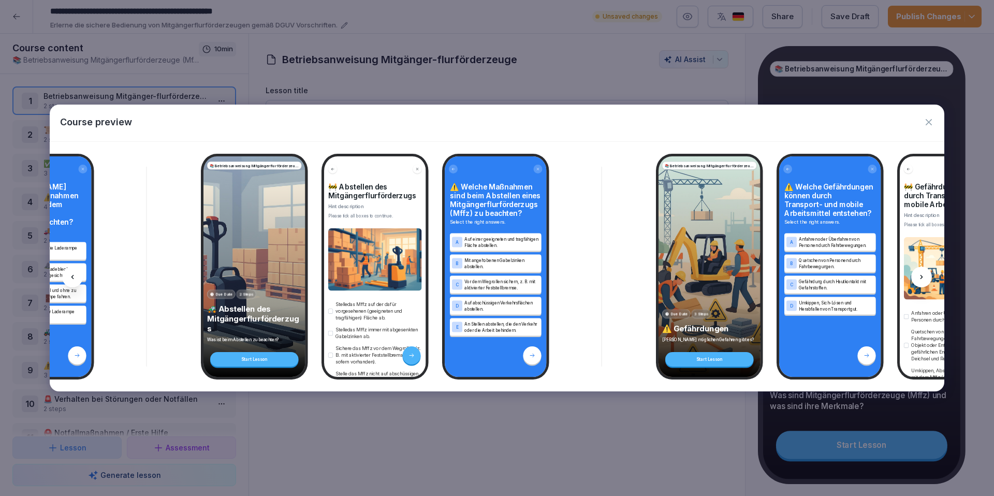
scroll to position [0, 3420]
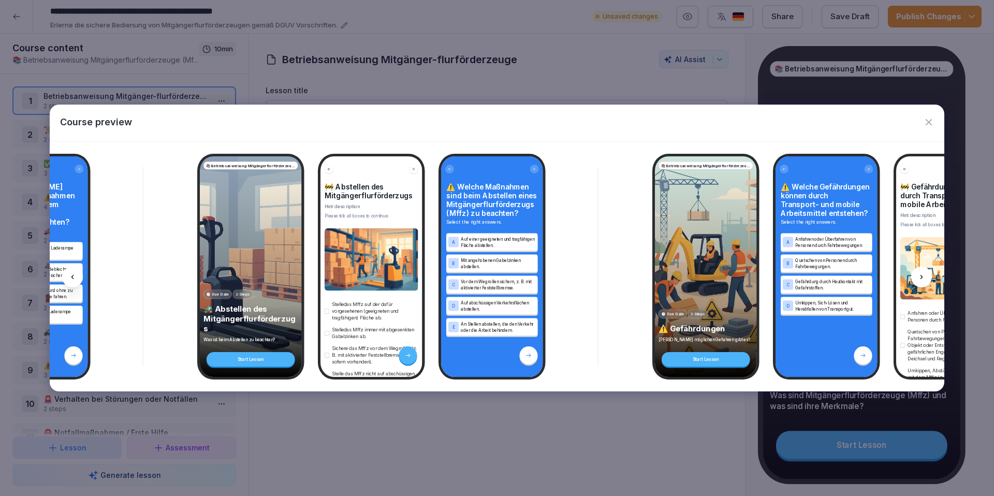
click at [376, 258] on img at bounding box center [372, 259] width 94 height 62
click at [929, 120] on icon "button" at bounding box center [929, 122] width 10 height 10
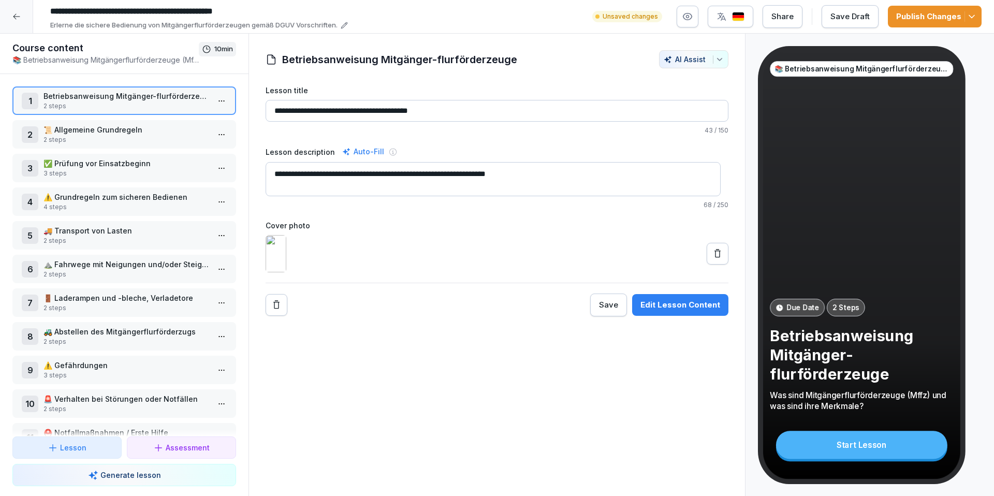
click at [91, 326] on p "🚜 Abstellen des Mitgängerflurförderzugs" at bounding box center [127, 331] width 166 height 11
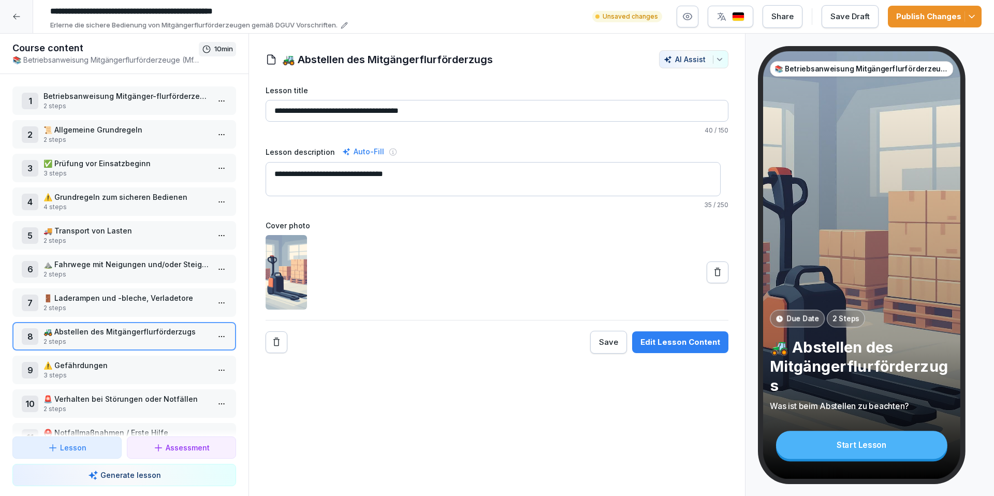
click at [667, 340] on div "Edit Lesson Content" at bounding box center [681, 342] width 80 height 11
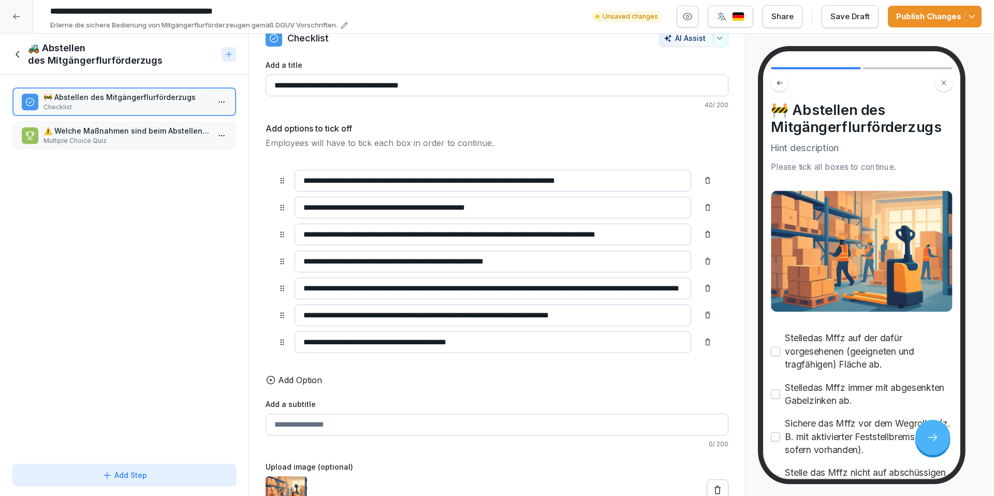
scroll to position [44, 0]
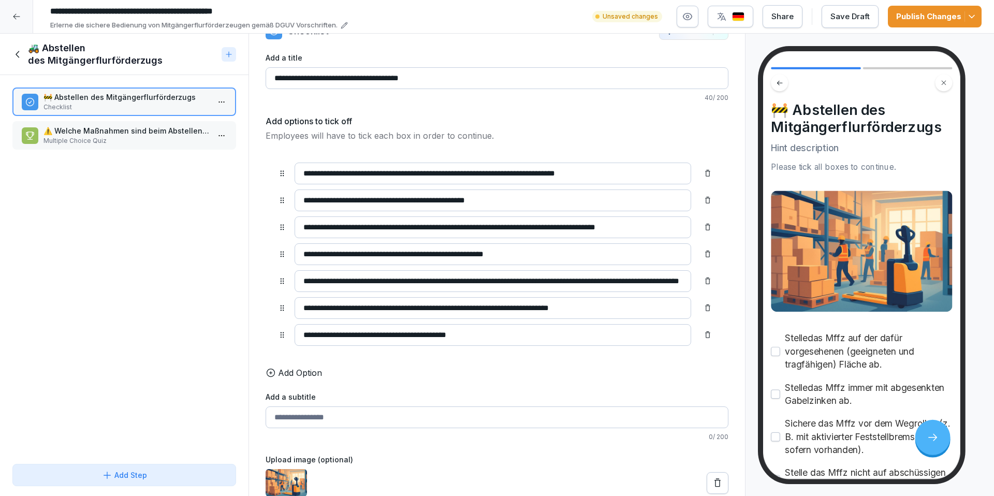
click at [292, 473] on img at bounding box center [286, 482] width 41 height 27
click at [18, 53] on icon at bounding box center [17, 54] width 11 height 11
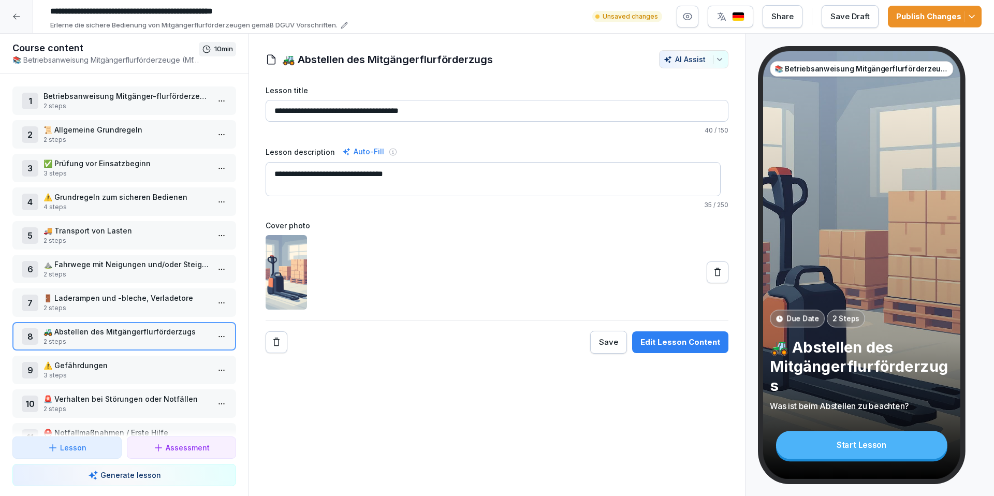
click at [69, 80] on div "1 Betriebsanweisung Mitgänger-flurförderzeuge 2 steps 2 📜 Allgemeine Grundregel…" at bounding box center [124, 255] width 249 height 363
click at [85, 105] on p "2 steps" at bounding box center [127, 106] width 166 height 9
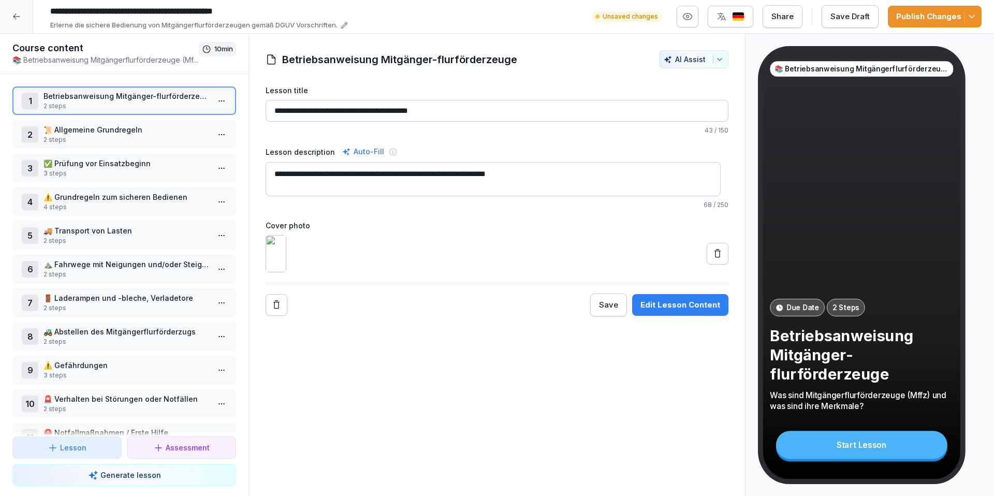
click at [716, 316] on button "Edit Lesson Content" at bounding box center [680, 305] width 96 height 22
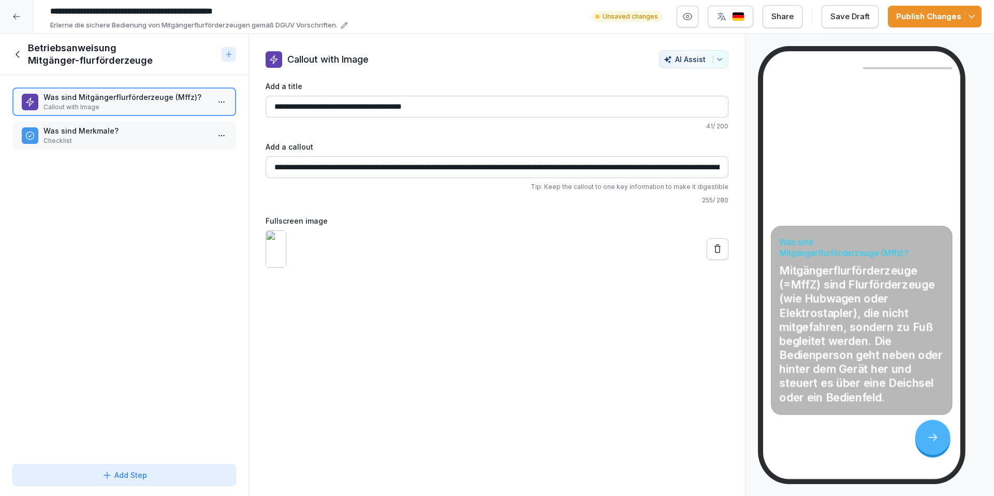
click at [126, 137] on p "Checklist" at bounding box center [127, 140] width 166 height 9
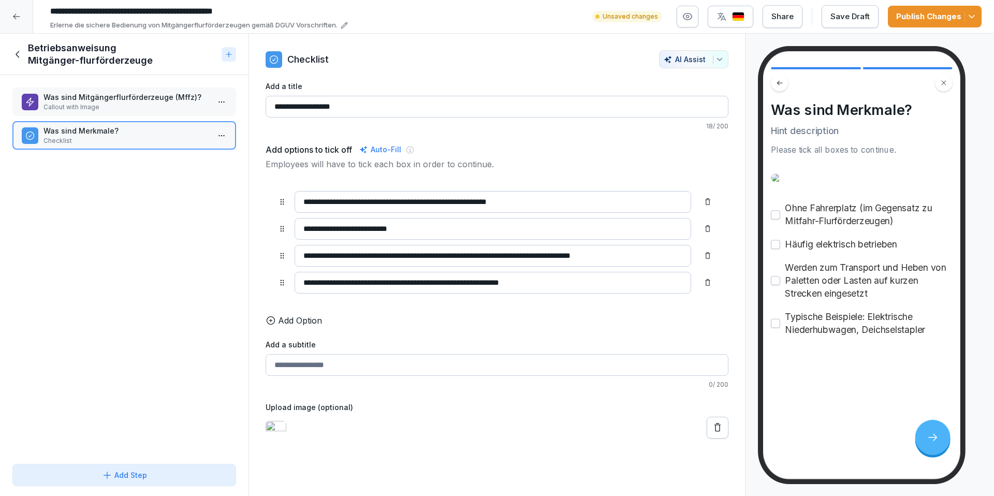
click at [713, 433] on icon at bounding box center [718, 428] width 10 height 10
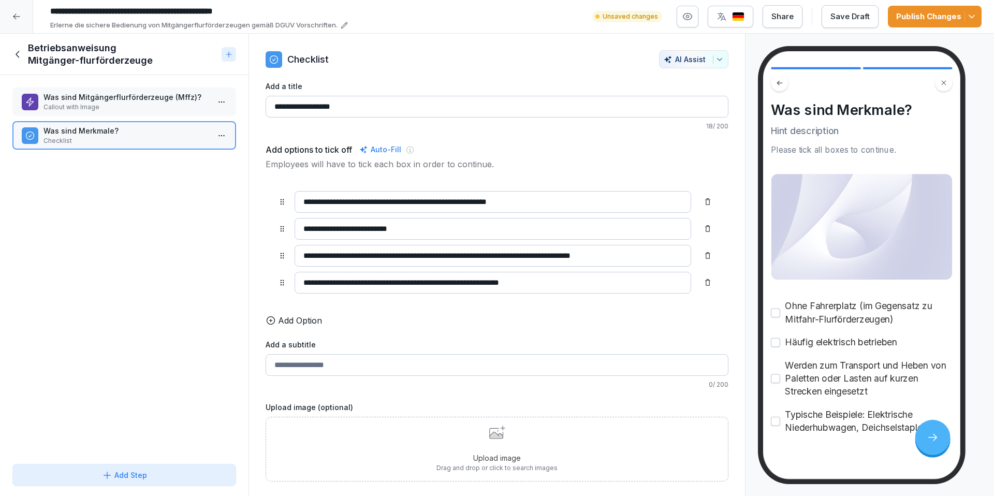
click at [527, 464] on p "Upload image" at bounding box center [497, 458] width 121 height 11
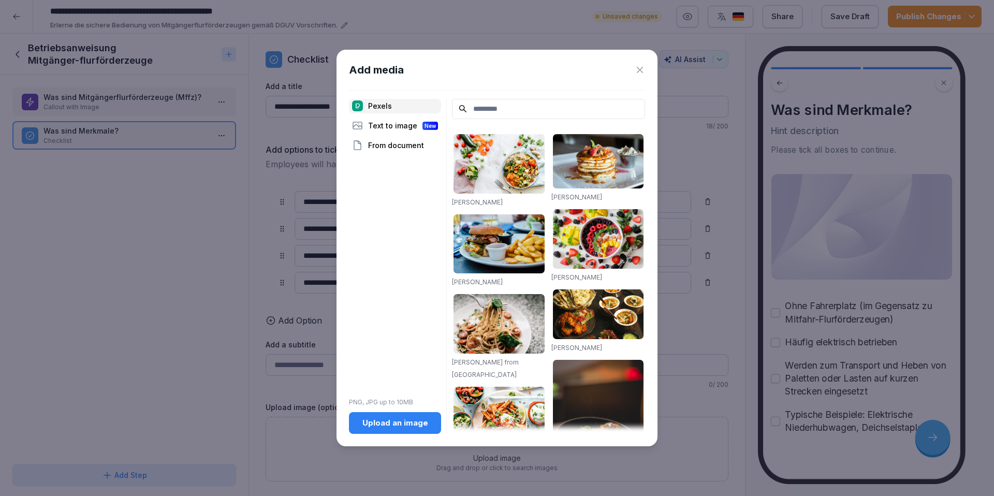
click at [410, 436] on div "Add media Pexels Text to image New From document PNG, JPG up to 10MB Upload an …" at bounding box center [497, 248] width 321 height 397
click at [410, 429] on button "Upload an image" at bounding box center [395, 423] width 92 height 22
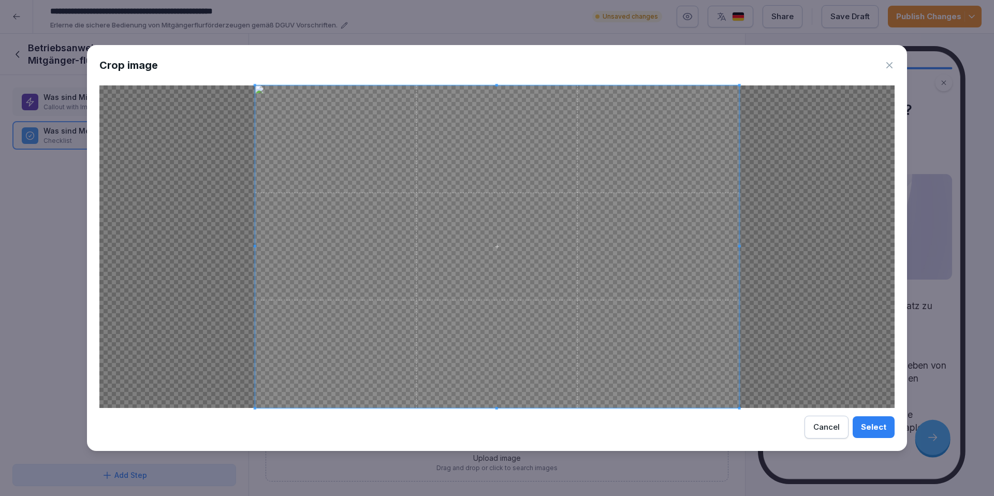
click at [866, 427] on div "Select" at bounding box center [873, 427] width 25 height 11
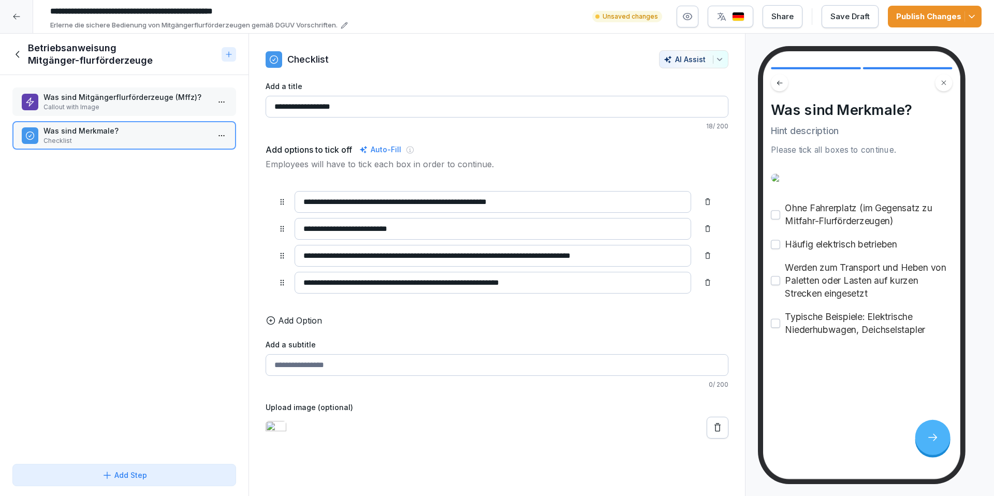
click at [116, 104] on p "Callout with Image" at bounding box center [127, 107] width 166 height 9
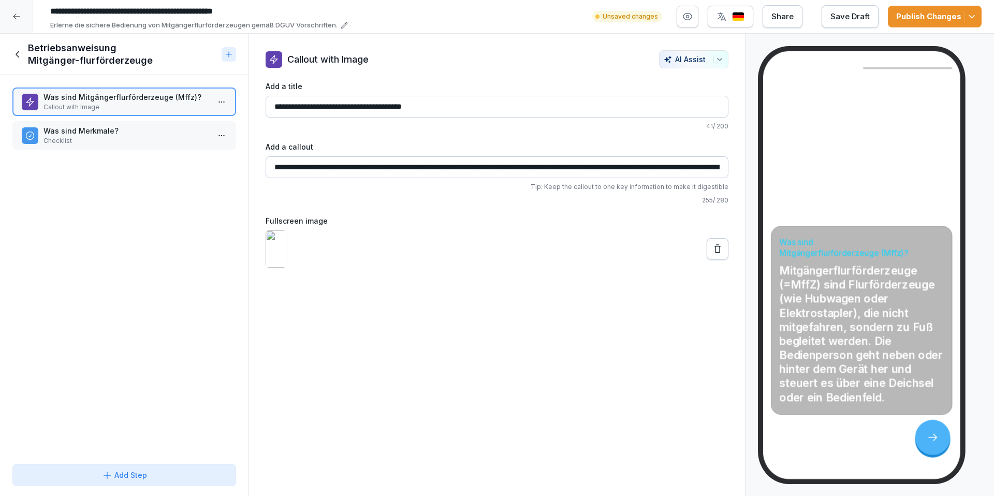
click at [23, 53] on icon at bounding box center [17, 54] width 11 height 11
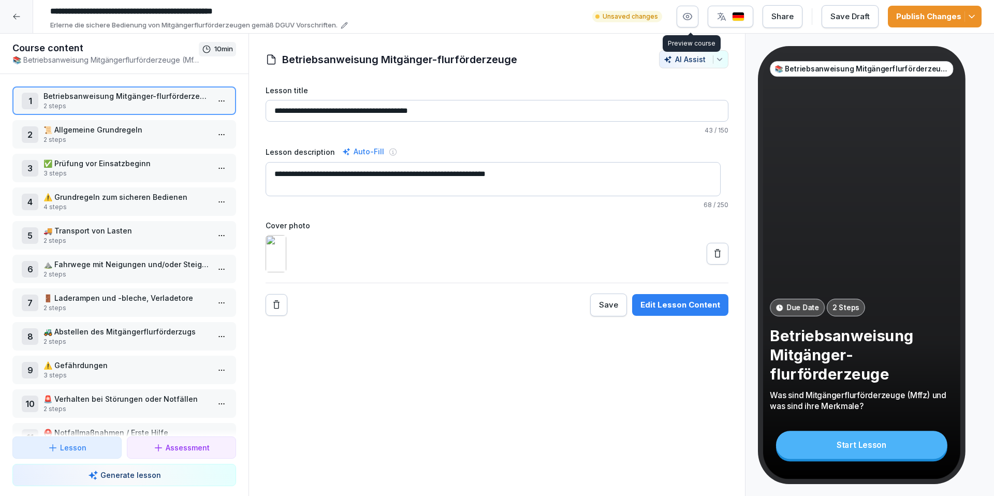
click at [687, 22] on button "button" at bounding box center [688, 17] width 22 height 22
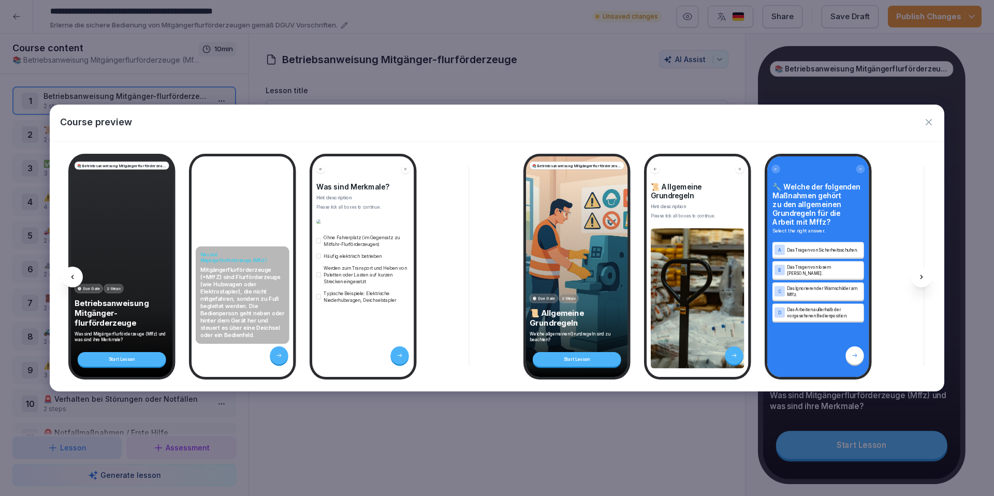
click at [931, 121] on icon "button" at bounding box center [929, 122] width 10 height 10
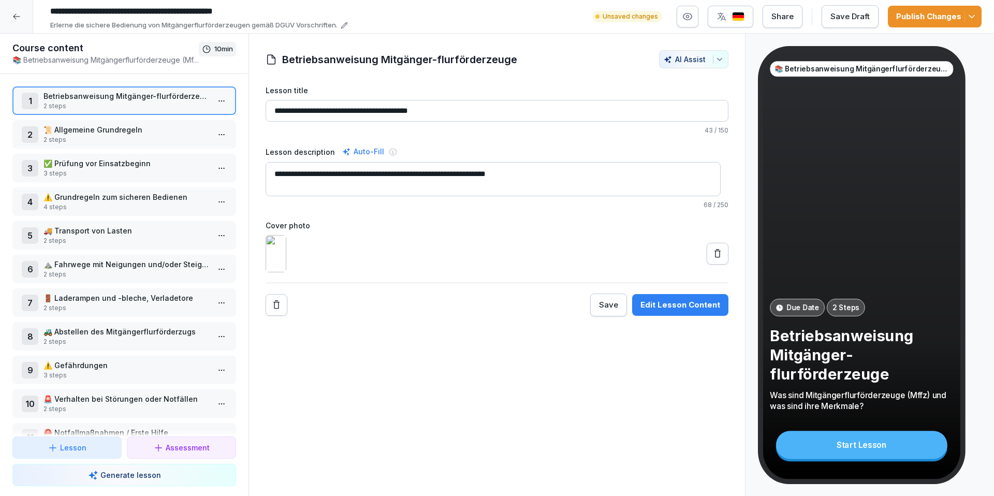
click at [688, 6] on button "button" at bounding box center [688, 17] width 22 height 22
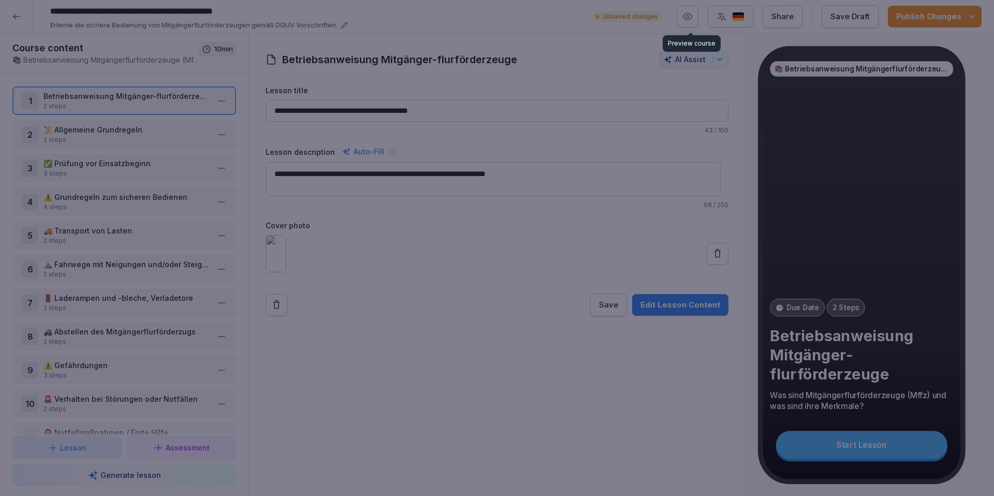
click at [688, 16] on div at bounding box center [497, 248] width 994 height 496
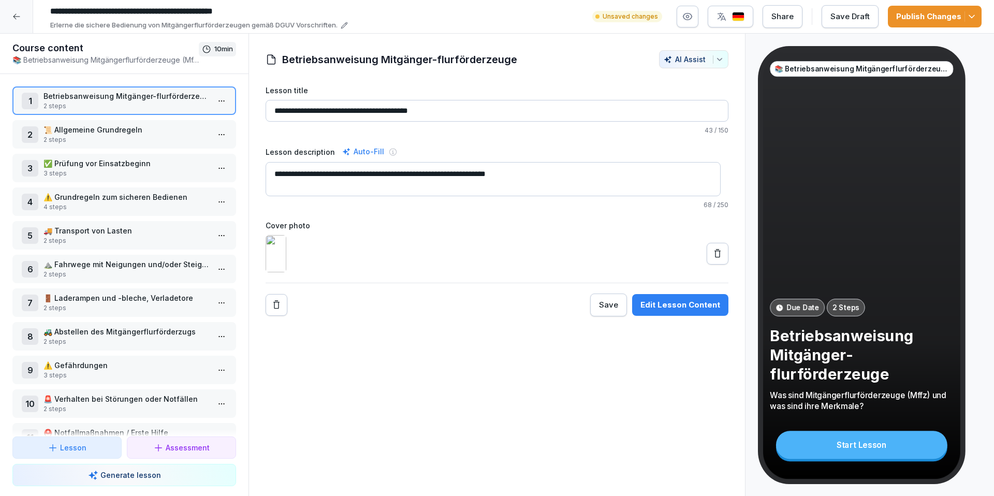
click at [688, 16] on icon "button" at bounding box center [688, 16] width 10 height 10
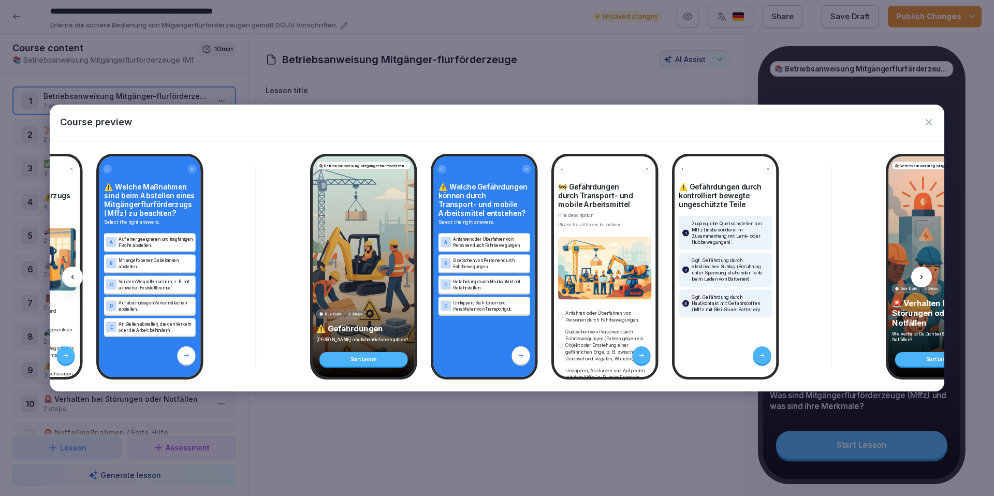
scroll to position [0, 3755]
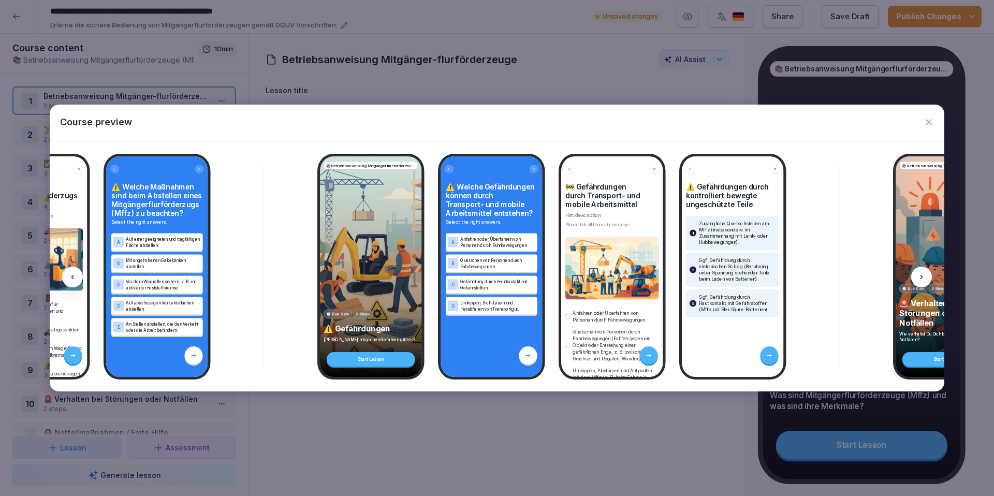
click at [932, 120] on icon "button" at bounding box center [929, 122] width 10 height 10
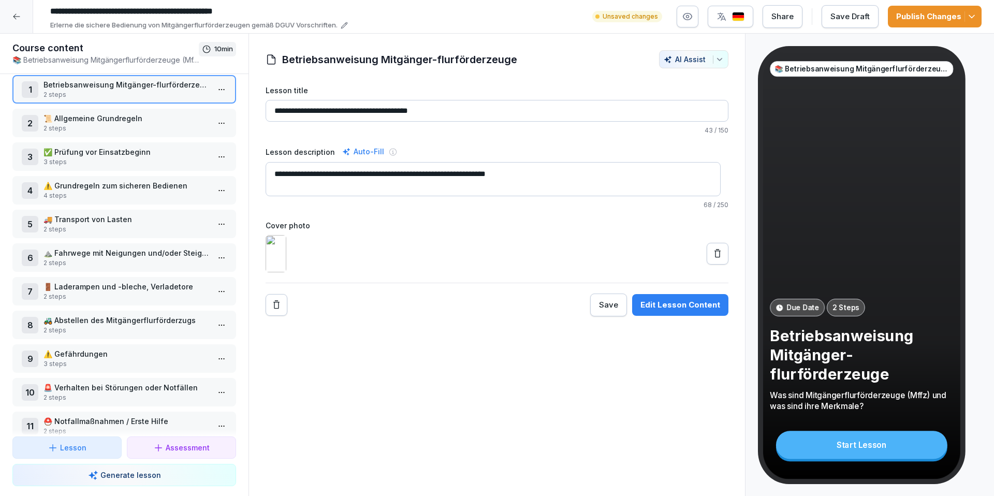
scroll to position [69, 0]
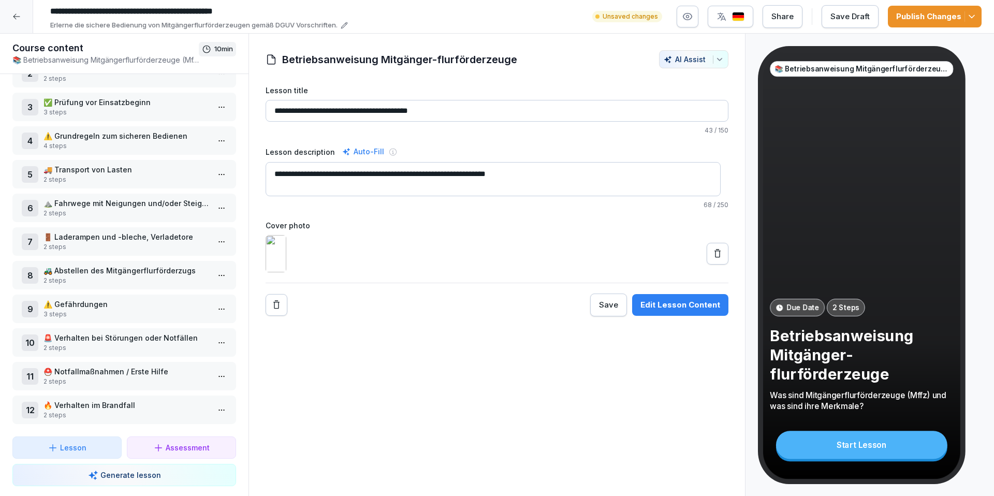
click at [112, 299] on p "⚠️ Gefährdungen" at bounding box center [127, 304] width 166 height 11
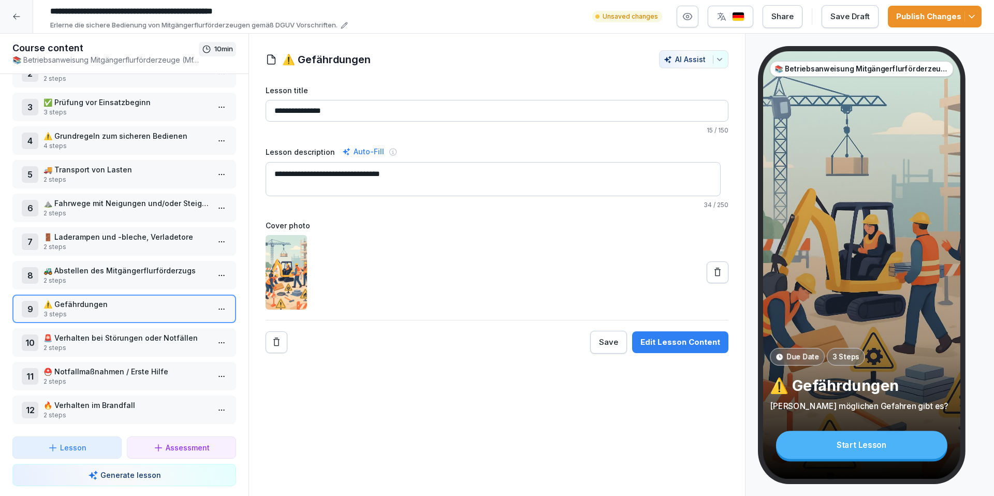
click at [655, 342] on div "Edit Lesson Content" at bounding box center [681, 342] width 80 height 11
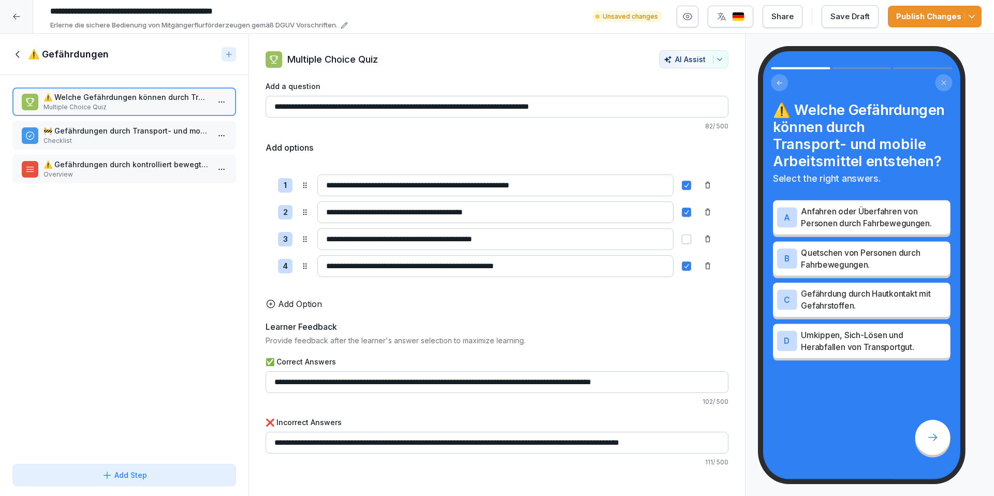
click at [124, 137] on p "Checklist" at bounding box center [127, 140] width 166 height 9
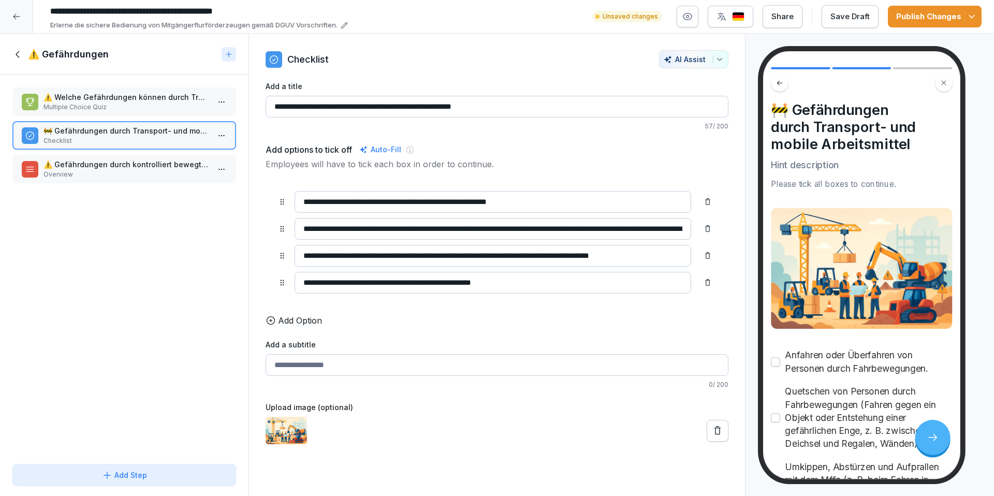
click at [299, 370] on input "Add a subtitle" at bounding box center [497, 365] width 463 height 22
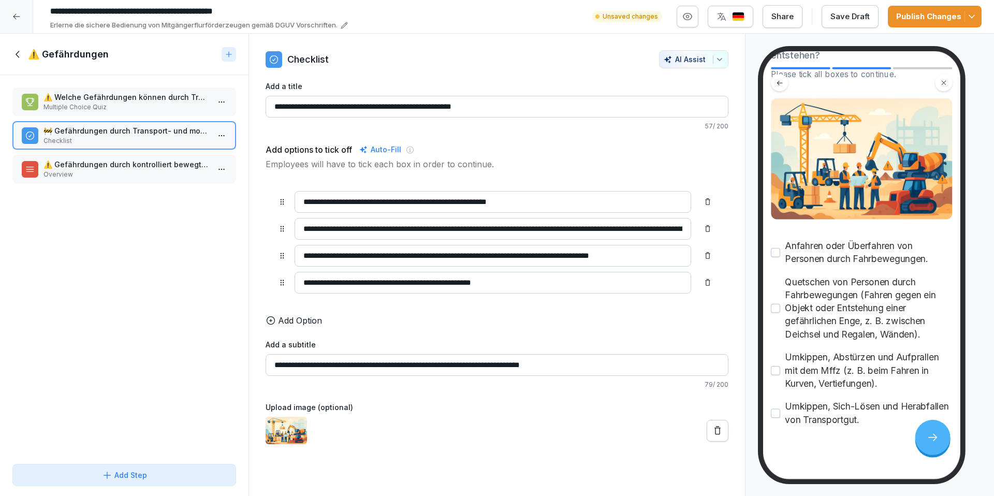
scroll to position [152, 0]
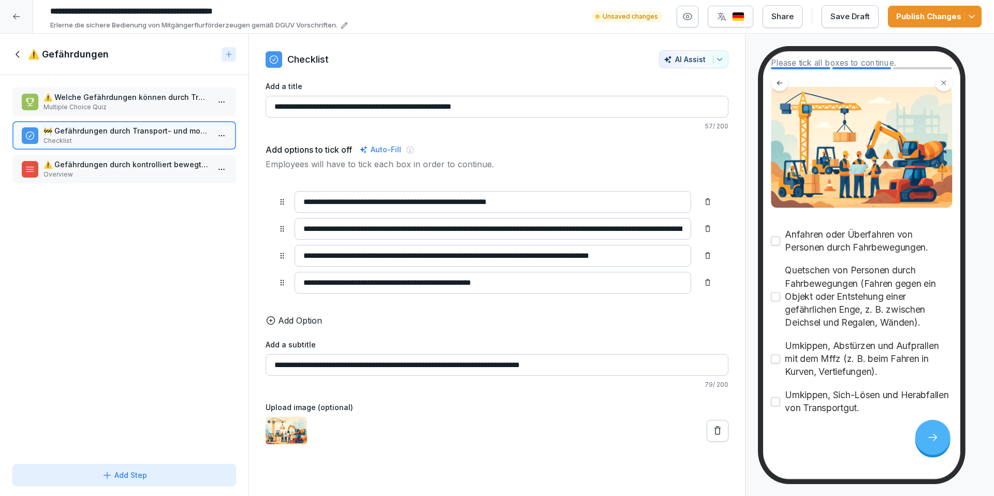
type input "**********"
click at [79, 136] on p "🚧 Gefährdungen durch Transport- und mobile Arbeitsmittel" at bounding box center [127, 130] width 166 height 11
click at [83, 172] on p "Overview" at bounding box center [127, 174] width 166 height 9
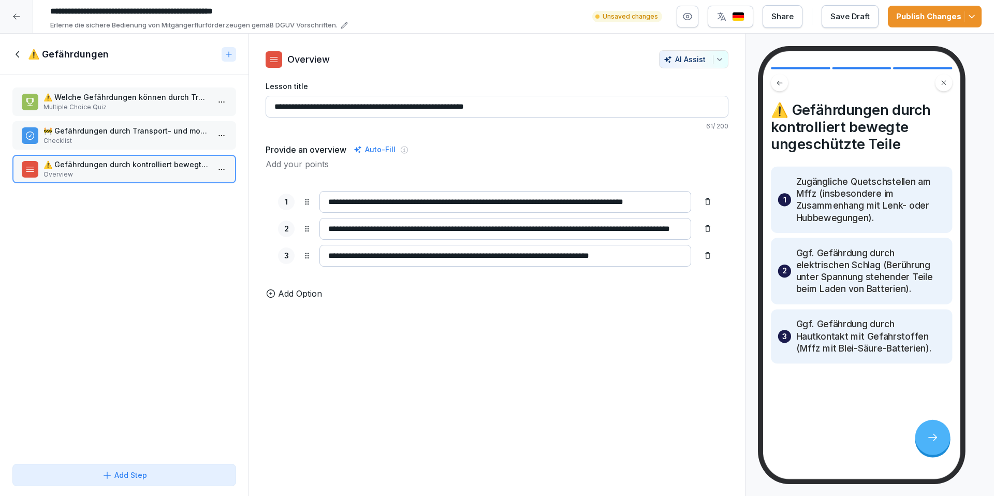
click at [116, 95] on p "⚠️ Welche Gefährdungen können durch Transport- und mobile Arbeitsmittel entsteh…" at bounding box center [127, 97] width 166 height 11
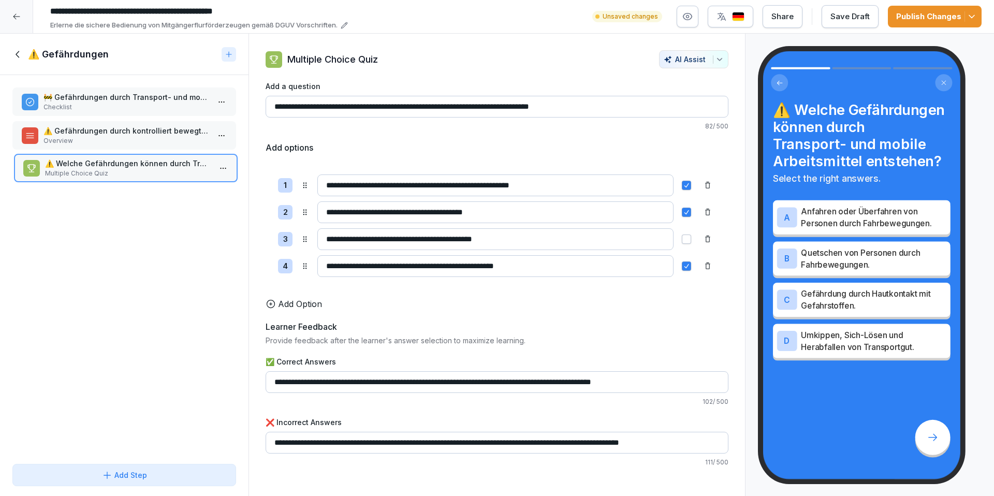
drag, startPoint x: 116, startPoint y: 95, endPoint x: 117, endPoint y: 162, distance: 66.3
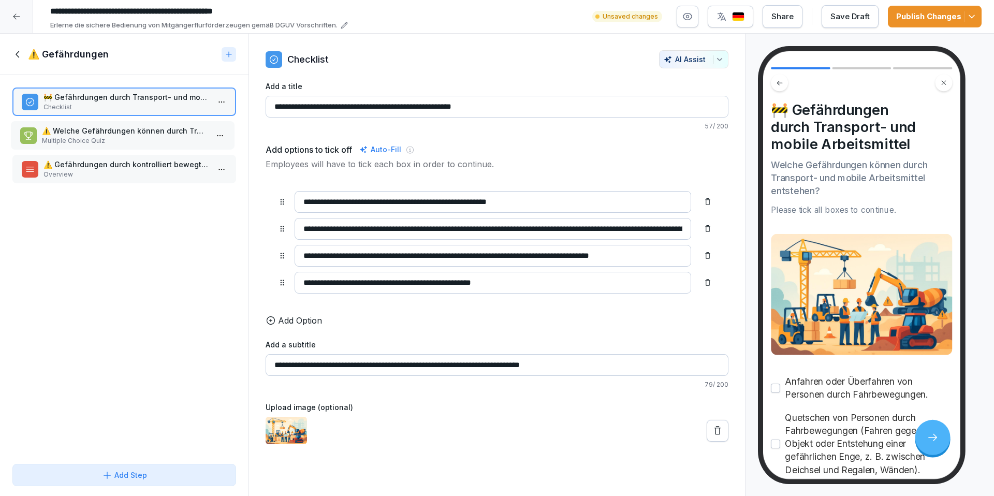
drag, startPoint x: 117, startPoint y: 163, endPoint x: 116, endPoint y: 129, distance: 33.7
click at [116, 129] on p "⚠️ Welche Gefährdungen können durch Transport- und mobile Arbeitsmittel entsteh…" at bounding box center [125, 130] width 166 height 11
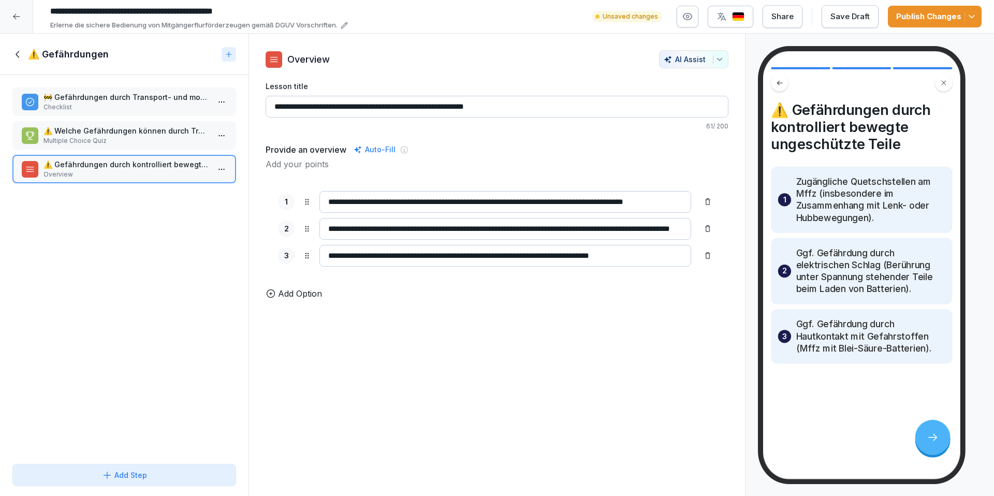
click at [129, 166] on p "⚠️ Gefährdungen durch kontrolliert bewegte ungeschützte Teile" at bounding box center [127, 164] width 166 height 11
click at [114, 133] on p "⚠️ Welche Gefährdungen können durch Transport- und mobile Arbeitsmittel entsteh…" at bounding box center [127, 130] width 166 height 11
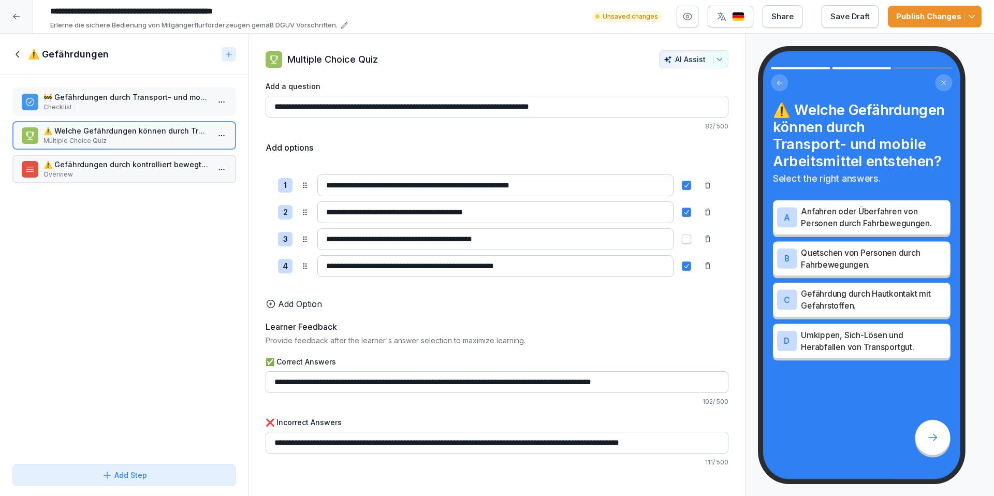
click at [108, 112] on div "🚧 Gefährdungen durch Transport- und mobile Arbeitsmittel Checklist" at bounding box center [124, 102] width 224 height 28
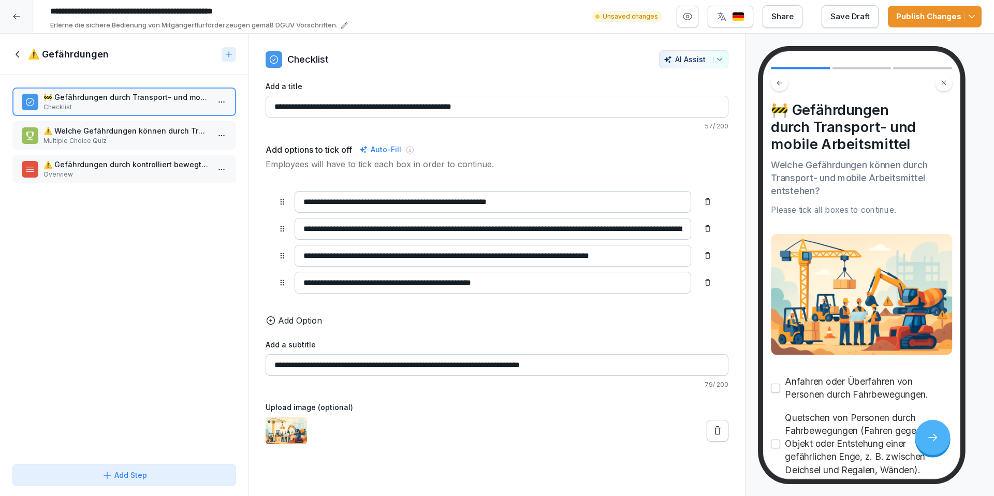
click at [17, 55] on icon at bounding box center [18, 54] width 4 height 7
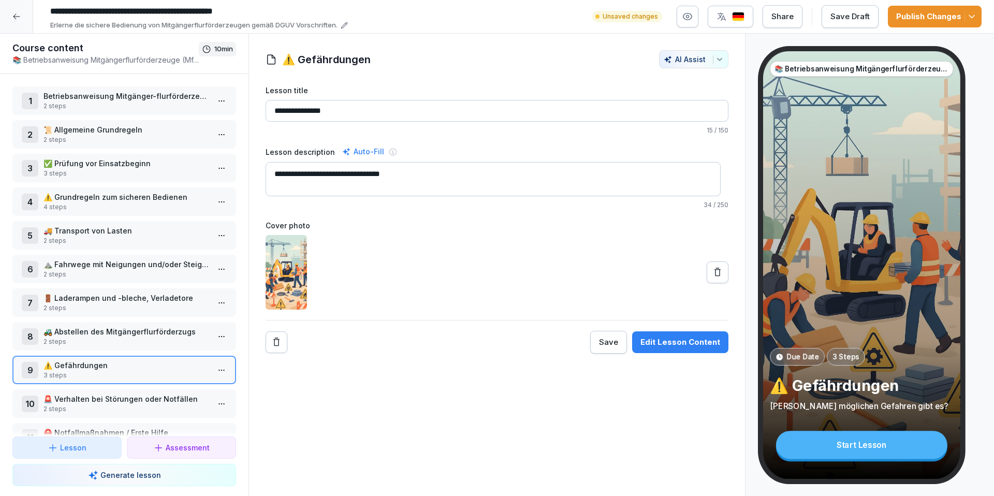
click at [110, 104] on p "2 steps" at bounding box center [127, 106] width 166 height 9
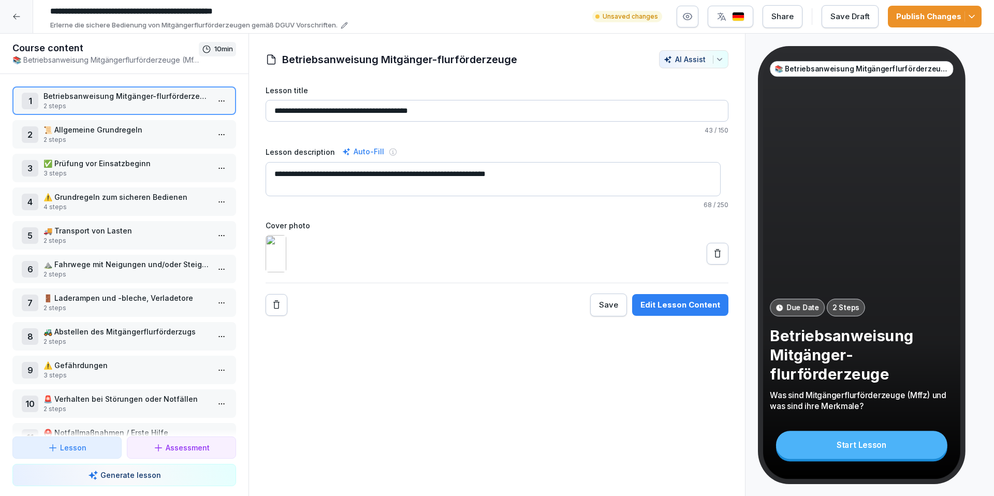
click at [606, 311] on div "Save" at bounding box center [608, 304] width 19 height 11
click at [977, 16] on icon "button" at bounding box center [972, 16] width 10 height 10
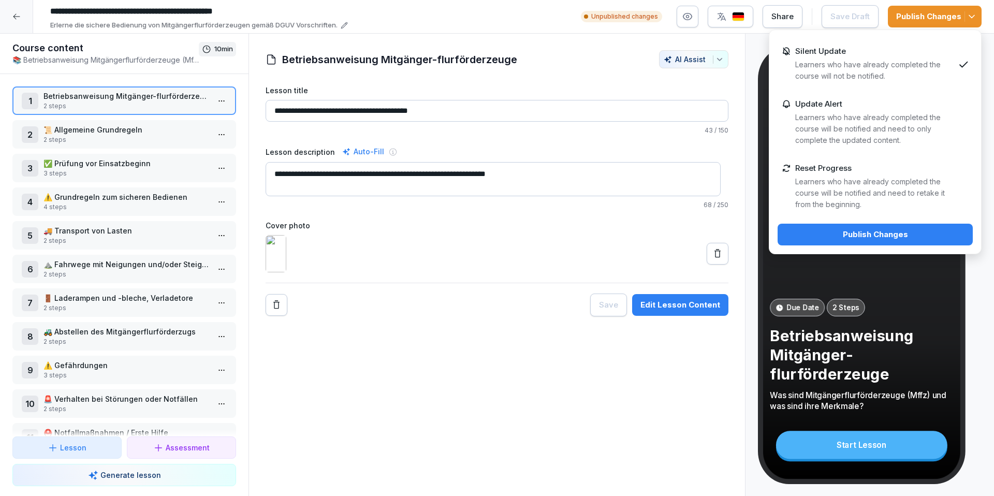
click at [908, 243] on button "Publish Changes" at bounding box center [875, 235] width 195 height 22
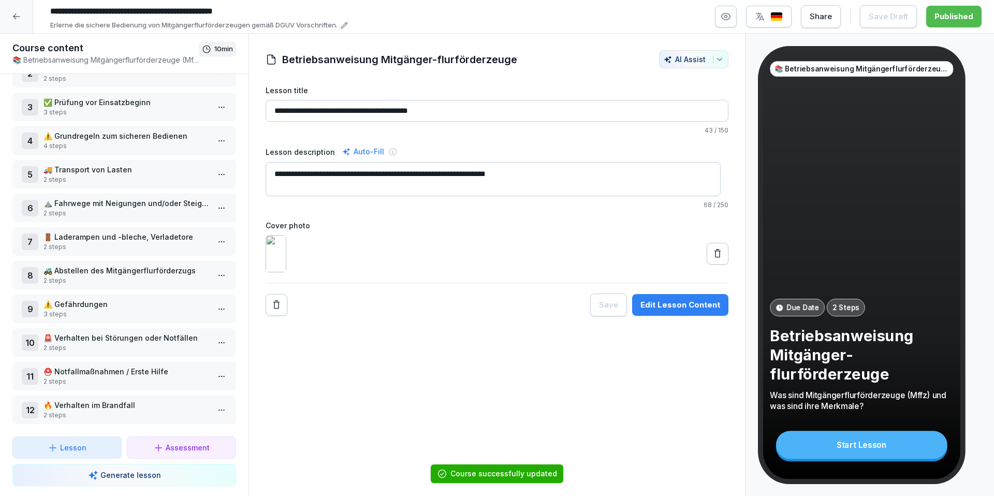
scroll to position [69, 0]
click at [97, 367] on p "⛑️ Notfallmaßnahmen / Erste Hilfe" at bounding box center [127, 371] width 166 height 11
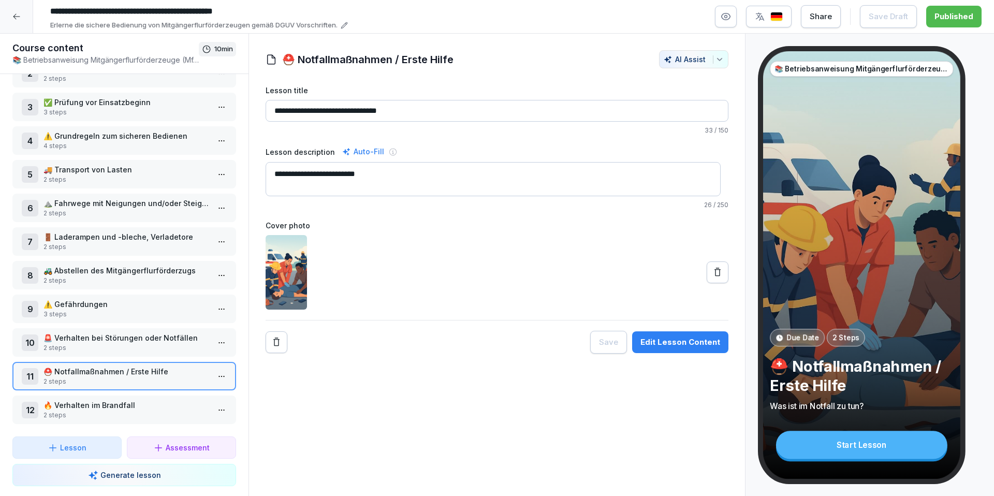
scroll to position [69, 0]
click at [677, 350] on button "Edit Lesson Content" at bounding box center [680, 342] width 96 height 22
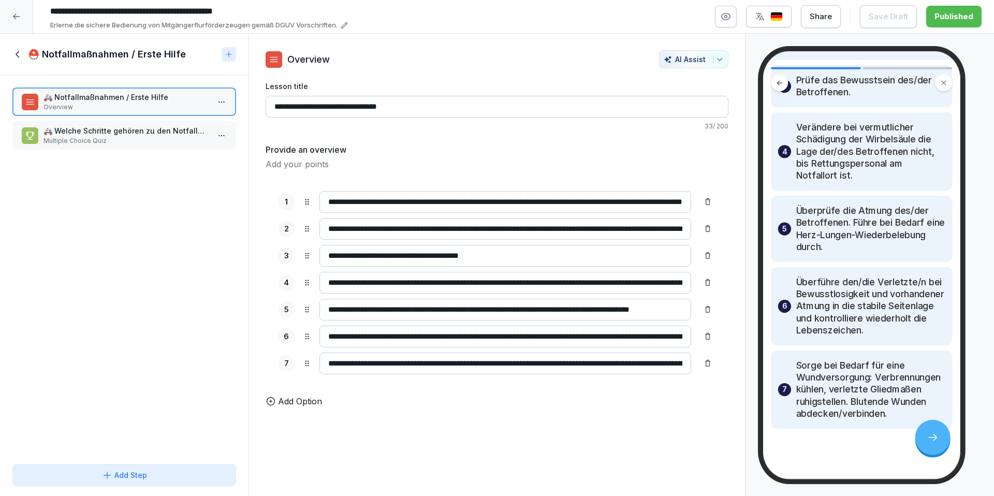
scroll to position [261, 0]
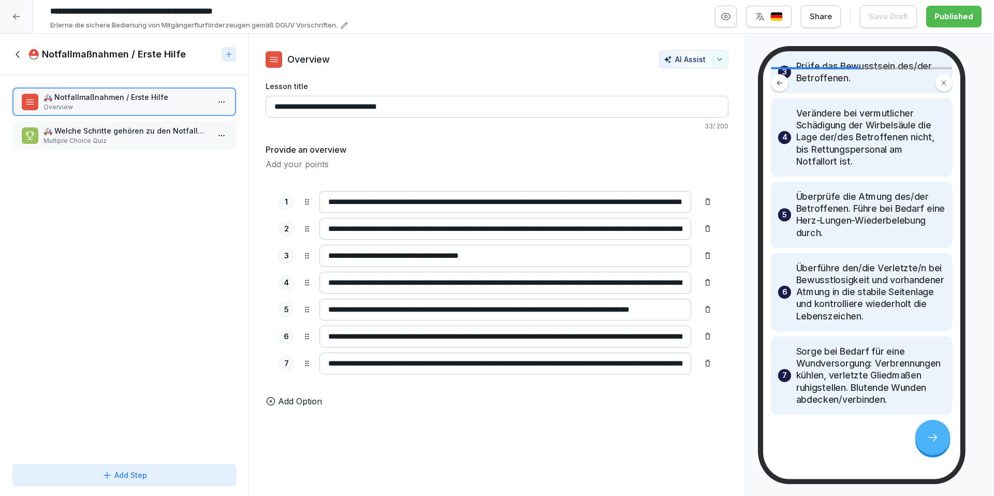
click at [940, 439] on div at bounding box center [933, 437] width 35 height 35
click at [89, 134] on p "🚑 Welche Schritte gehören zu den Notfallmaßnahmen bei einem Unfall?" at bounding box center [127, 130] width 166 height 11
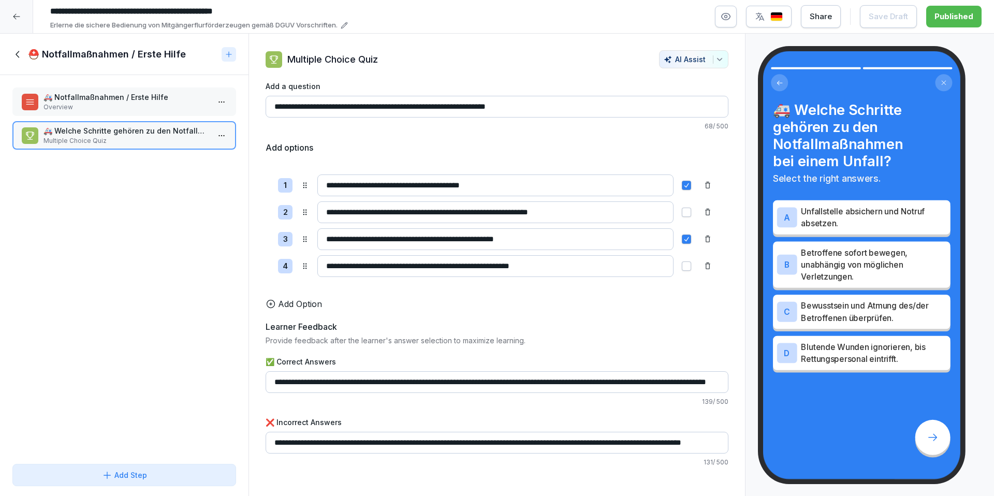
click at [21, 51] on icon at bounding box center [17, 54] width 11 height 11
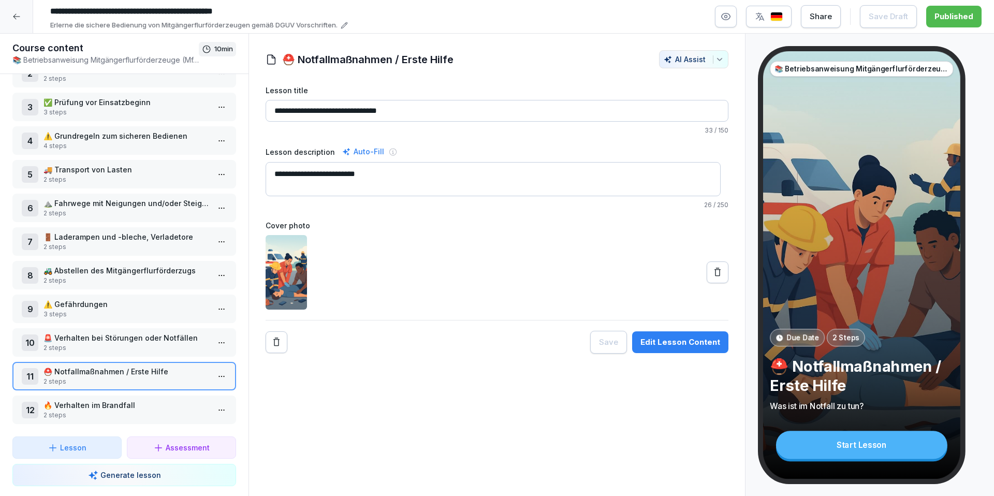
click at [92, 400] on p "🔥 Verhalten im Brandfall" at bounding box center [127, 405] width 166 height 11
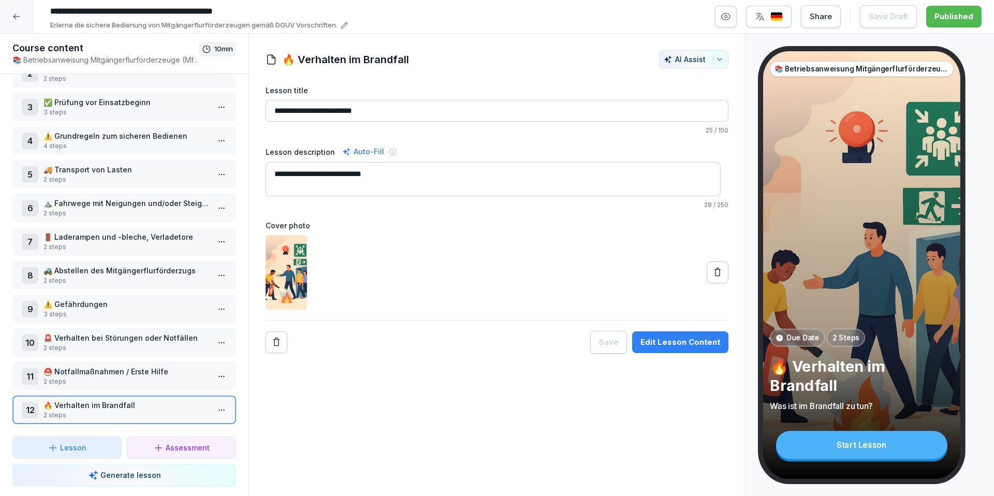
click at [683, 348] on button "Edit Lesson Content" at bounding box center [680, 342] width 96 height 22
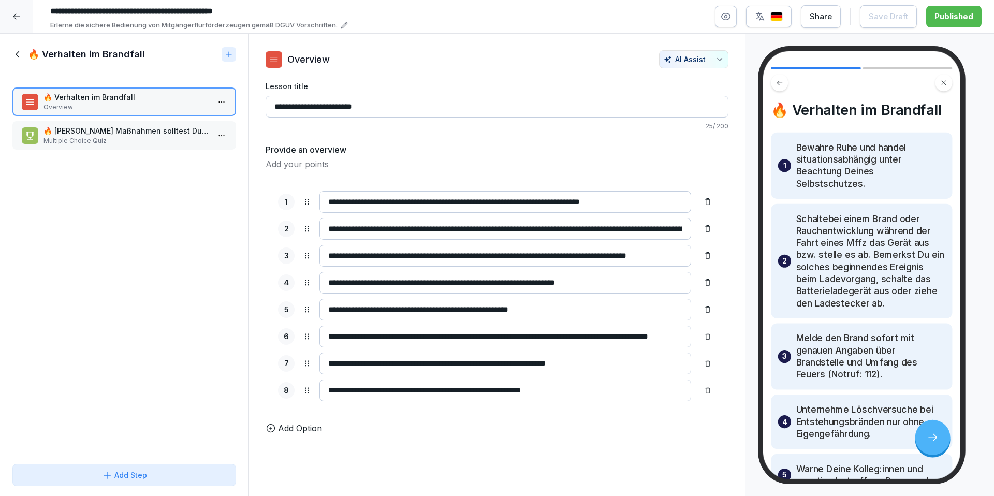
click at [423, 203] on input "**********" at bounding box center [506, 202] width 372 height 22
type input "**********"
